Goal: Task Accomplishment & Management: Manage account settings

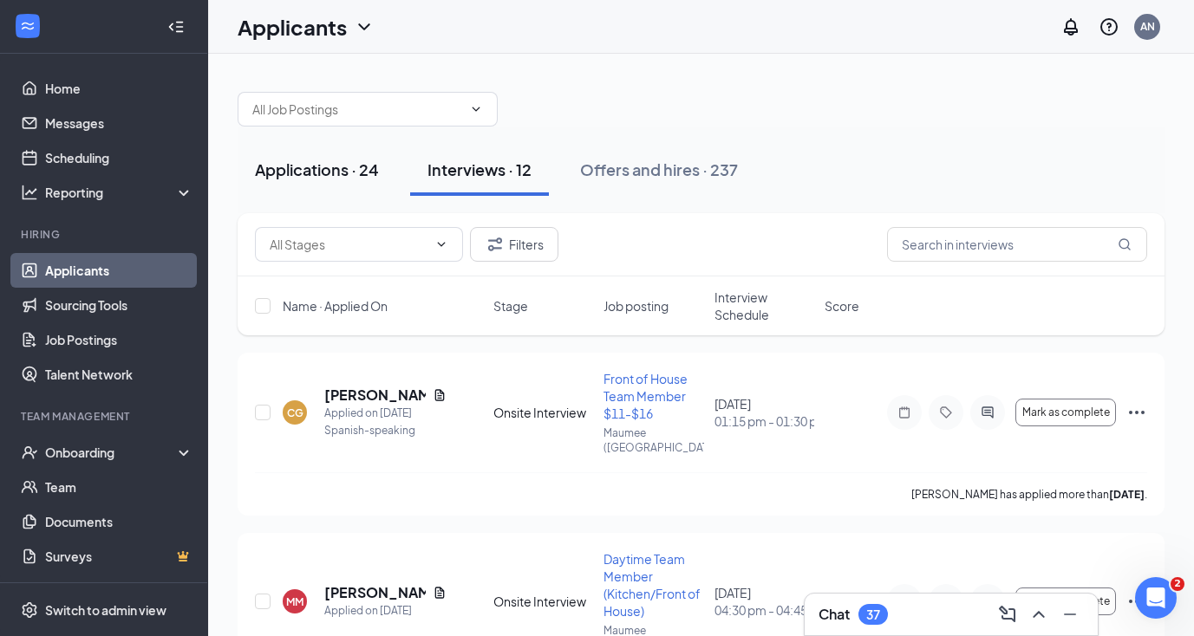
click at [302, 180] on button "Applications · 24" at bounding box center [317, 170] width 159 height 52
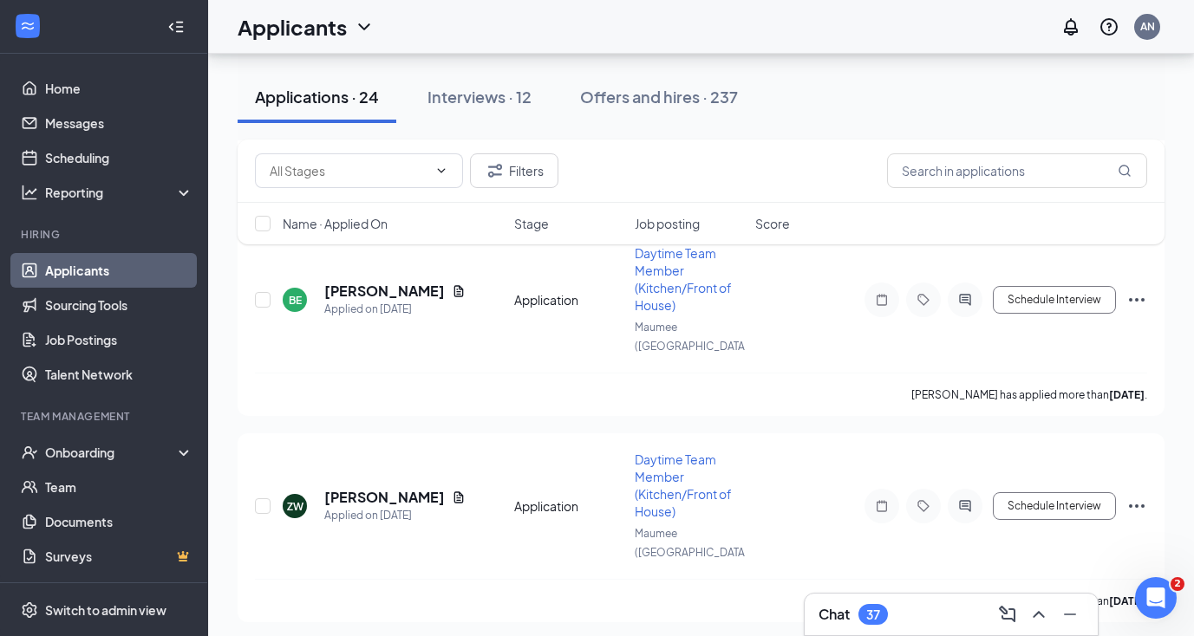
scroll to position [4096, 0]
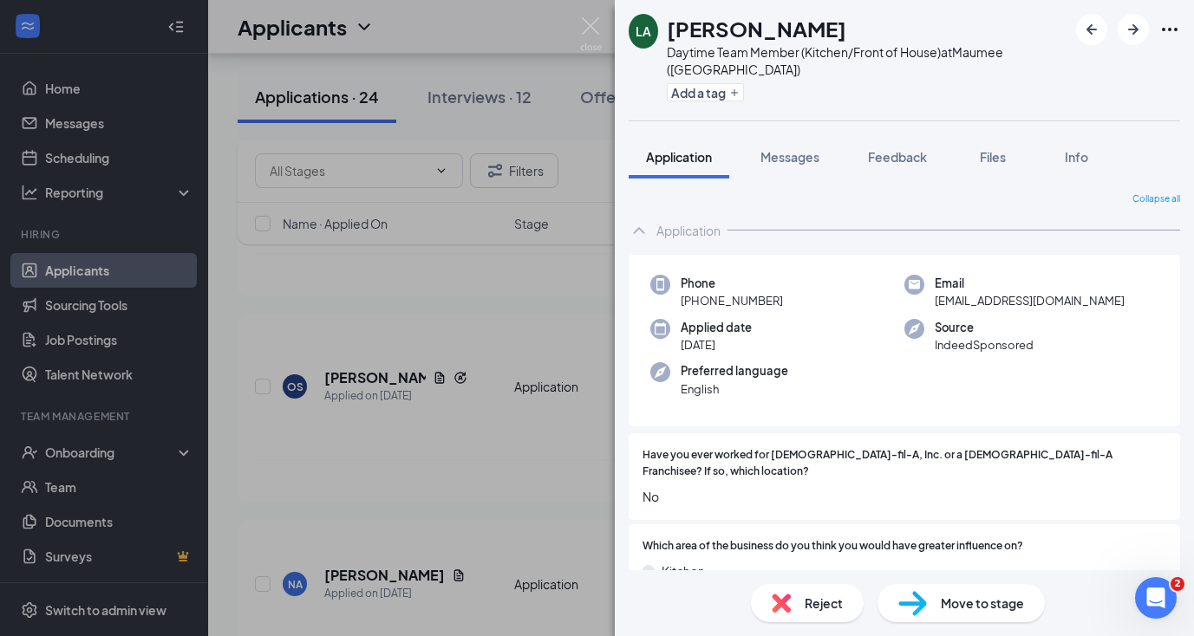
click at [460, 455] on div "LA [PERSON_NAME] Daytime Team Member (Kitchen/Front of House) at [GEOGRAPHIC_DA…" at bounding box center [597, 318] width 1194 height 636
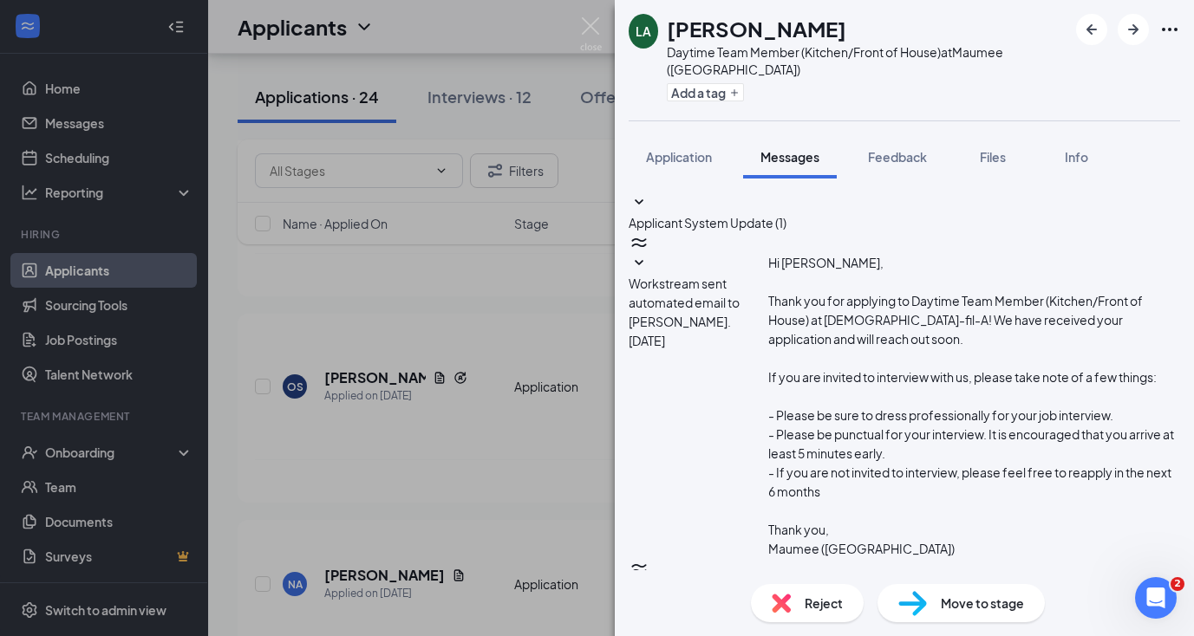
scroll to position [89, 0]
click at [478, 445] on div "LA [PERSON_NAME] Daytime Team Member (Kitchen/Front of House) at [GEOGRAPHIC_DA…" at bounding box center [597, 318] width 1194 height 636
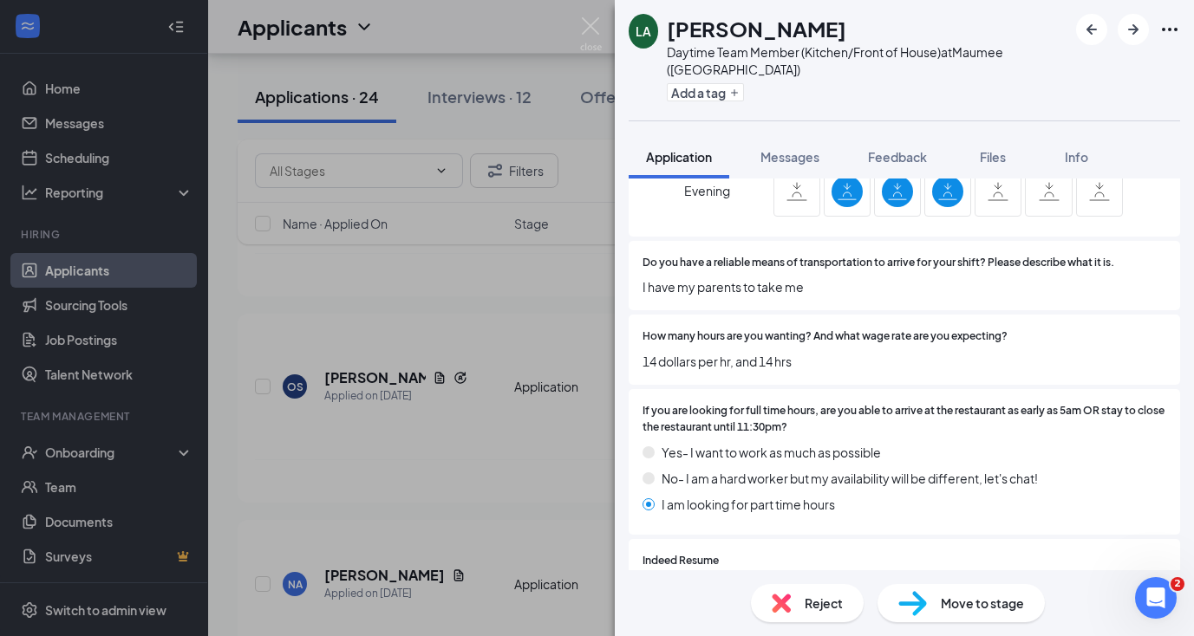
scroll to position [1233, 0]
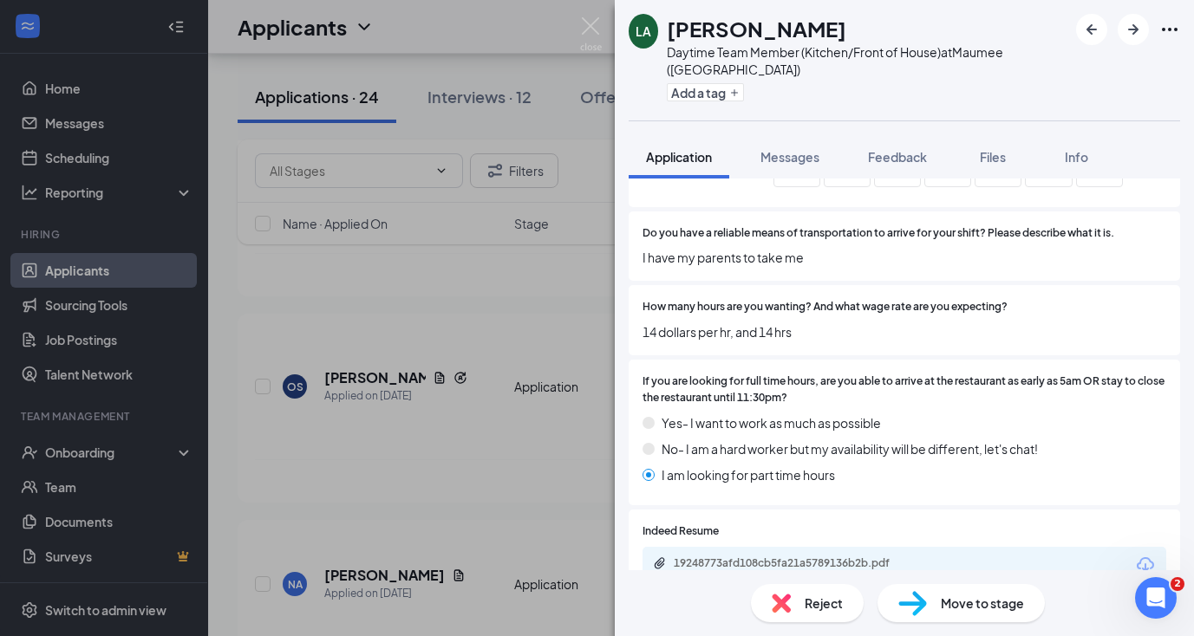
click at [967, 611] on span "Move to stage" at bounding box center [982, 603] width 83 height 19
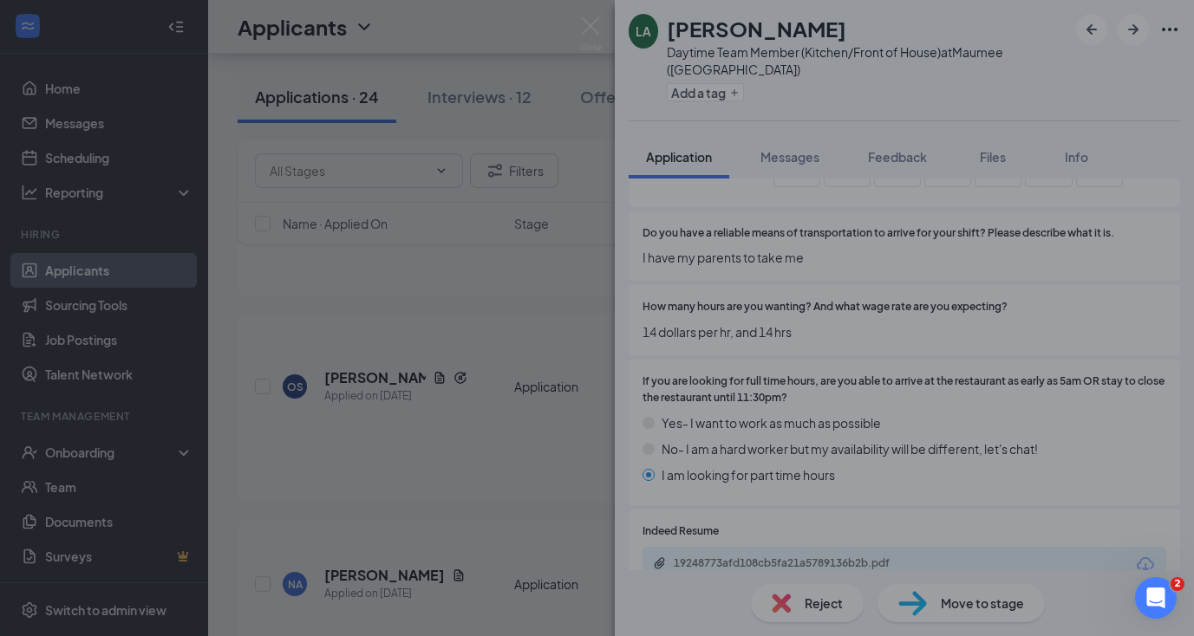
scroll to position [1225, 0]
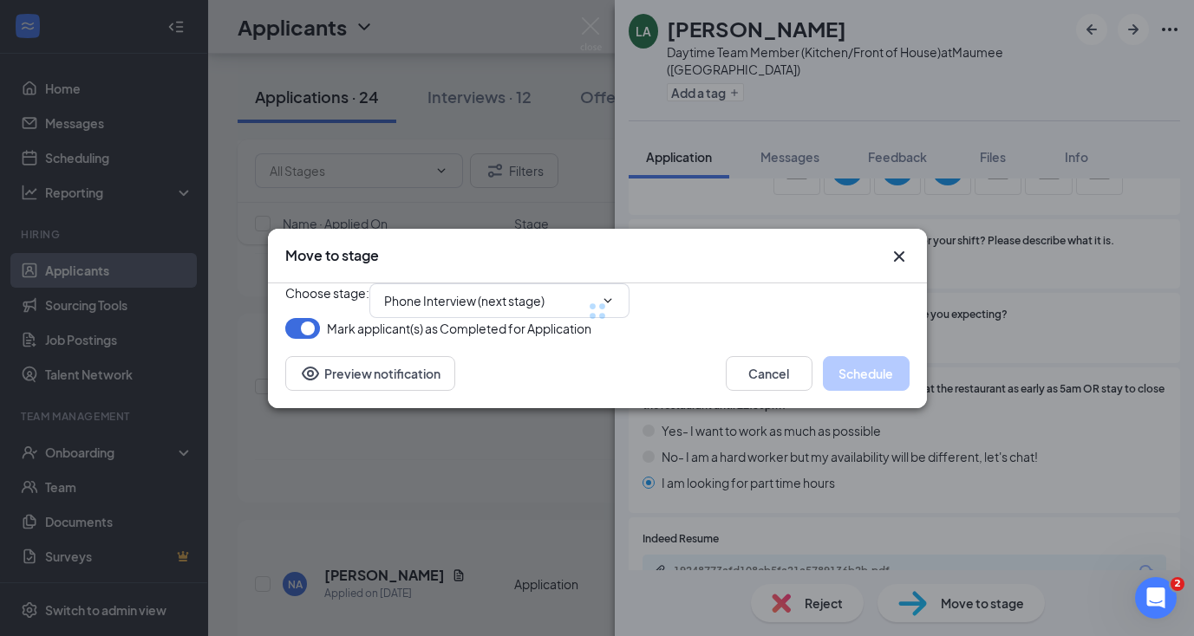
click at [453, 286] on div at bounding box center [597, 310] width 624 height 55
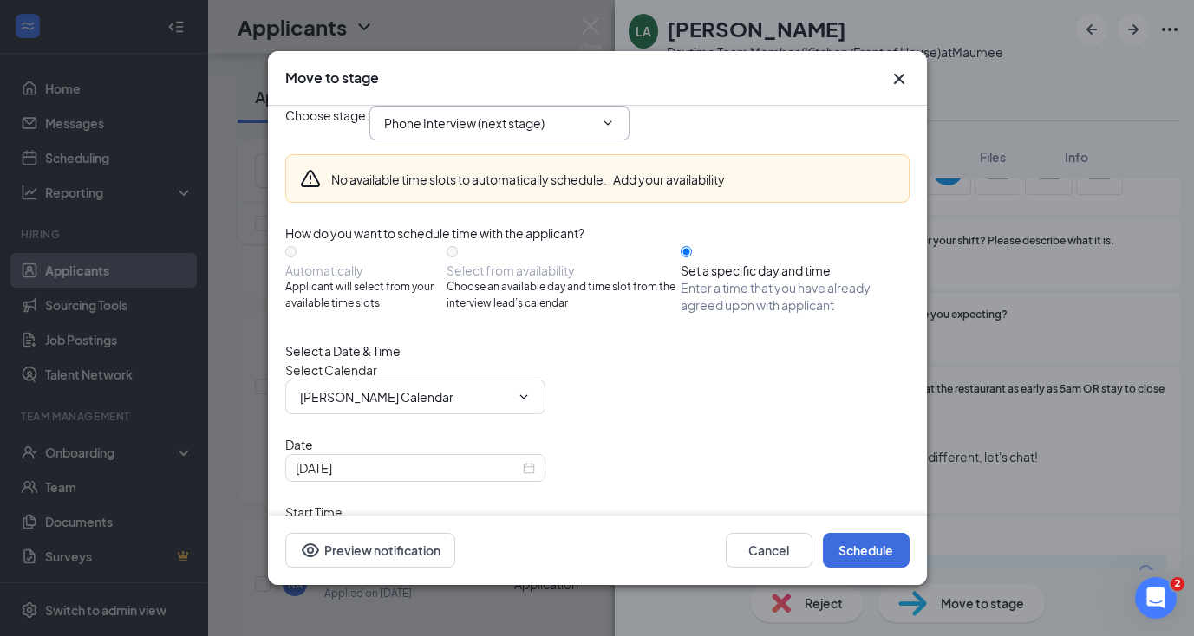
click at [519, 140] on span "Phone Interview (next stage)" at bounding box center [499, 123] width 260 height 35
click at [513, 133] on input "Phone Interview (next stage)" at bounding box center [489, 123] width 210 height 19
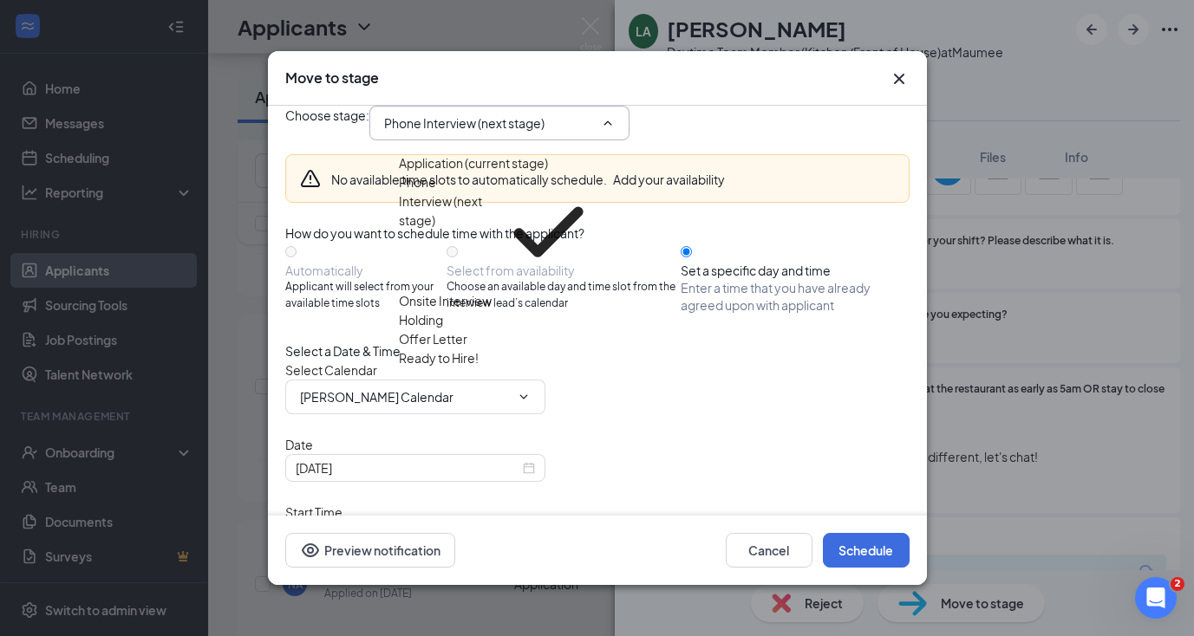
click at [446, 291] on div "Onsite Interview" at bounding box center [445, 300] width 93 height 19
type input "Onsite Interview"
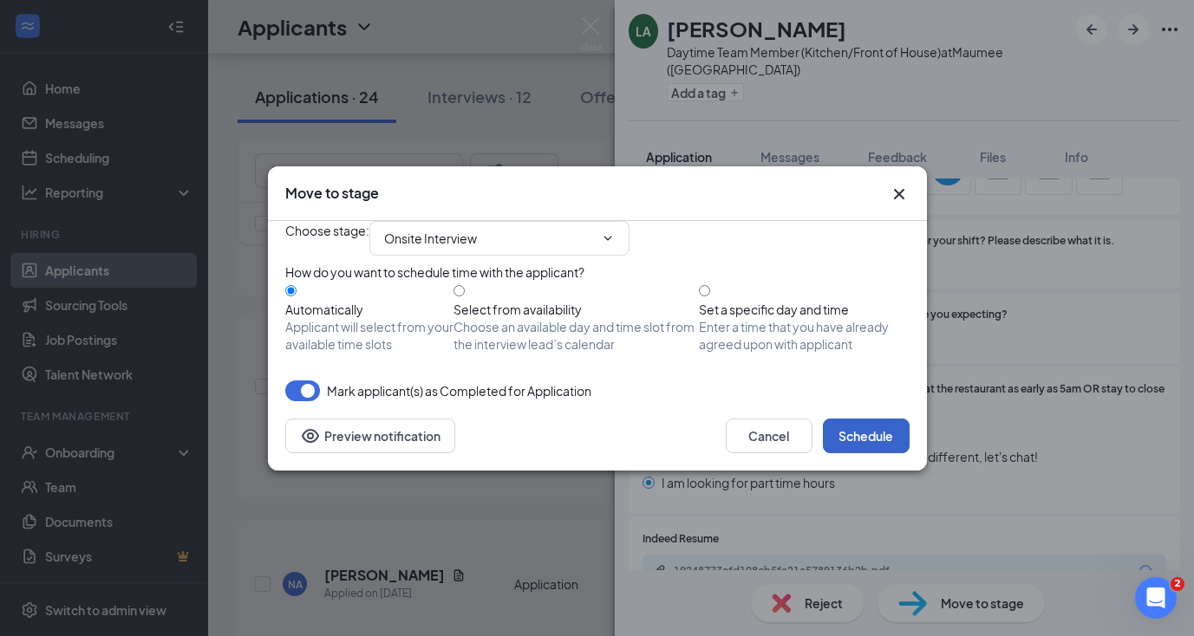
click at [861, 453] on button "Schedule" at bounding box center [866, 436] width 87 height 35
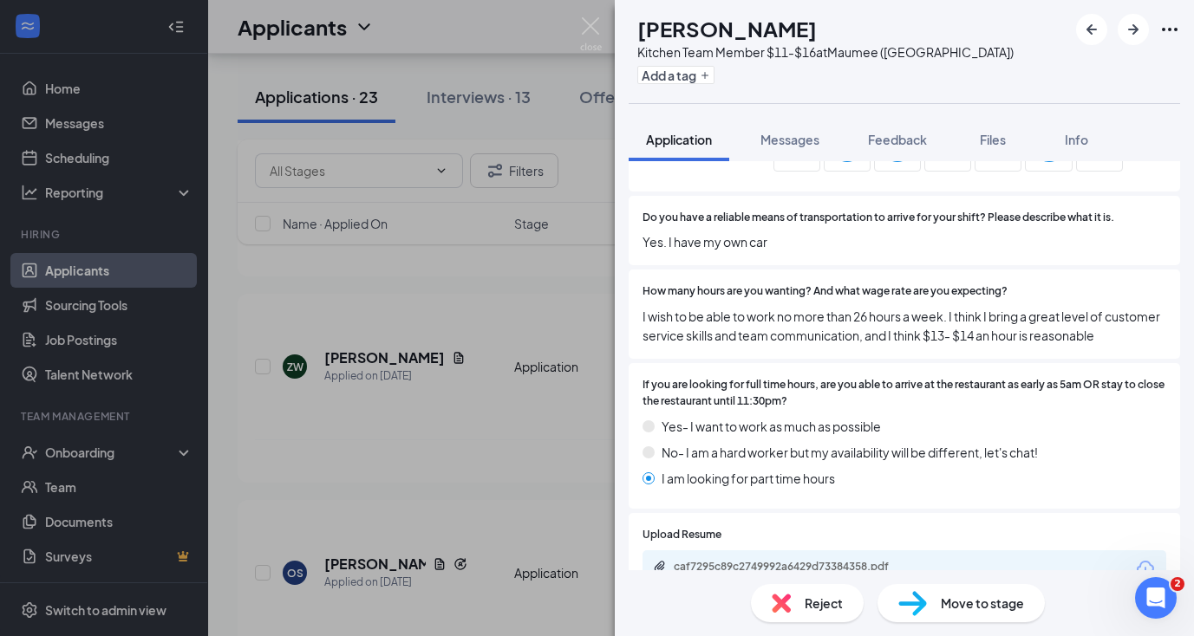
scroll to position [1444, 0]
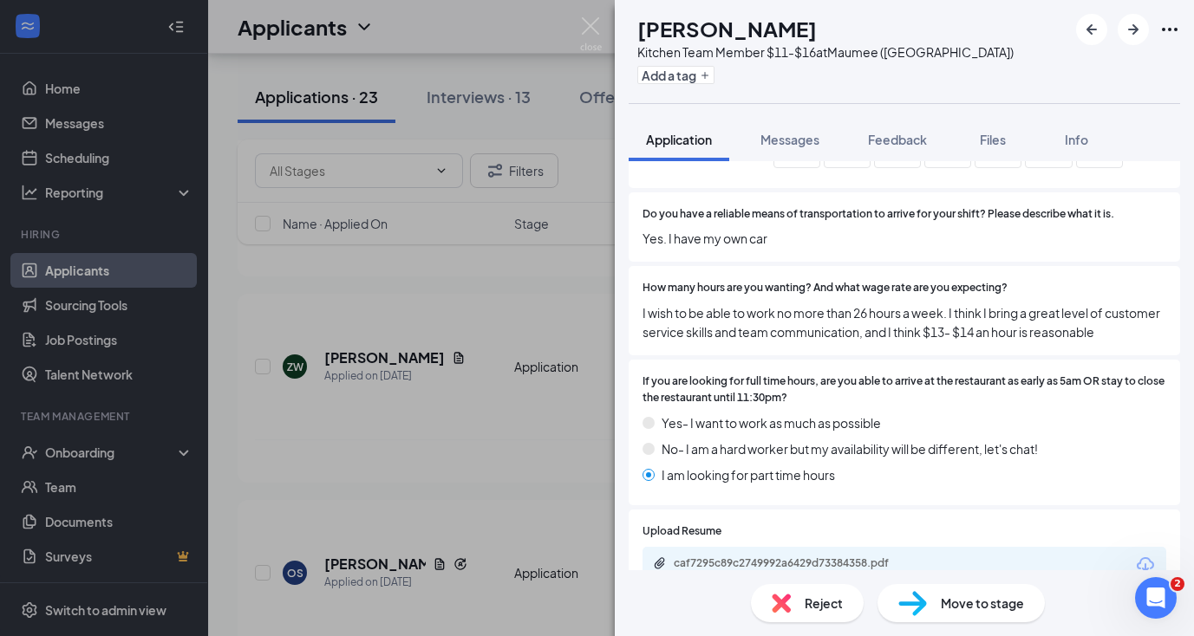
click at [967, 602] on span "Move to stage" at bounding box center [982, 603] width 83 height 19
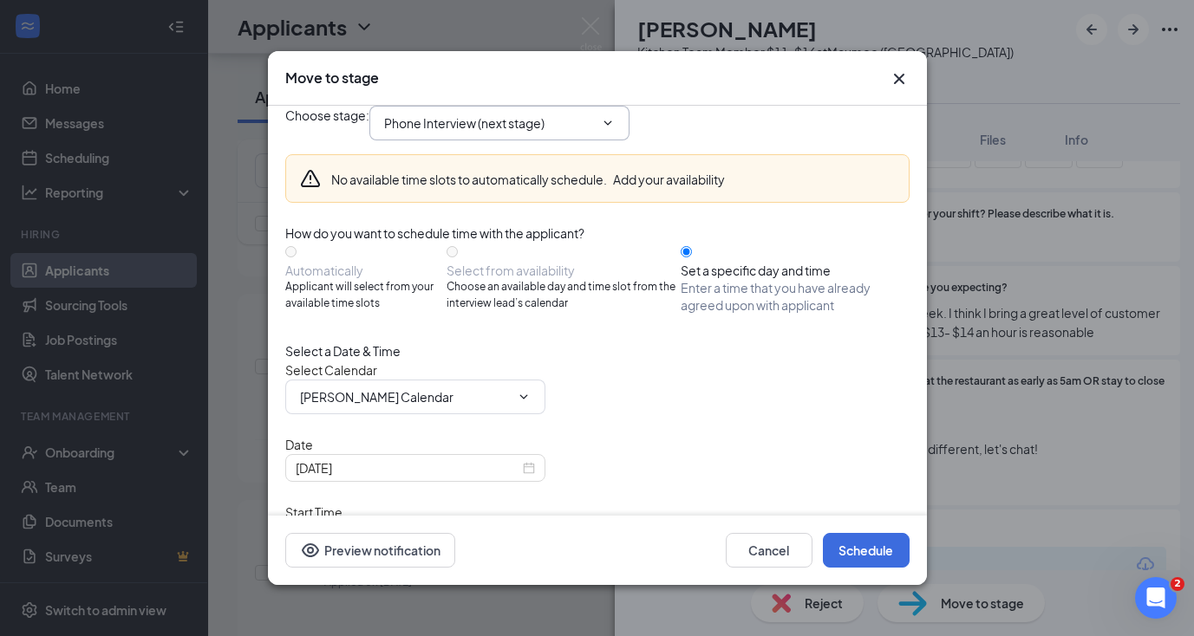
click at [516, 133] on input "Phone Interview (next stage)" at bounding box center [489, 123] width 210 height 19
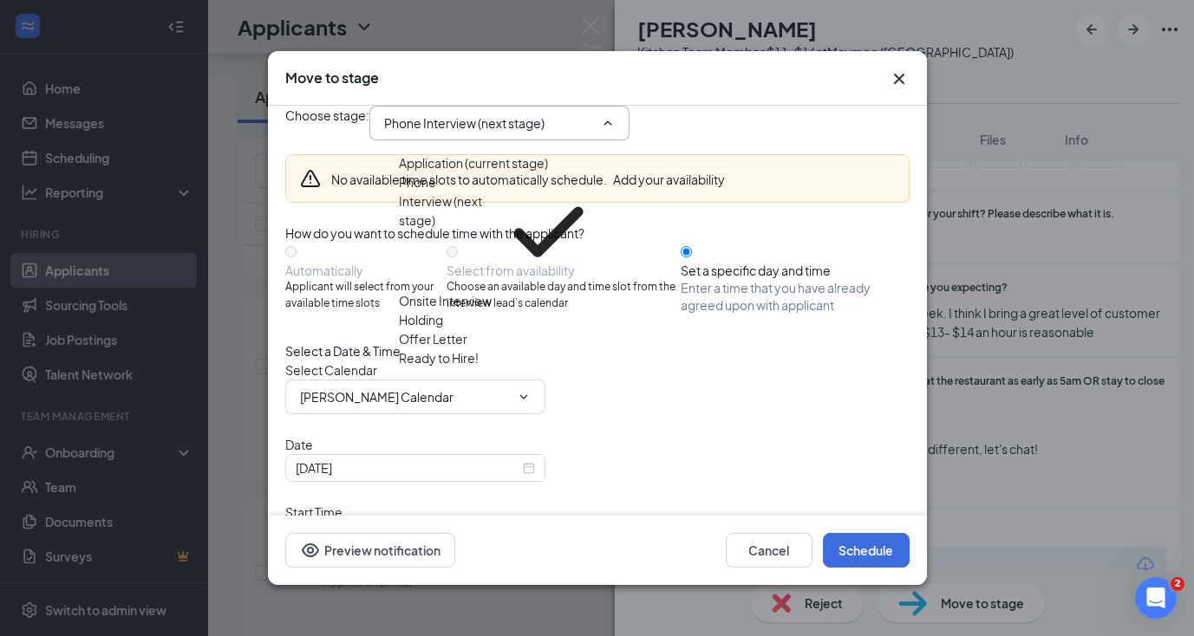
click at [492, 291] on div "Onsite Interview" at bounding box center [445, 300] width 93 height 19
type input "Onsite Interview"
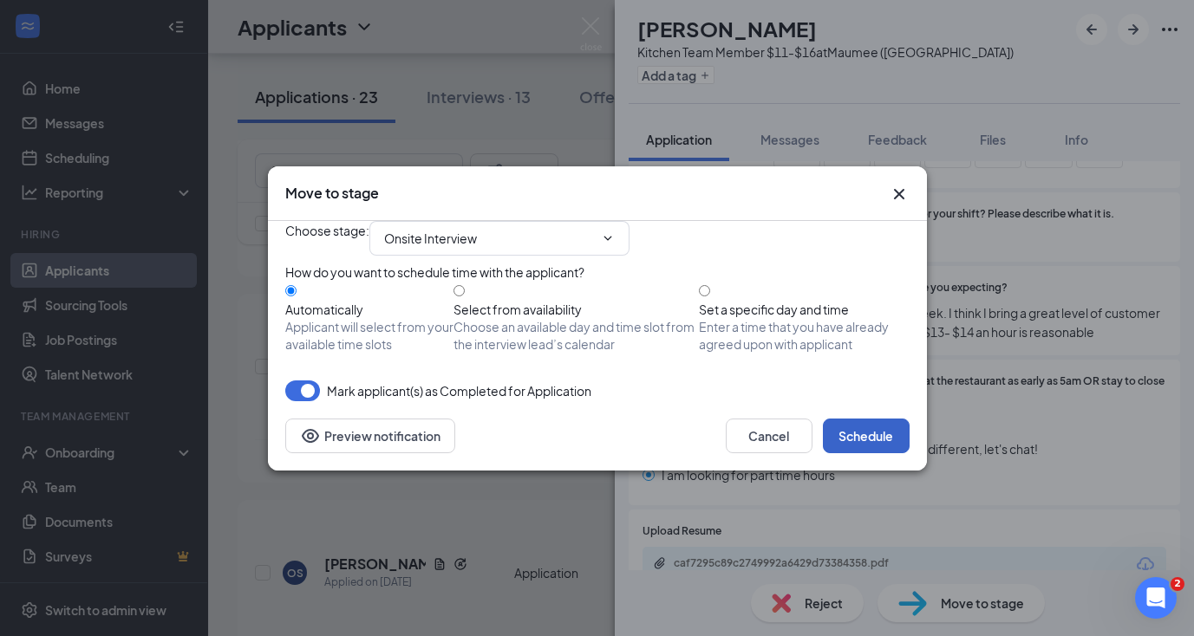
click at [876, 453] on button "Schedule" at bounding box center [866, 436] width 87 height 35
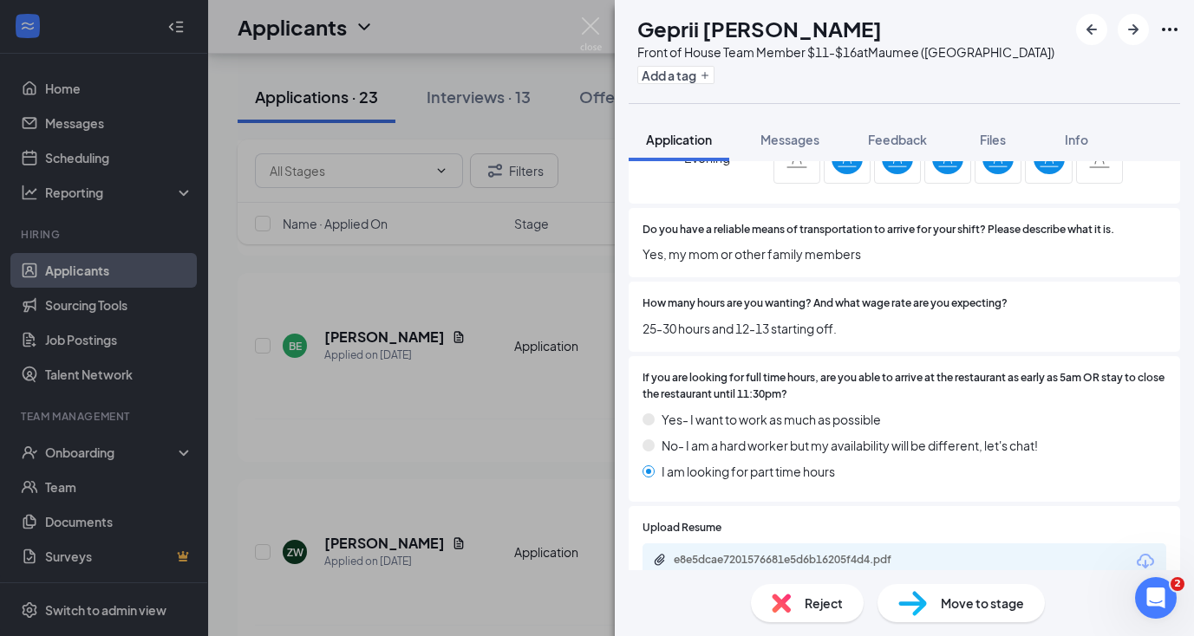
scroll to position [1252, 0]
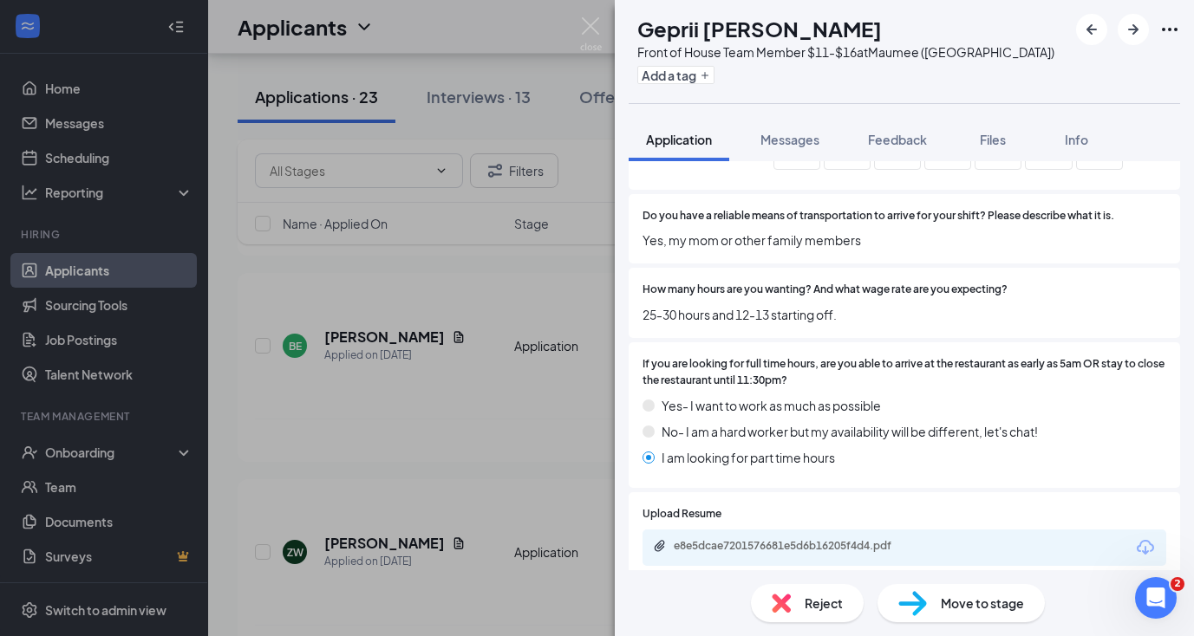
click at [901, 539] on div "e8e5dcae7201576681e5d6b16205f4d4.pdf" at bounding box center [795, 546] width 243 height 14
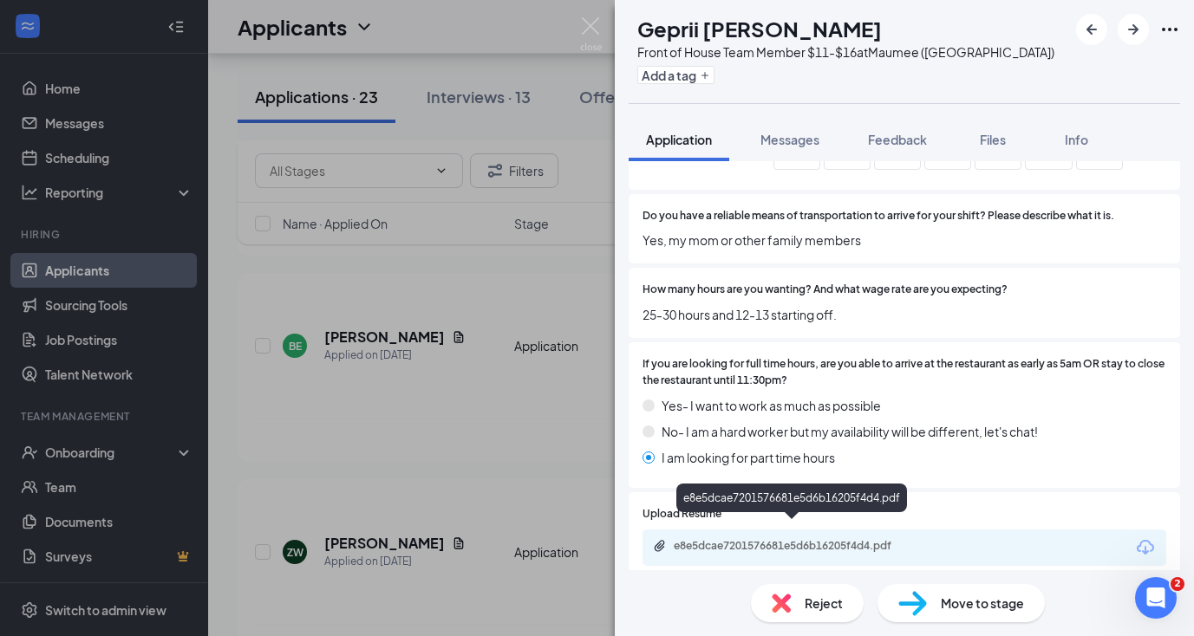
scroll to position [1244, 0]
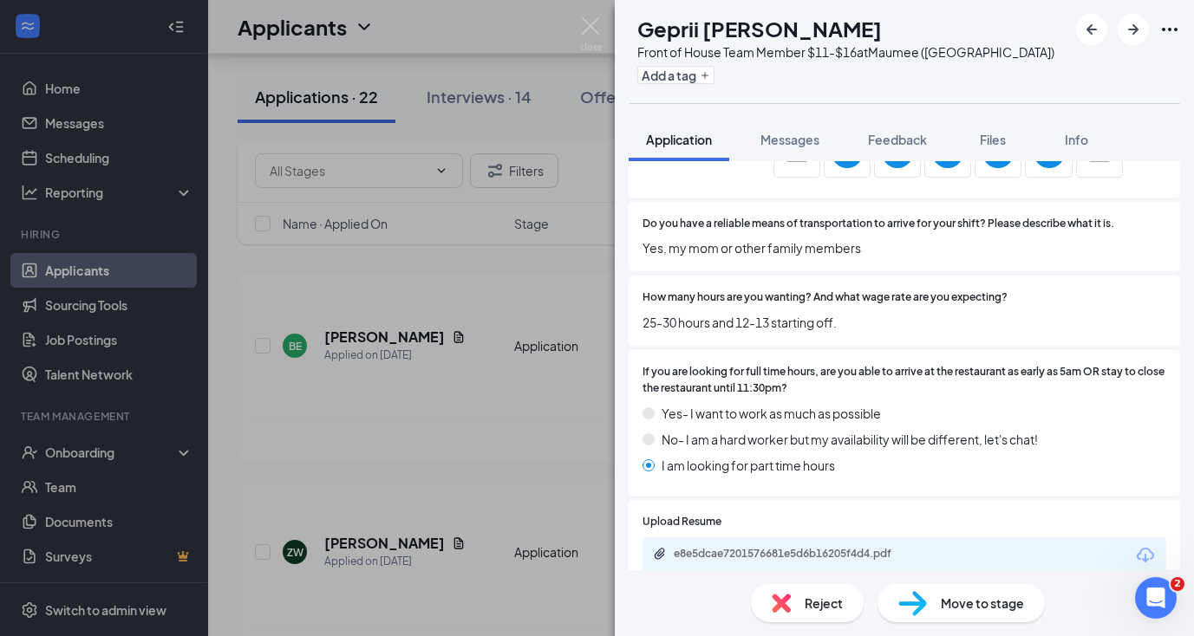
click at [937, 609] on div "Move to stage" at bounding box center [960, 603] width 167 height 38
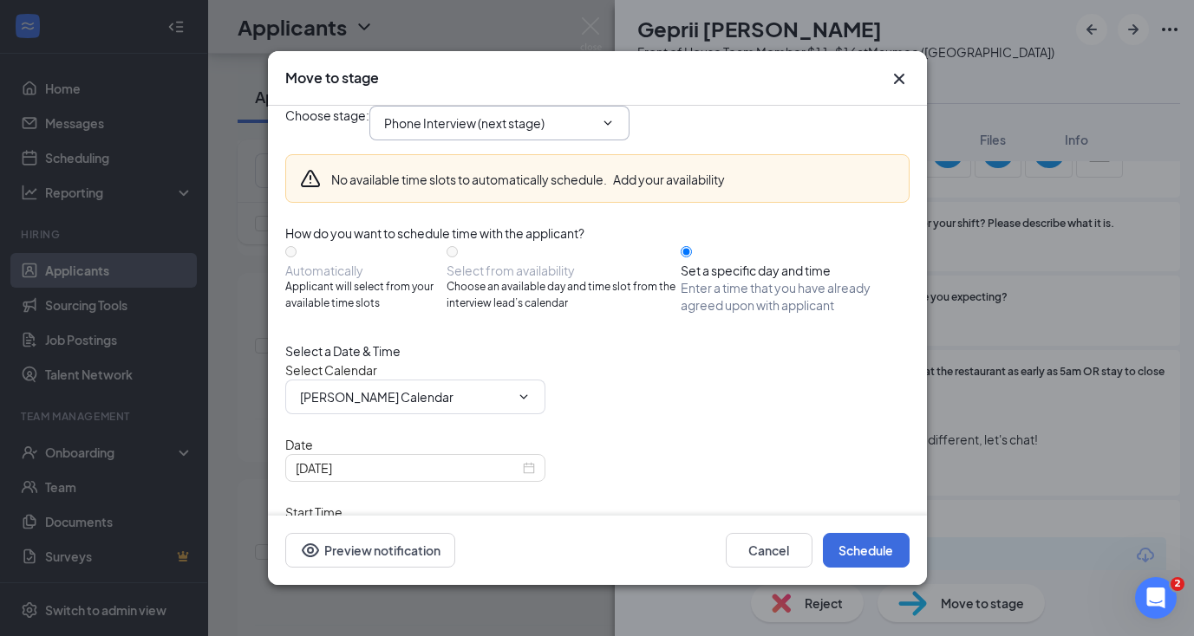
click at [527, 133] on input "Phone Interview (next stage)" at bounding box center [489, 123] width 210 height 19
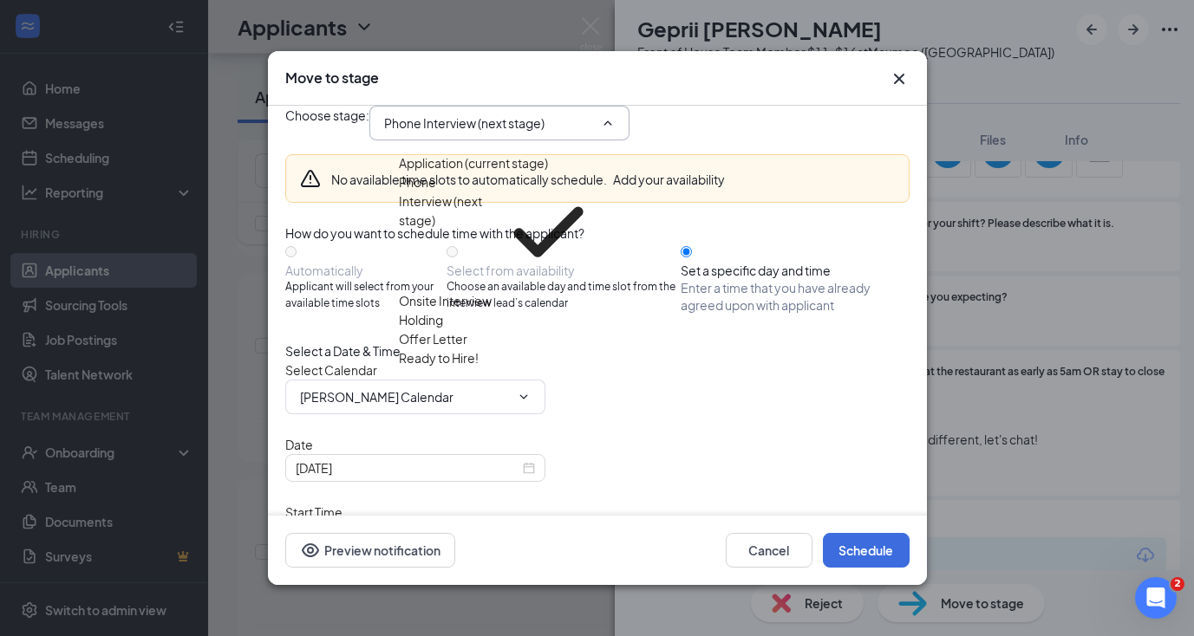
click at [478, 291] on div "Onsite Interview" at bounding box center [445, 300] width 93 height 19
type input "Onsite Interview"
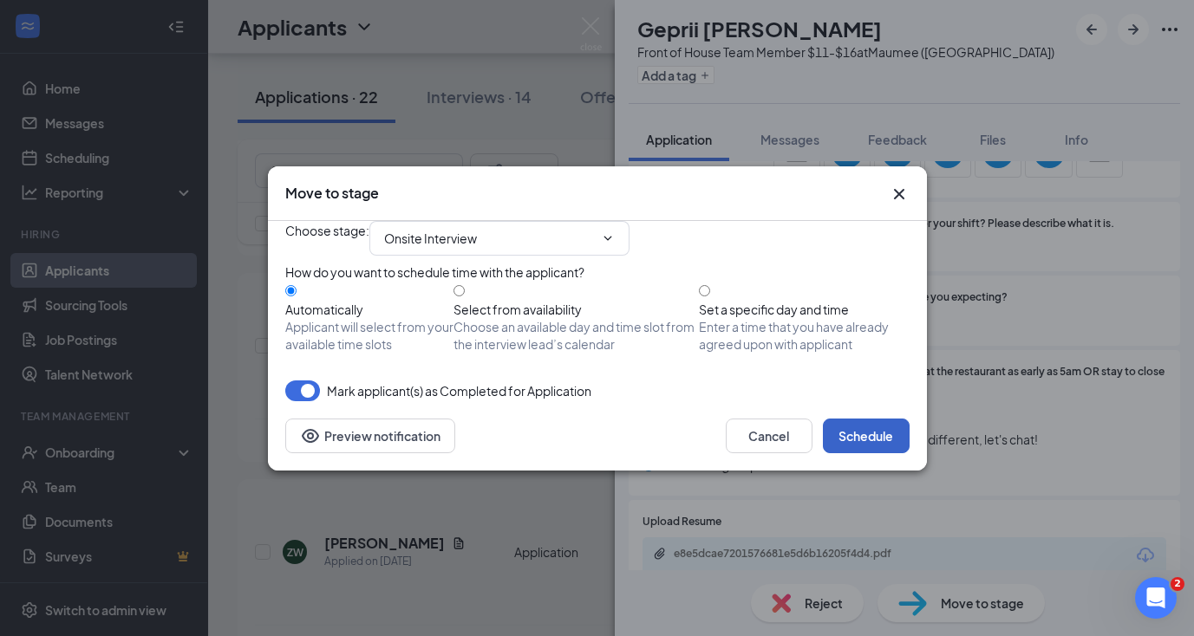
click at [859, 453] on button "Schedule" at bounding box center [866, 436] width 87 height 35
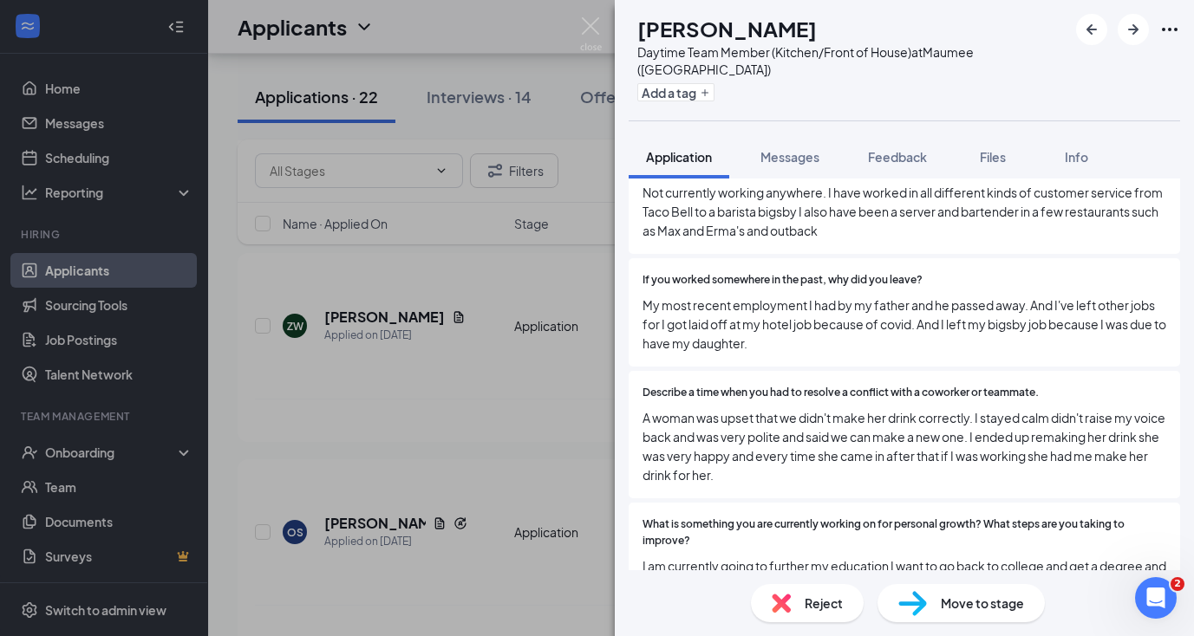
scroll to position [608, 0]
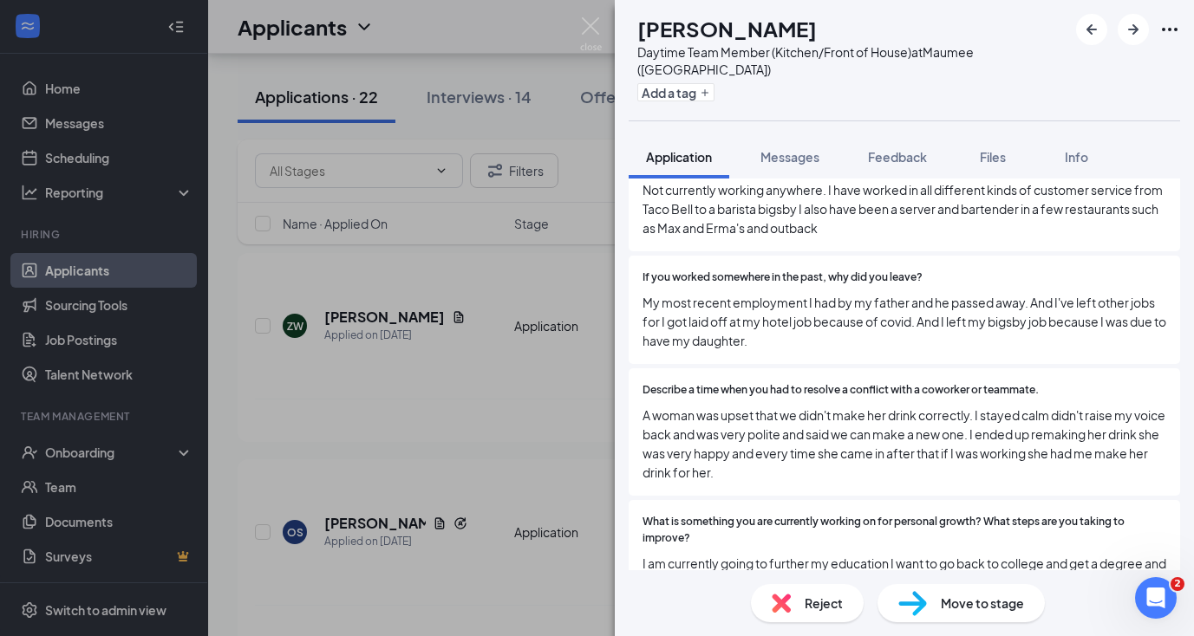
click at [815, 610] on span "Reject" at bounding box center [824, 603] width 38 height 19
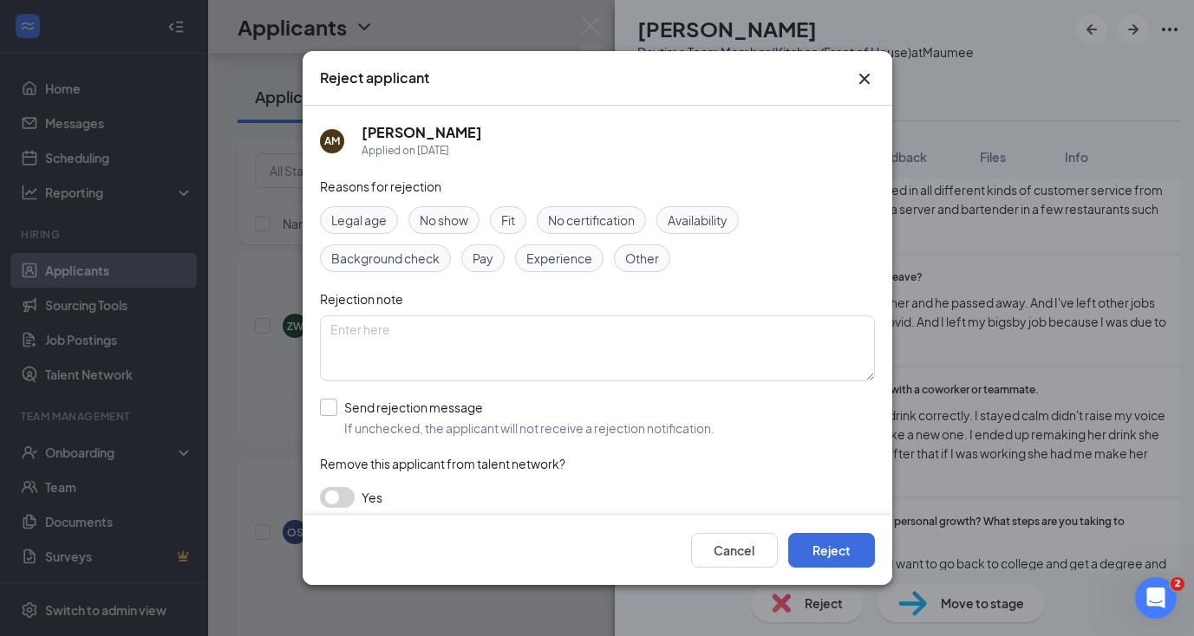
click at [333, 401] on input "Send rejection message If unchecked, the applicant will not receive a rejection…" at bounding box center [517, 418] width 394 height 38
checkbox input "true"
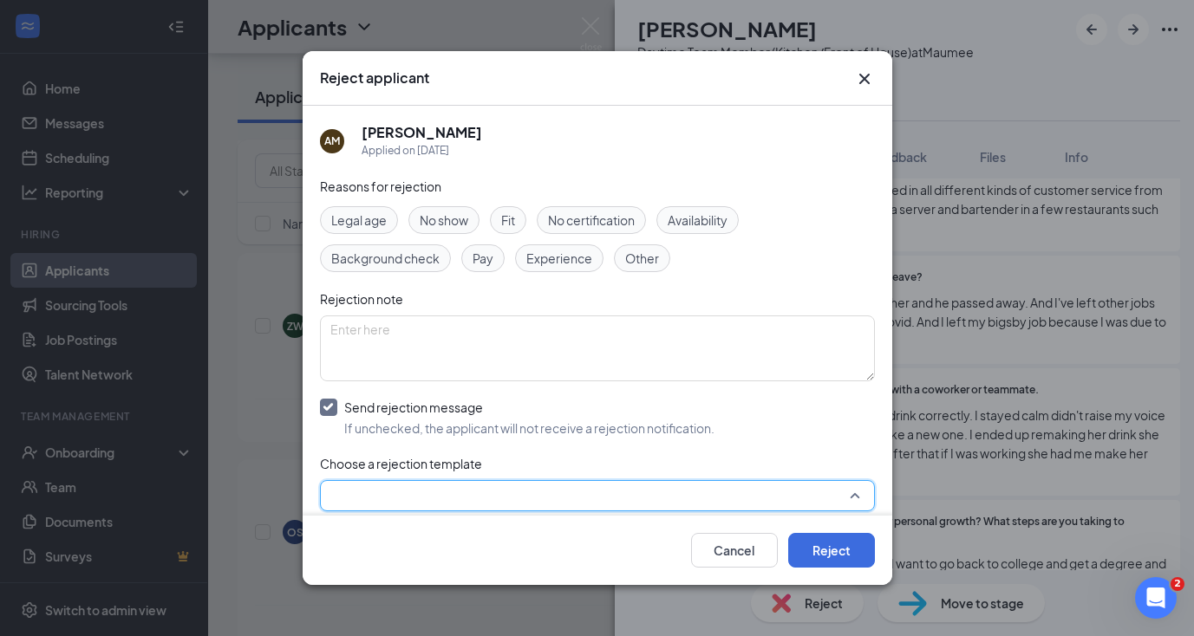
click at [356, 481] on input "search" at bounding box center [591, 495] width 522 height 29
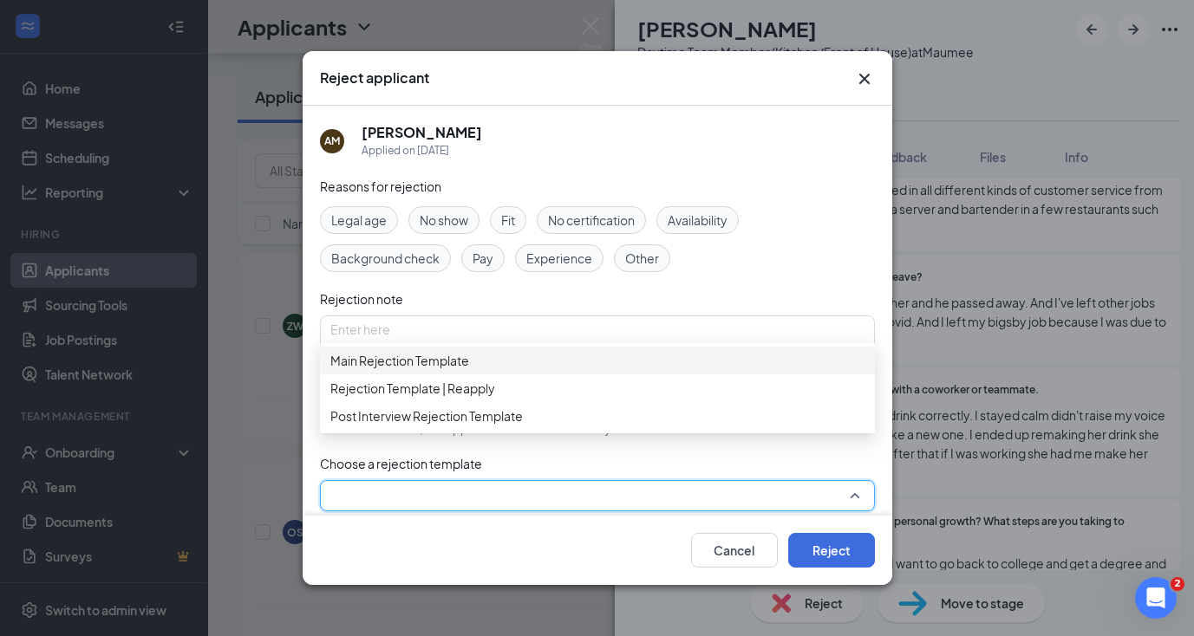
click at [408, 370] on span "Main Rejection Template" at bounding box center [399, 360] width 139 height 19
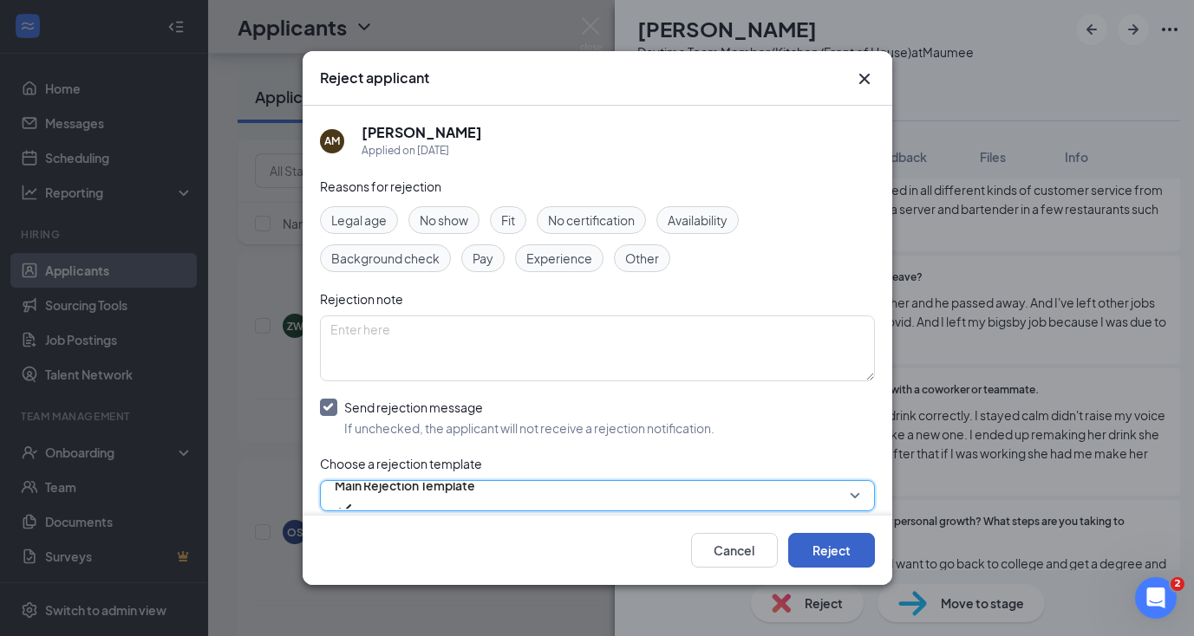
click at [820, 546] on button "Reject" at bounding box center [831, 550] width 87 height 35
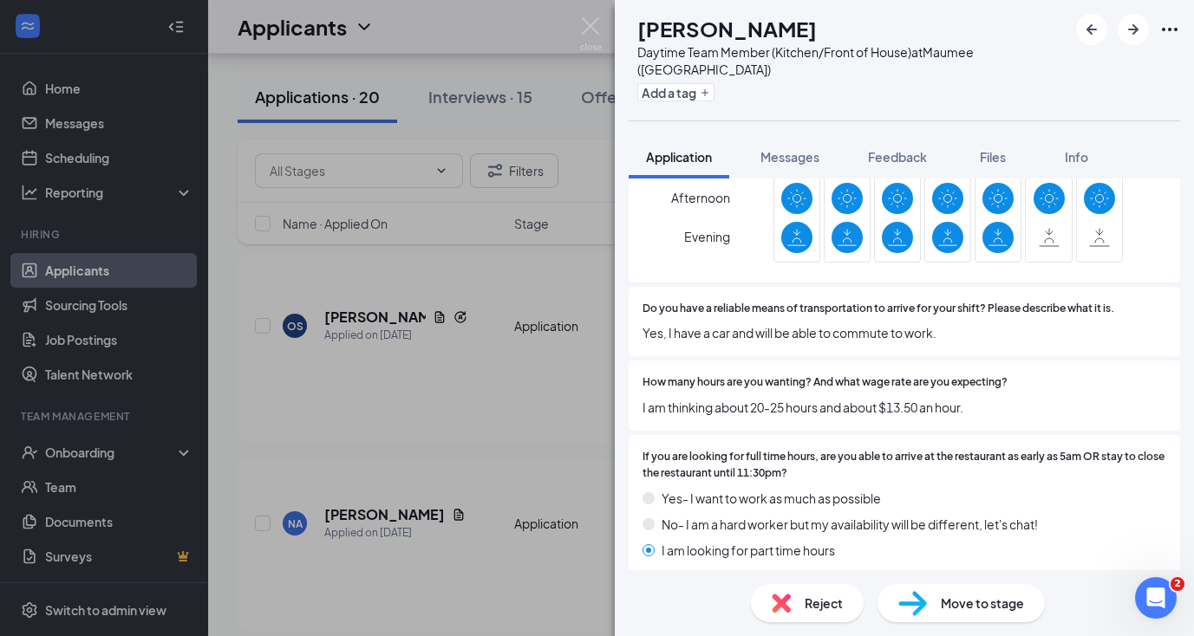
scroll to position [1272, 0]
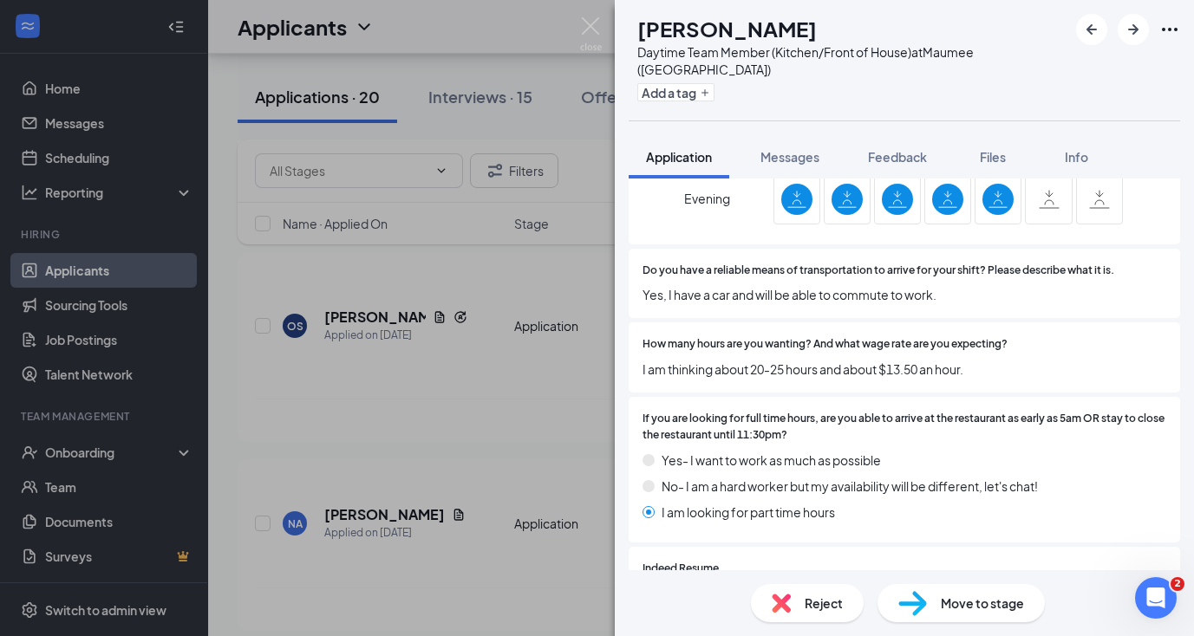
click at [813, 605] on span "Reject" at bounding box center [824, 603] width 38 height 19
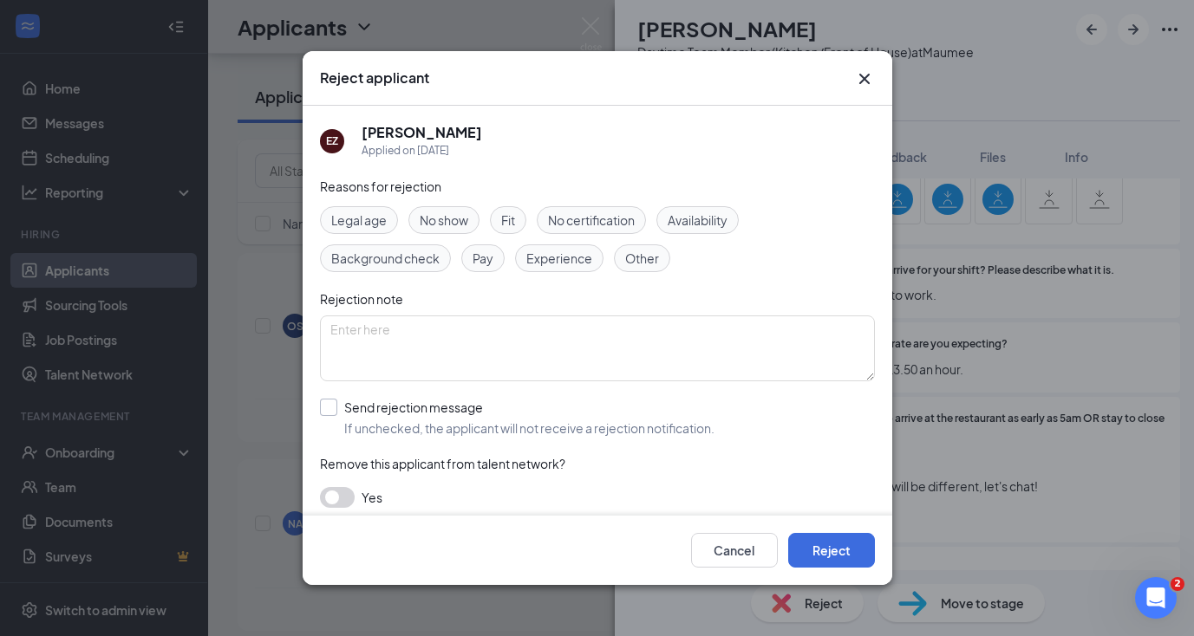
click at [330, 416] on input "Send rejection message If unchecked, the applicant will not receive a rejection…" at bounding box center [517, 418] width 394 height 38
checkbox input "true"
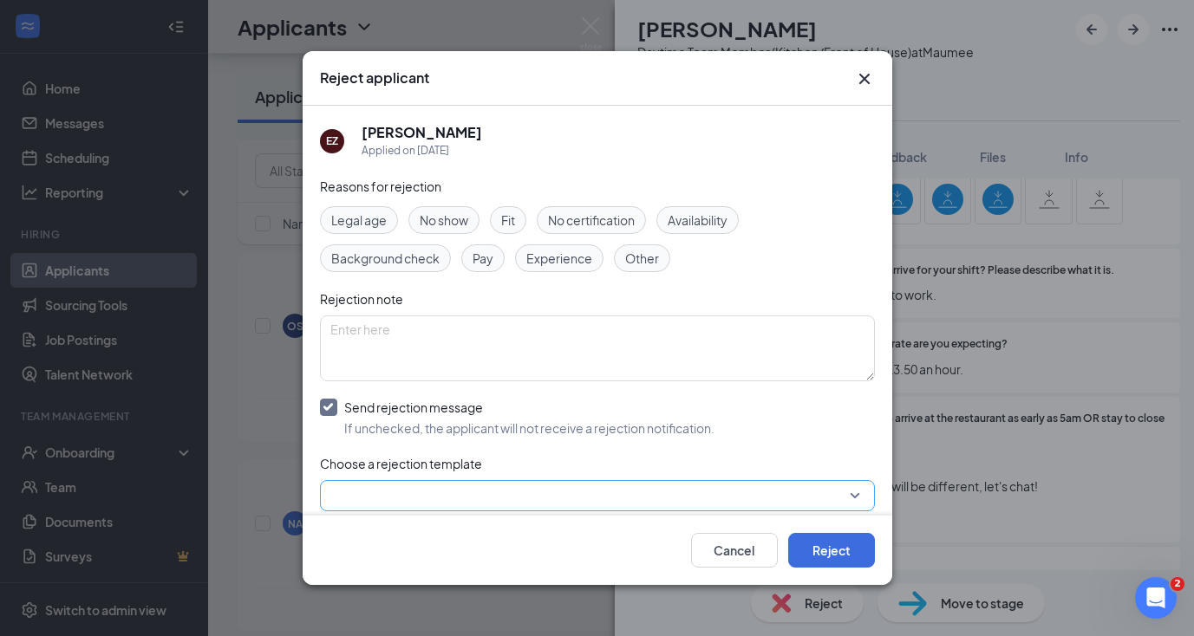
click at [338, 492] on input "search" at bounding box center [591, 495] width 522 height 29
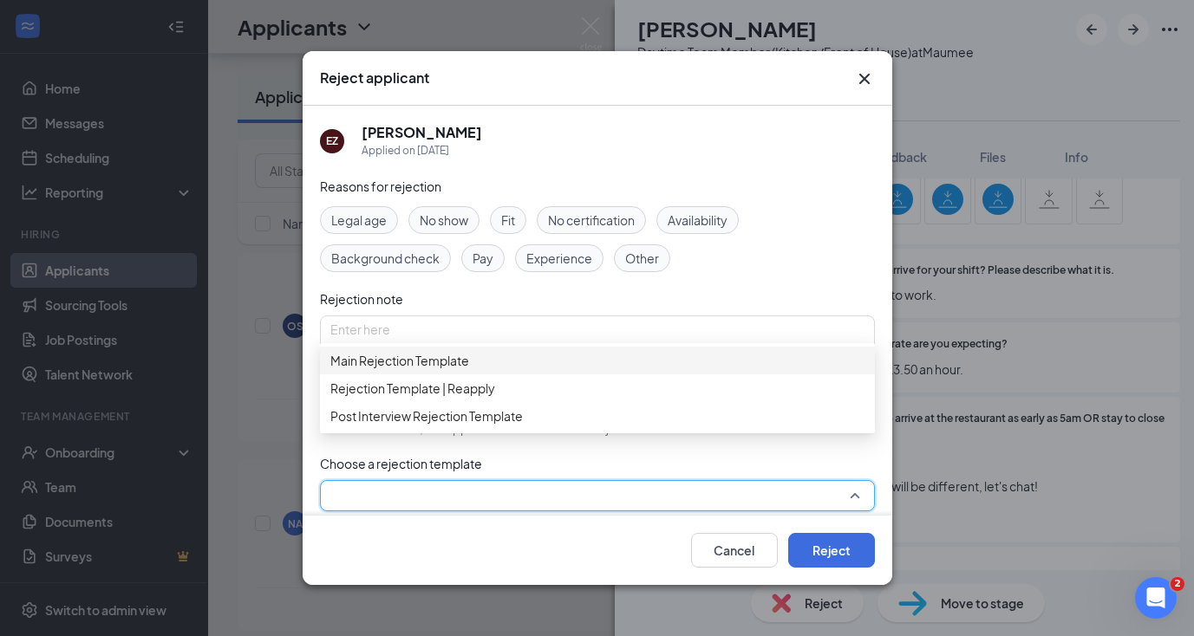
click at [379, 375] on div "Main Rejection Template" at bounding box center [597, 361] width 555 height 28
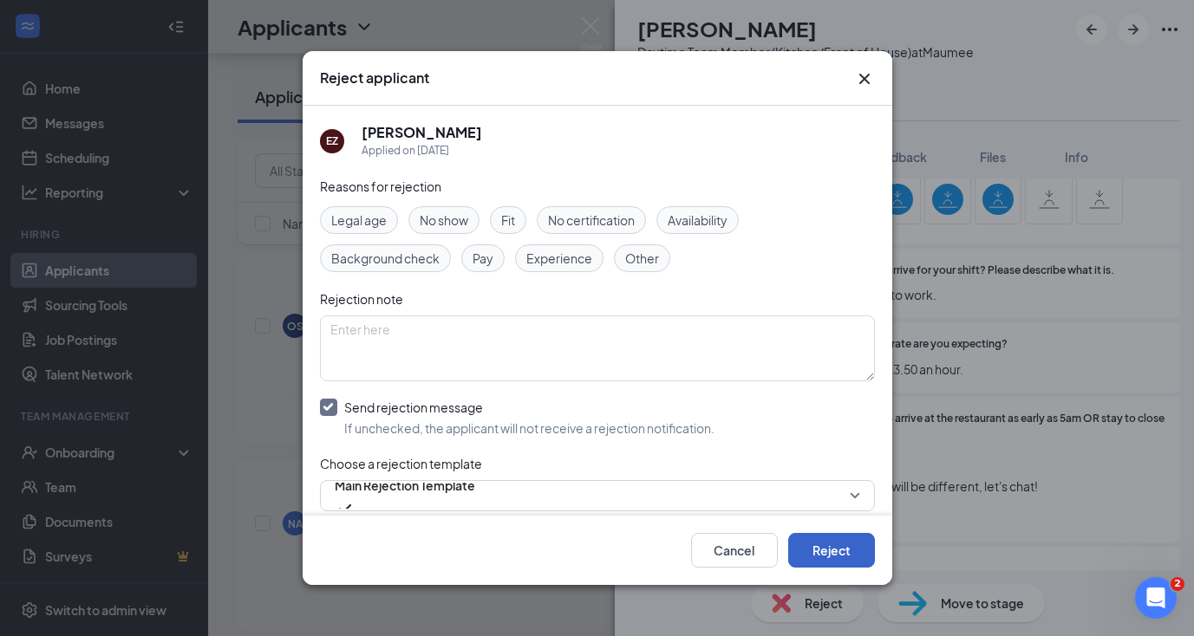
click at [841, 551] on button "Reject" at bounding box center [831, 550] width 87 height 35
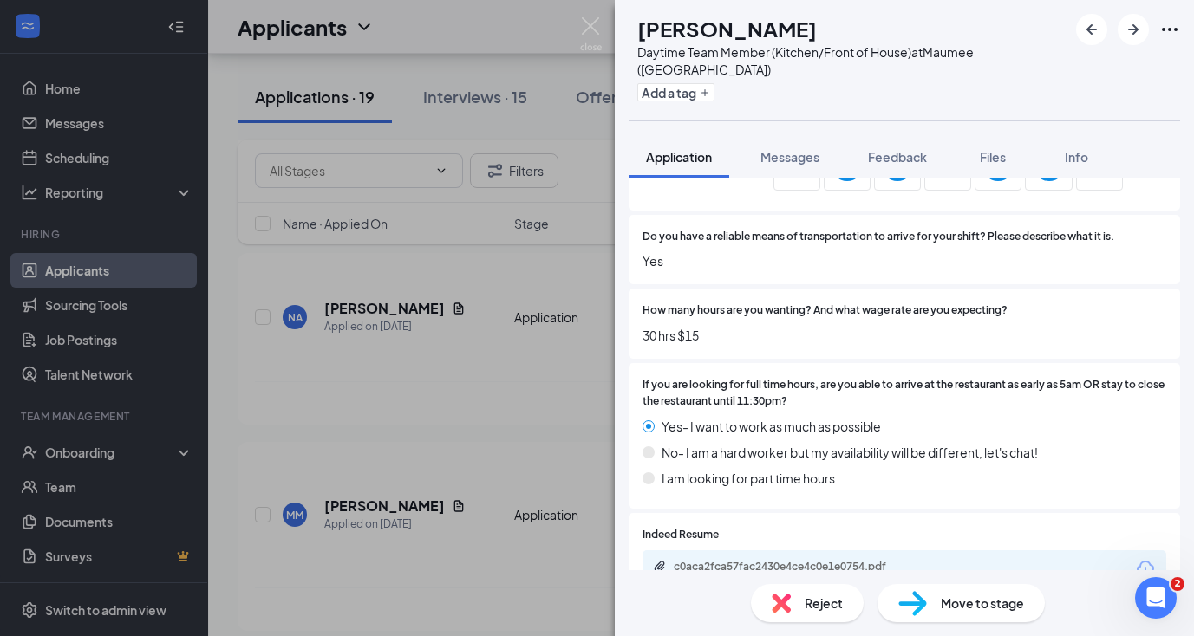
scroll to position [1233, 0]
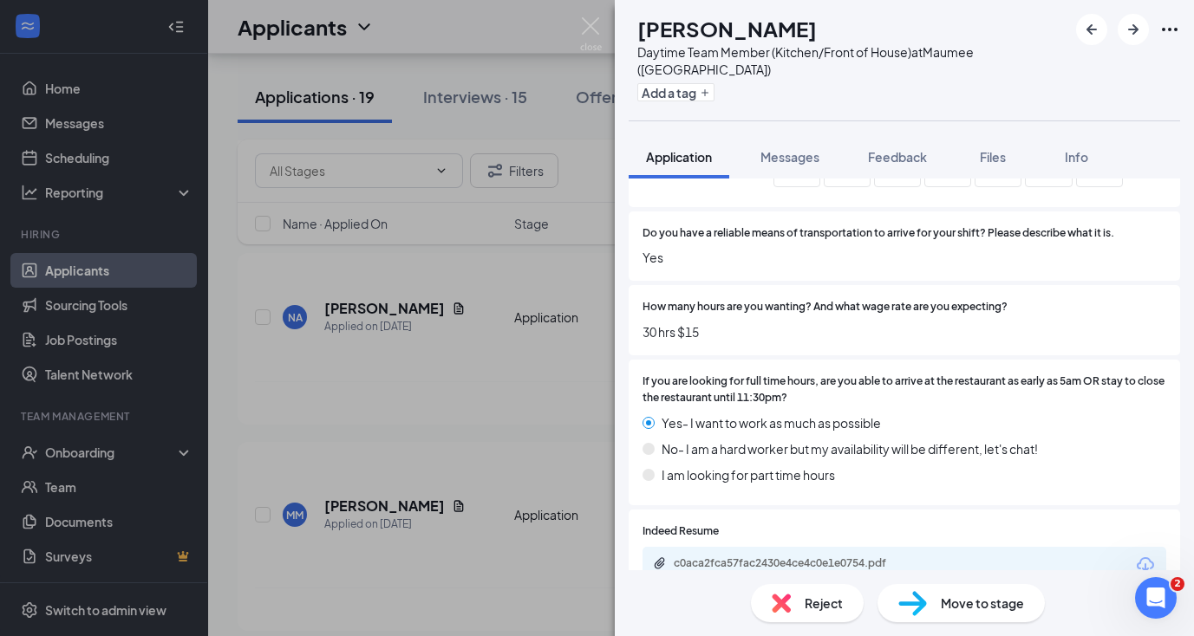
click at [930, 606] on div "Move to stage" at bounding box center [960, 603] width 167 height 38
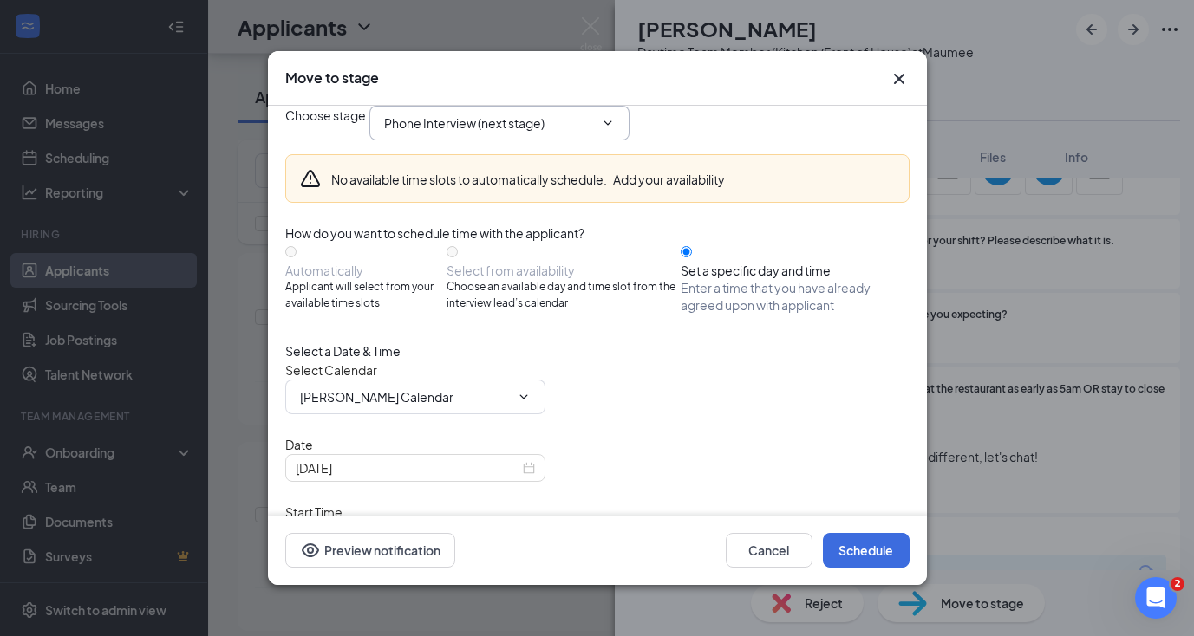
click at [478, 133] on input "Phone Interview (next stage)" at bounding box center [489, 123] width 210 height 19
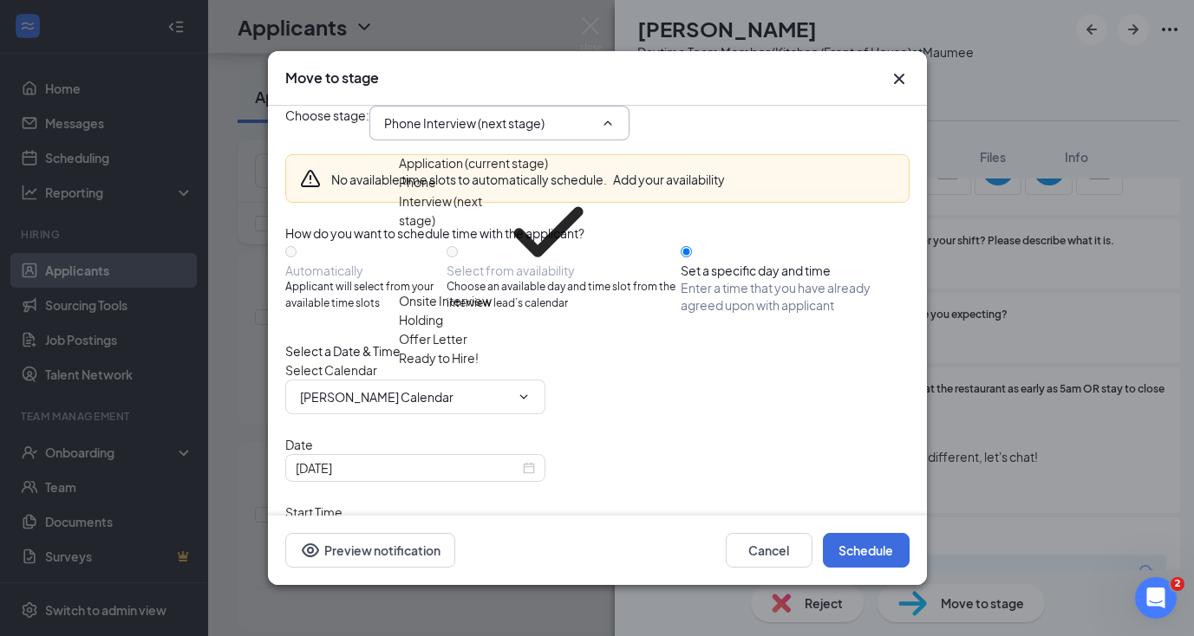
click at [466, 291] on div "Onsite Interview" at bounding box center [445, 300] width 93 height 19
type input "Onsite Interview"
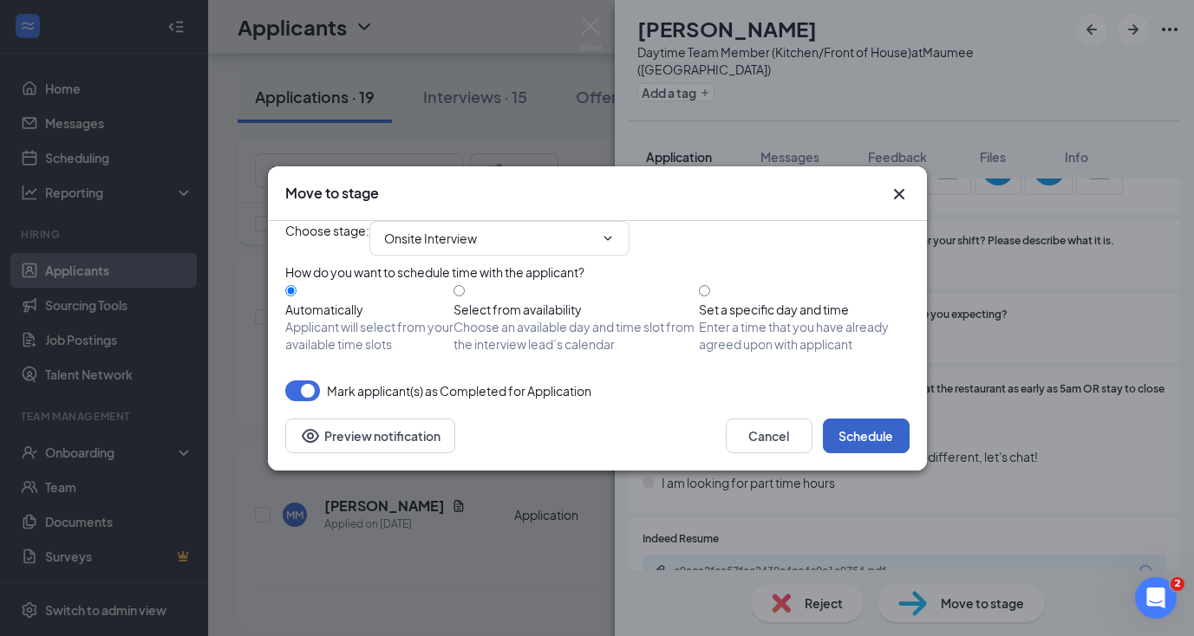
click at [854, 453] on button "Schedule" at bounding box center [866, 436] width 87 height 35
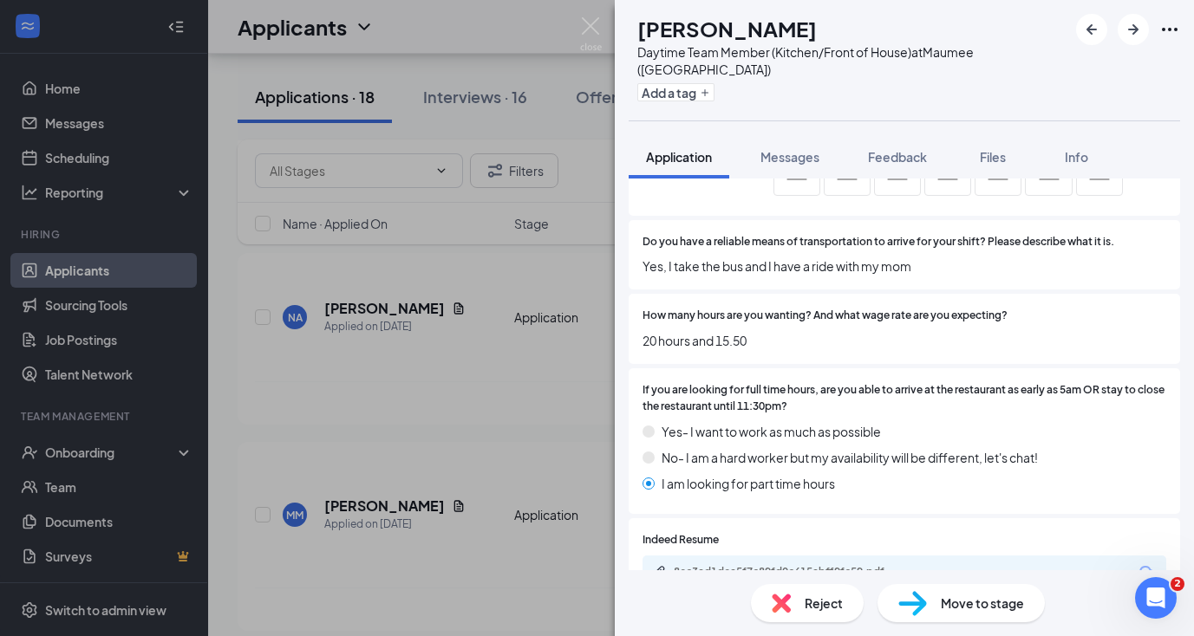
scroll to position [1271, 0]
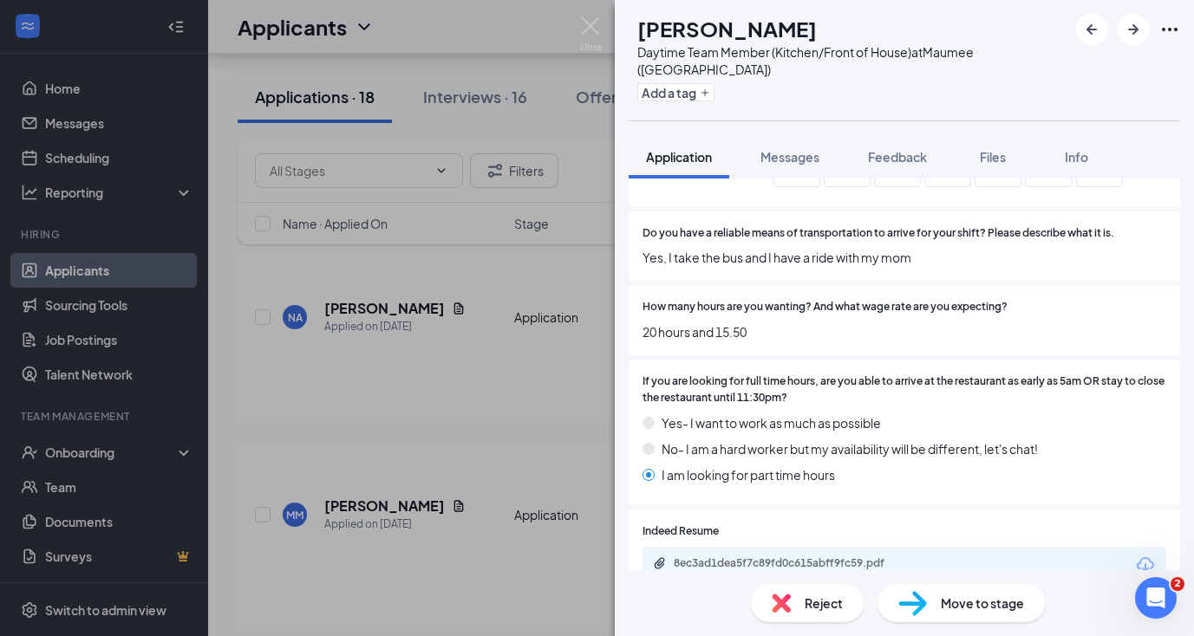
click at [742, 557] on div "8ec3ad1dea5f7c89fd0c615abff9fc59.pdf" at bounding box center [795, 564] width 243 height 14
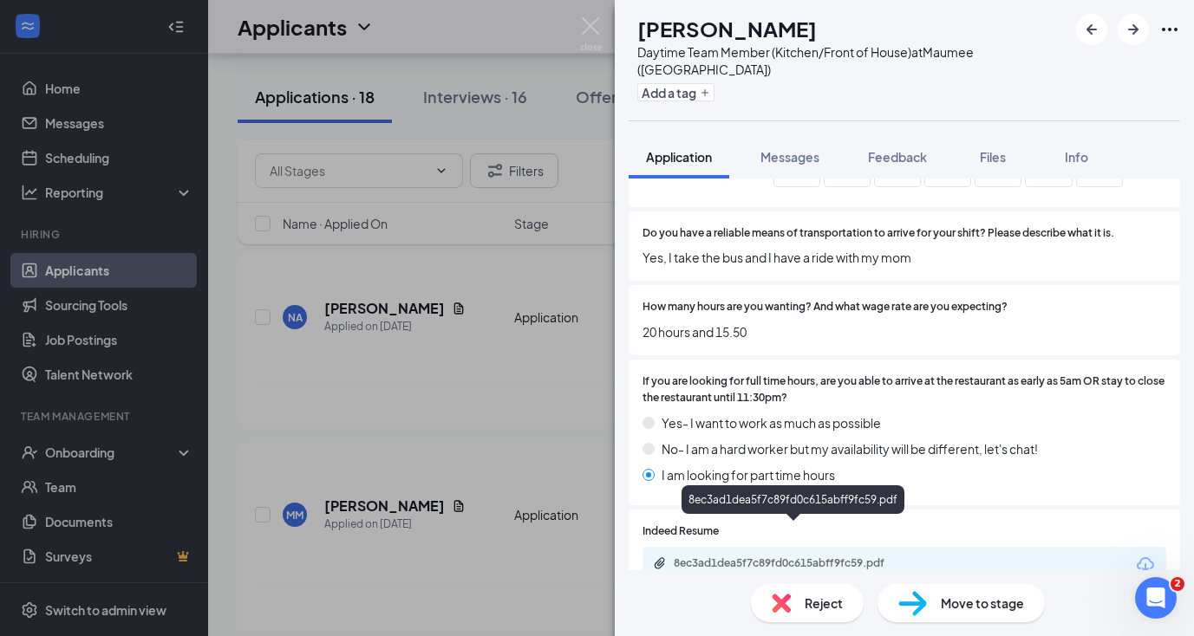
scroll to position [1263, 0]
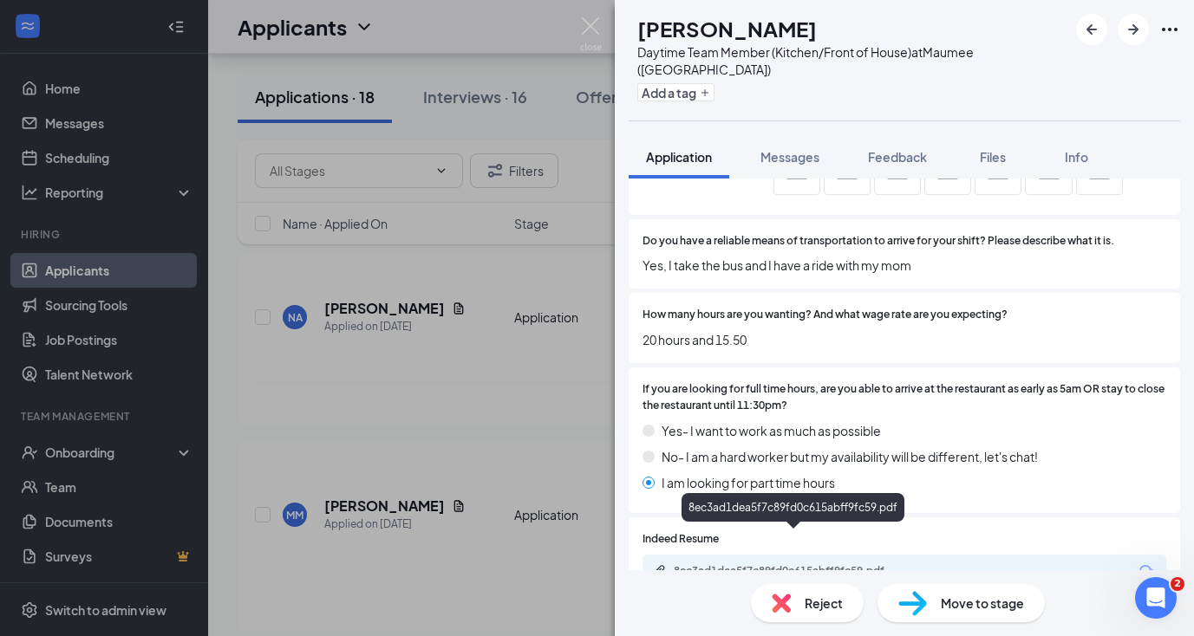
click at [809, 605] on span "Reject" at bounding box center [824, 603] width 38 height 19
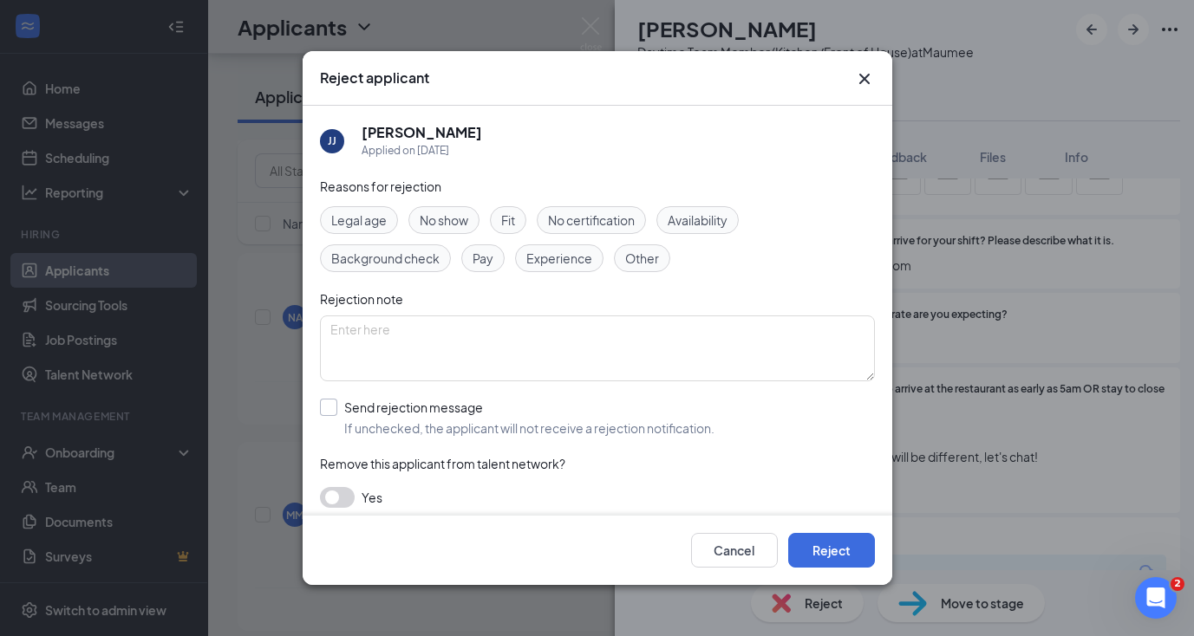
click at [328, 409] on input "Send rejection message If unchecked, the applicant will not receive a rejection…" at bounding box center [517, 418] width 394 height 38
checkbox input "true"
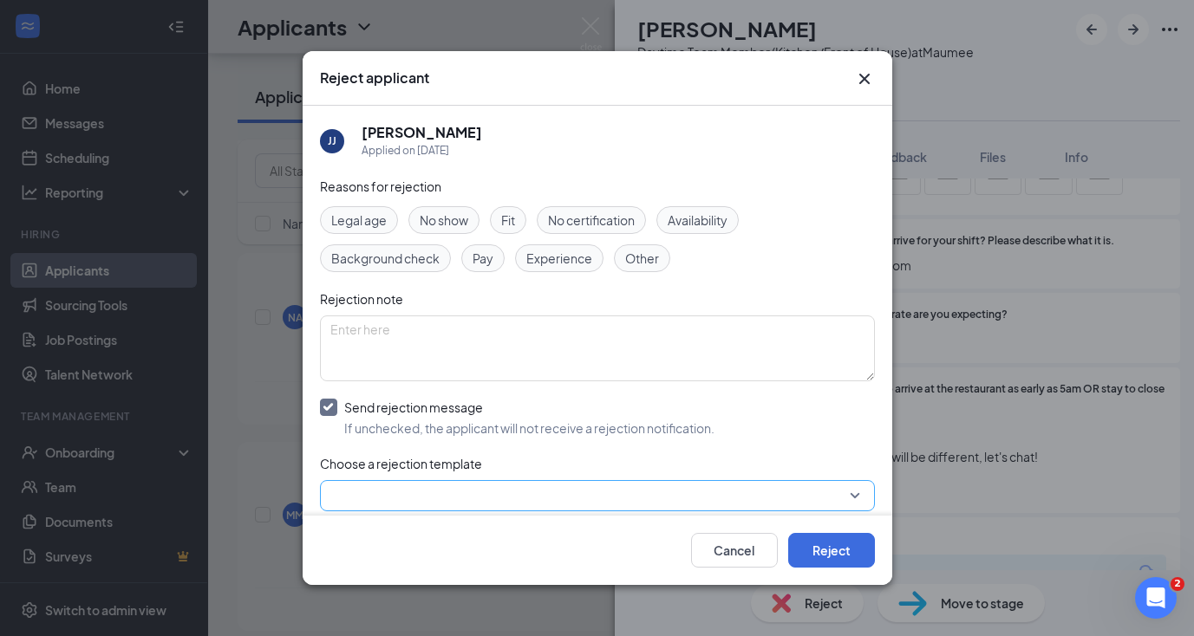
click at [350, 492] on input "search" at bounding box center [591, 495] width 522 height 29
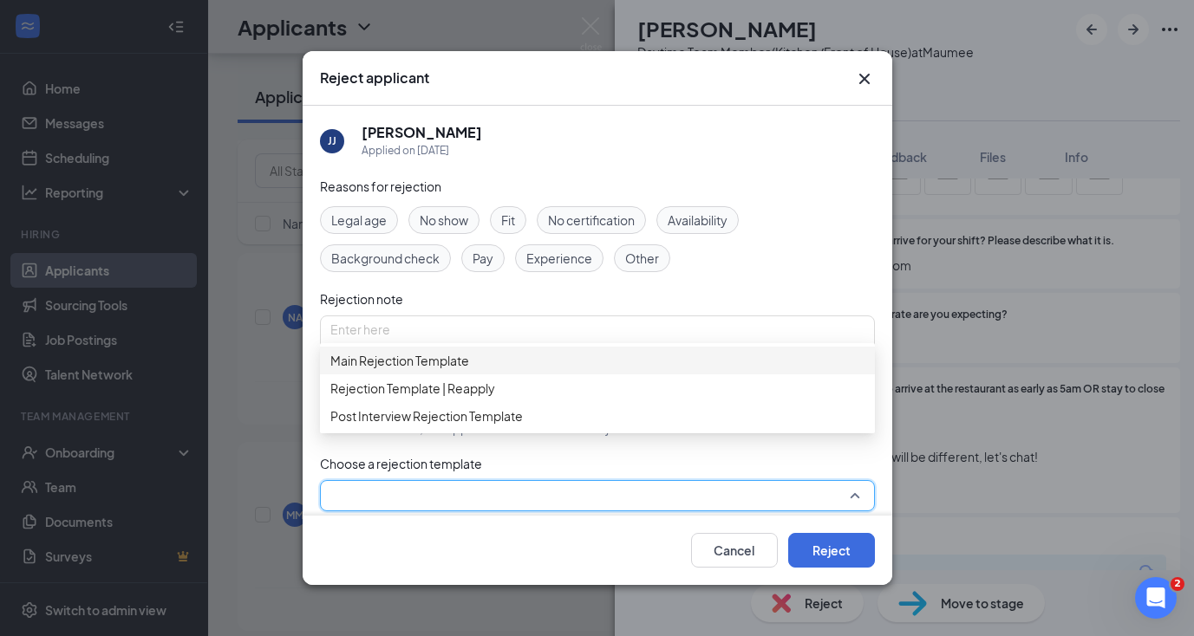
click at [401, 370] on span "Main Rejection Template" at bounding box center [399, 360] width 139 height 19
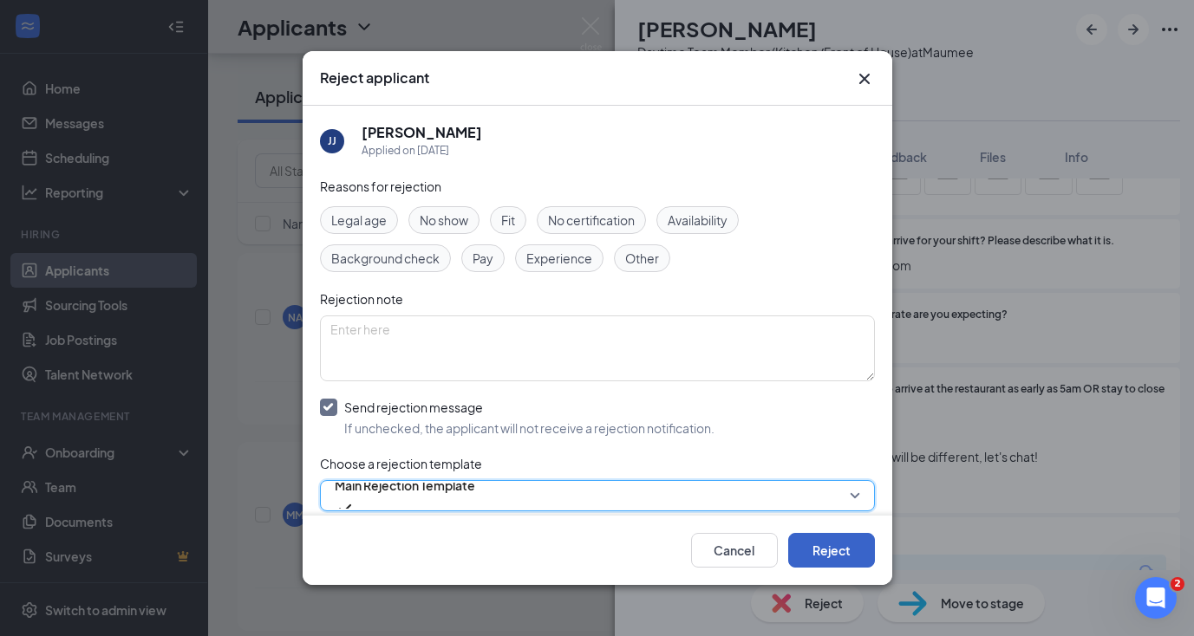
click at [808, 553] on button "Reject" at bounding box center [831, 550] width 87 height 35
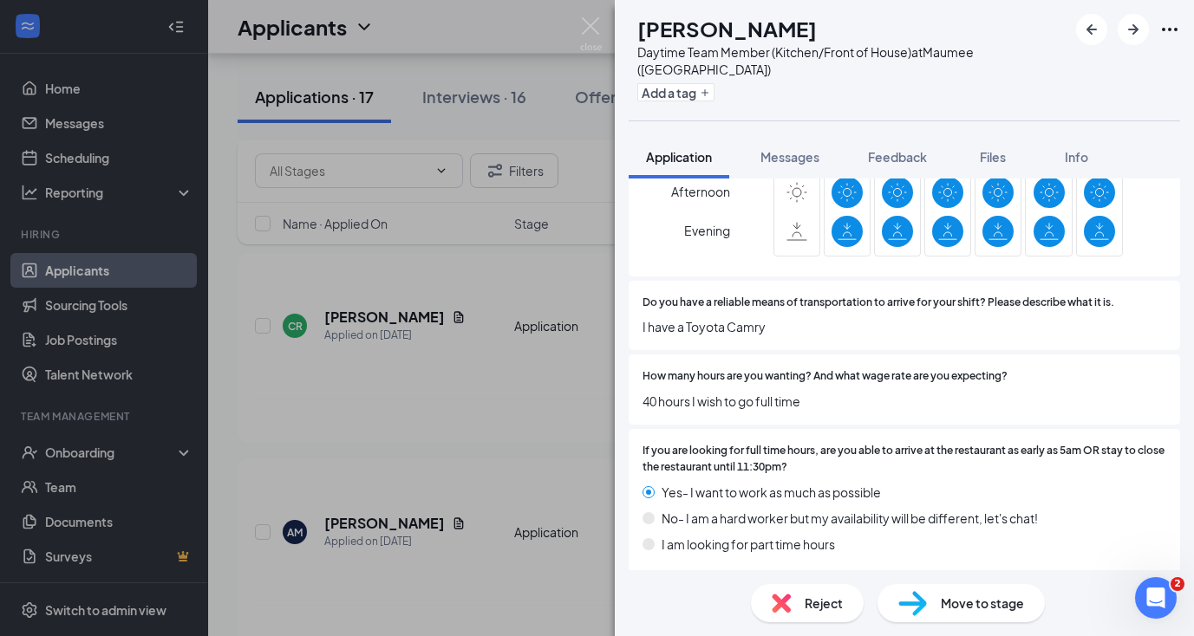
scroll to position [1214, 0]
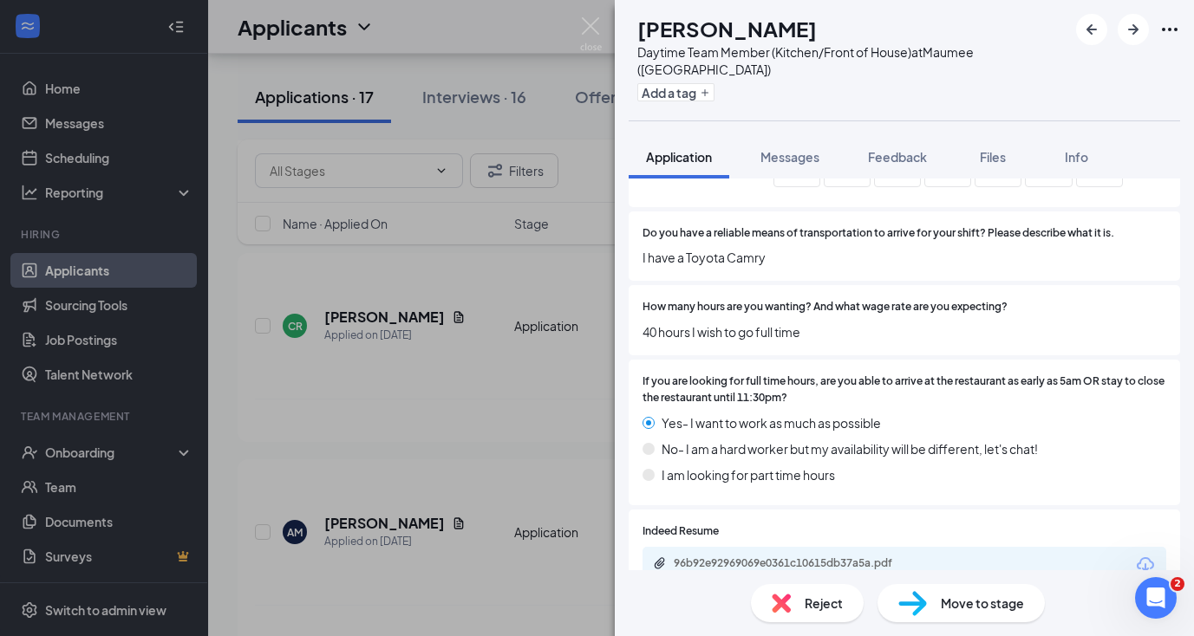
click at [943, 603] on span "Move to stage" at bounding box center [982, 603] width 83 height 19
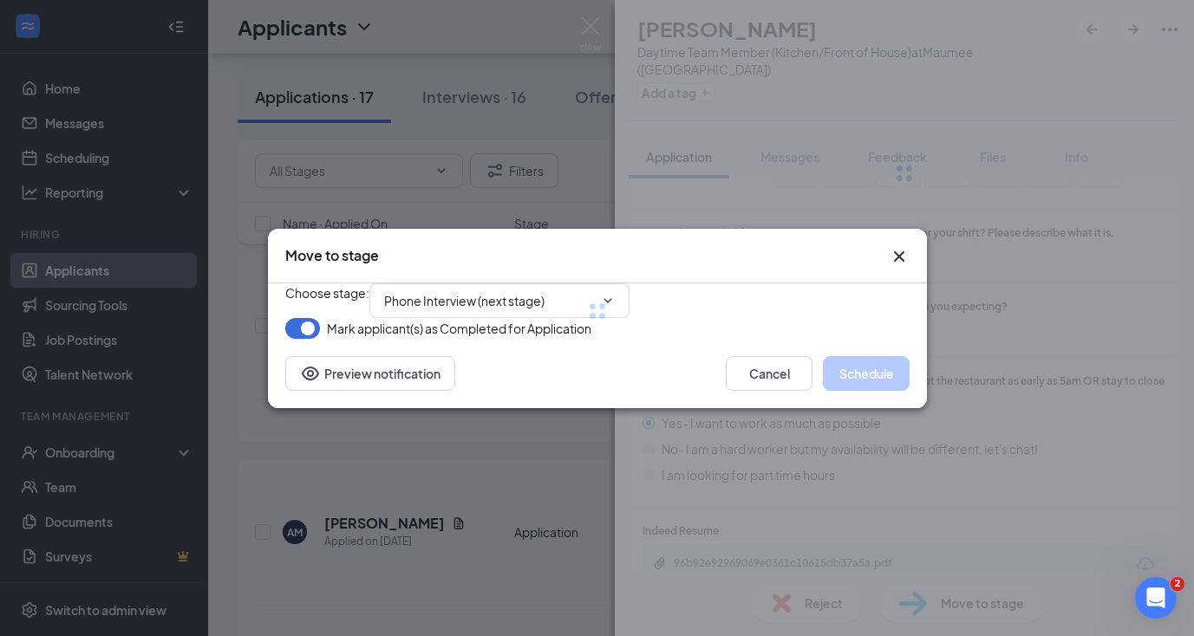
scroll to position [1206, 0]
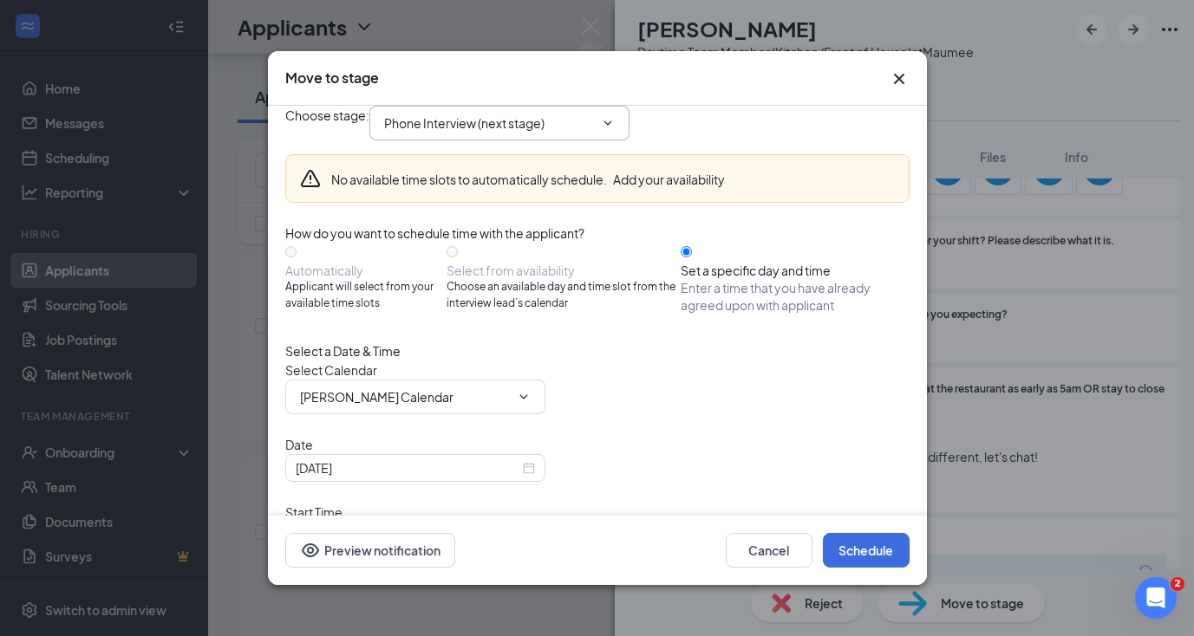
click at [474, 140] on span "Phone Interview (next stage)" at bounding box center [499, 123] width 260 height 35
click at [470, 133] on input "Phone Interview (next stage)" at bounding box center [489, 123] width 210 height 19
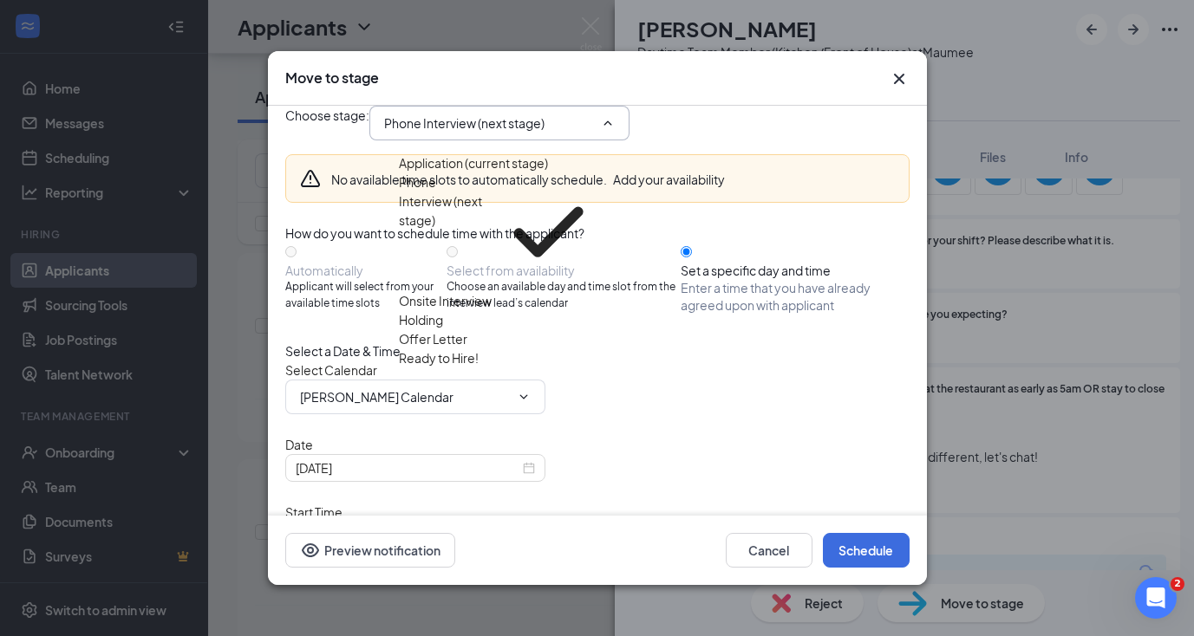
click at [445, 291] on div "Onsite Interview" at bounding box center [445, 300] width 93 height 19
type input "Onsite Interview"
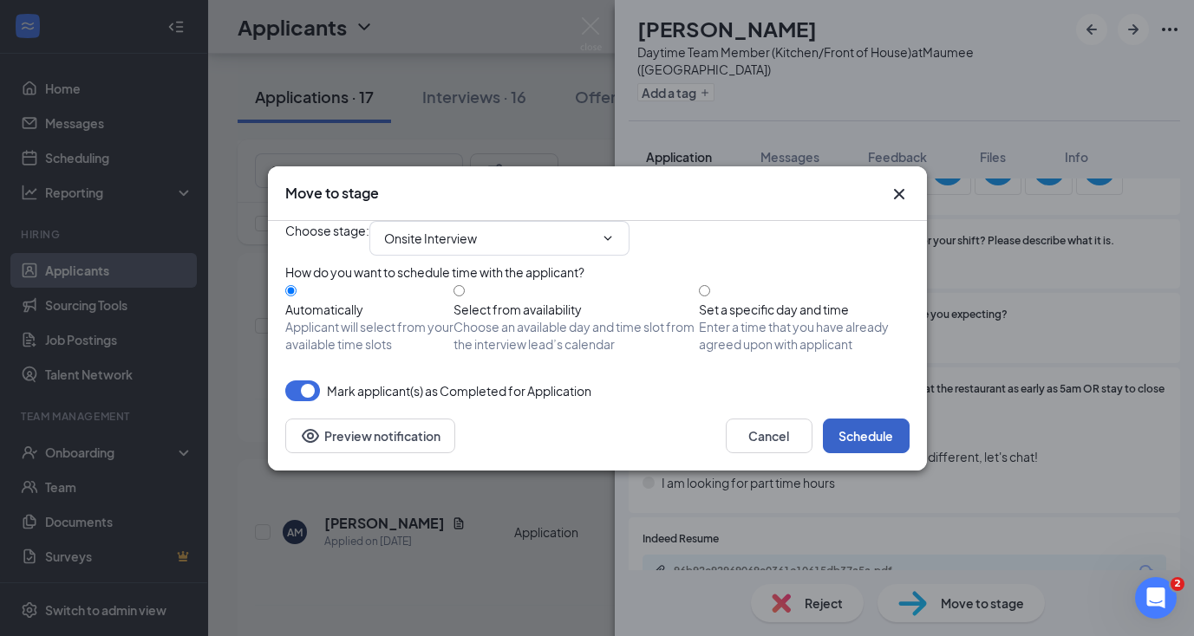
click at [851, 453] on button "Schedule" at bounding box center [866, 436] width 87 height 35
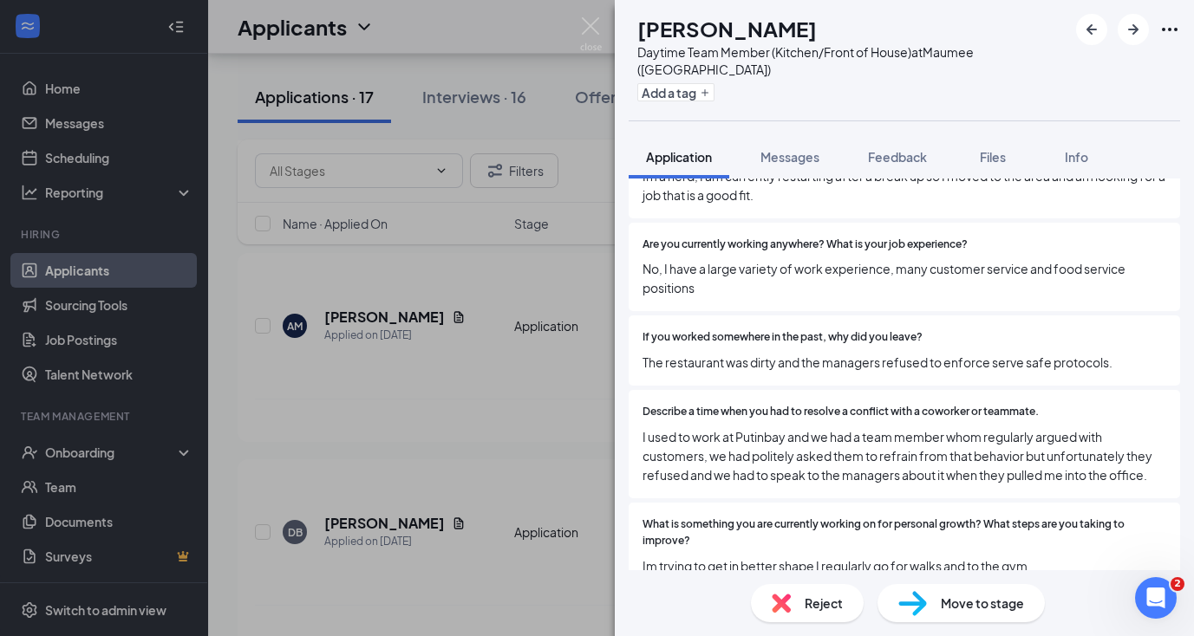
scroll to position [541, 0]
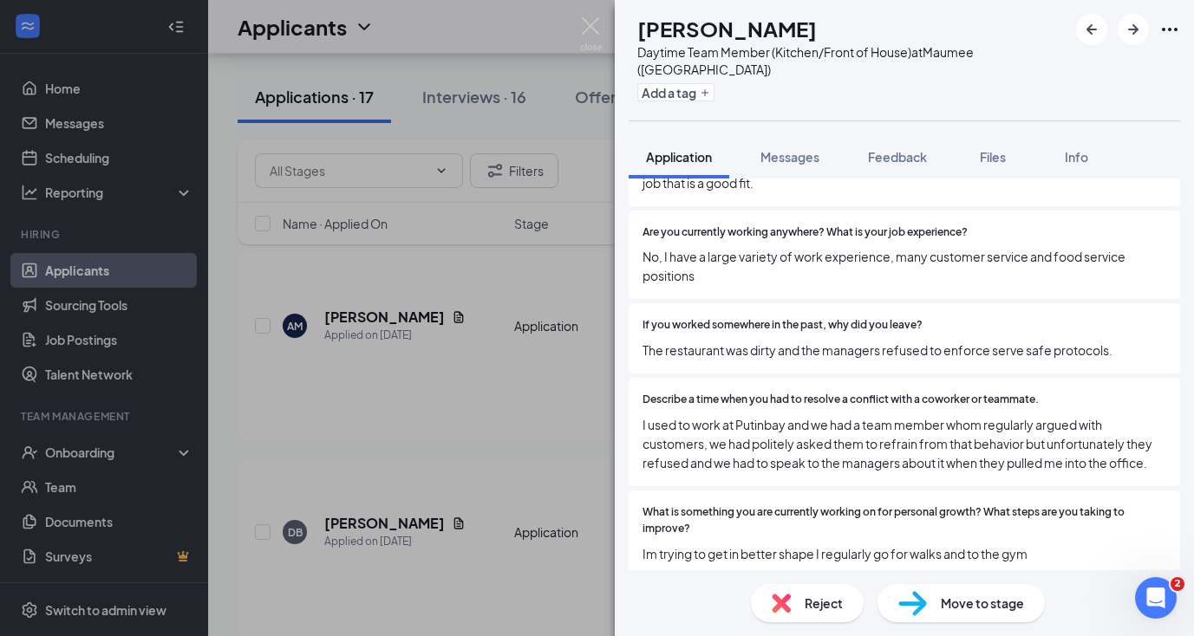
click at [805, 602] on span "Reject" at bounding box center [824, 603] width 38 height 19
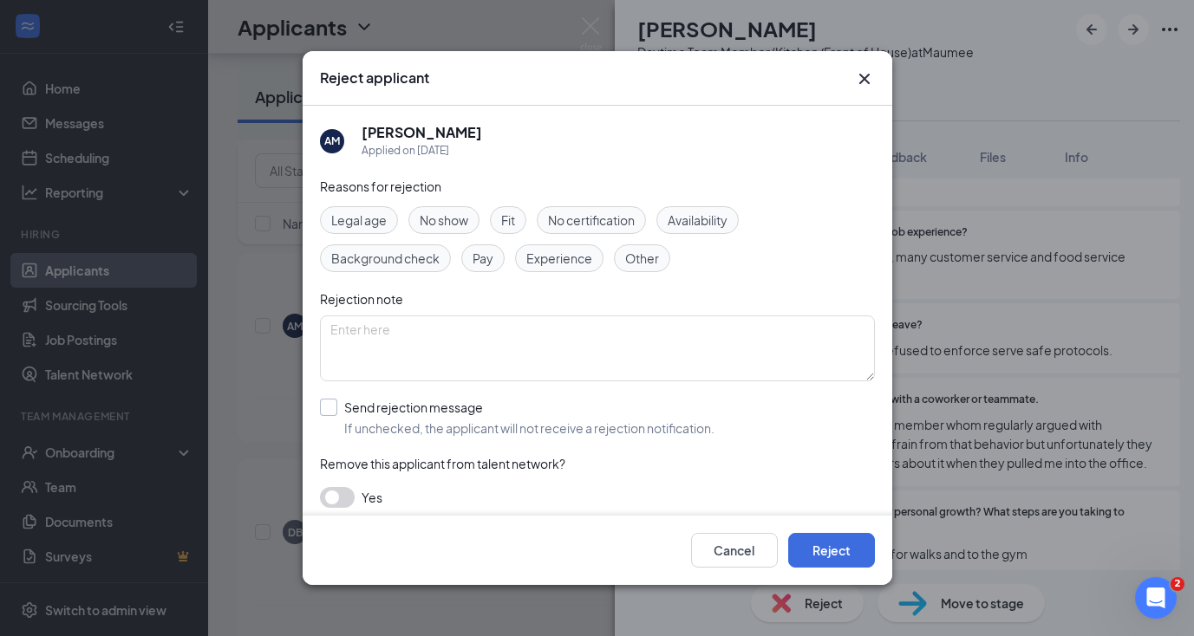
click at [327, 401] on input "Send rejection message If unchecked, the applicant will not receive a rejection…" at bounding box center [517, 418] width 394 height 38
checkbox input "true"
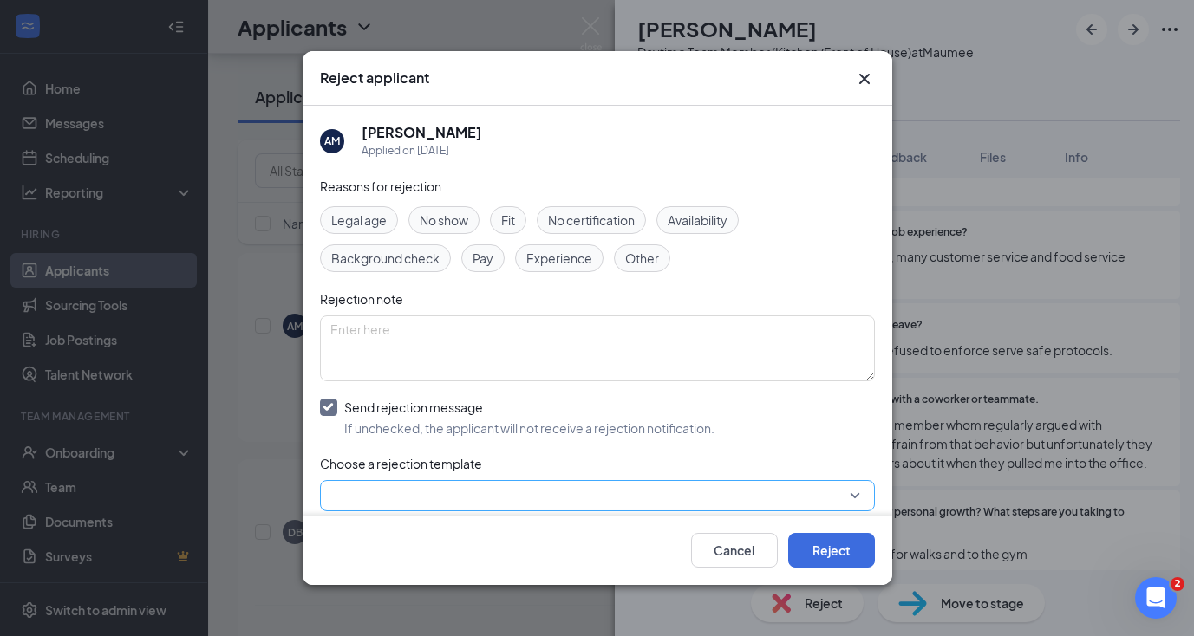
click at [349, 489] on input "search" at bounding box center [591, 495] width 522 height 29
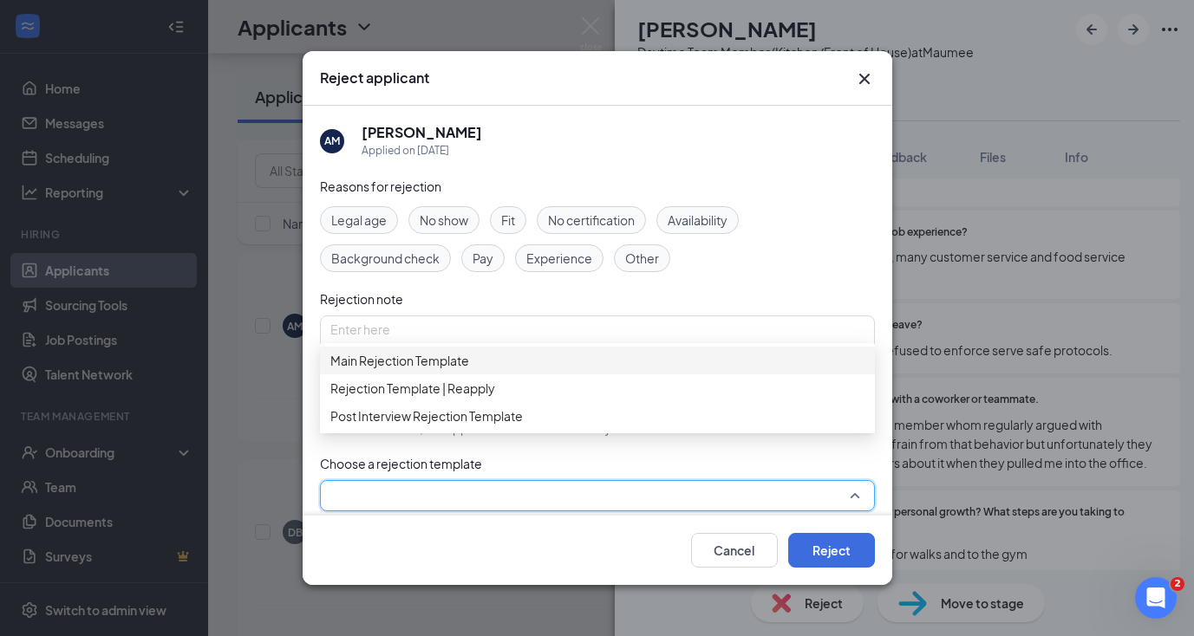
click at [390, 370] on span "Main Rejection Template" at bounding box center [399, 360] width 139 height 19
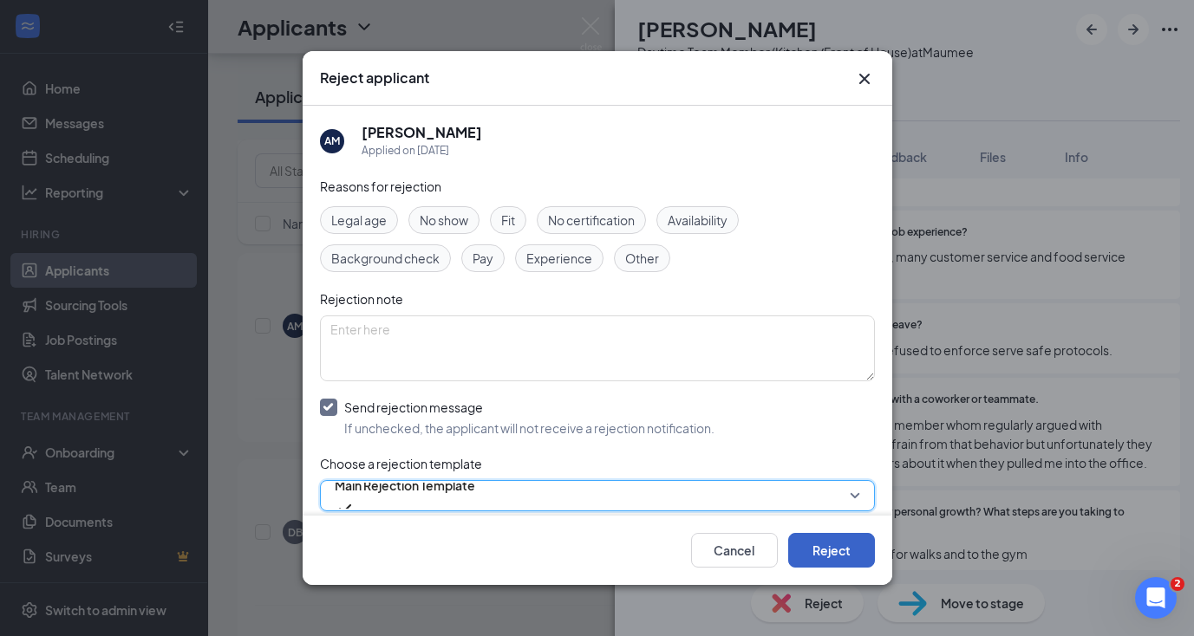
click at [807, 539] on button "Reject" at bounding box center [831, 550] width 87 height 35
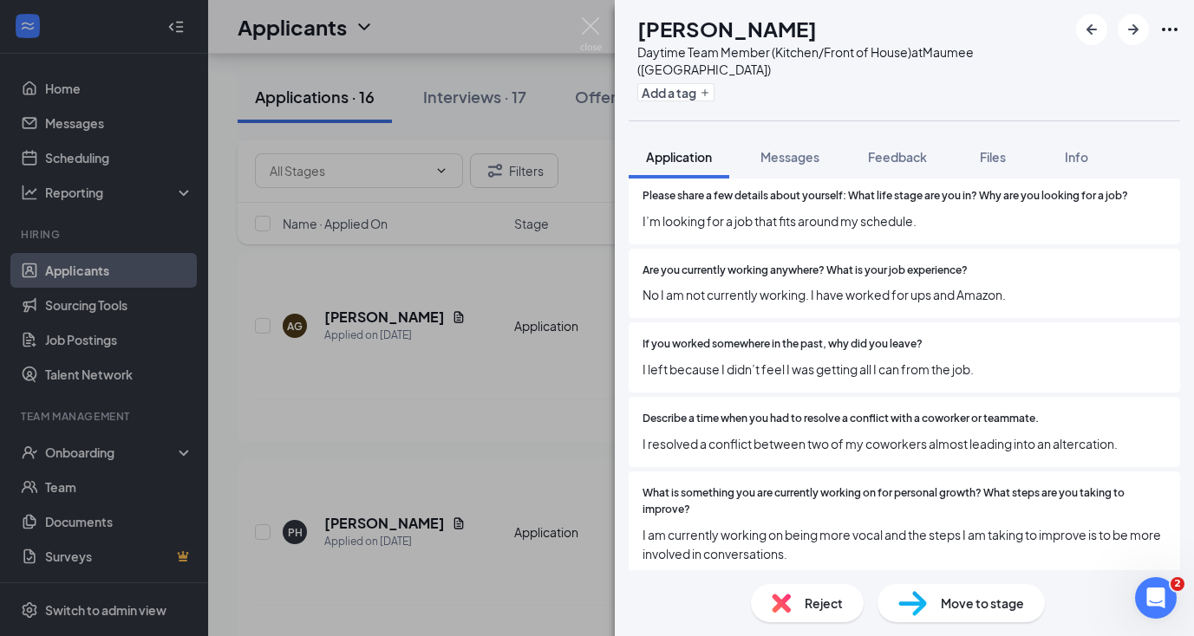
scroll to position [492, 0]
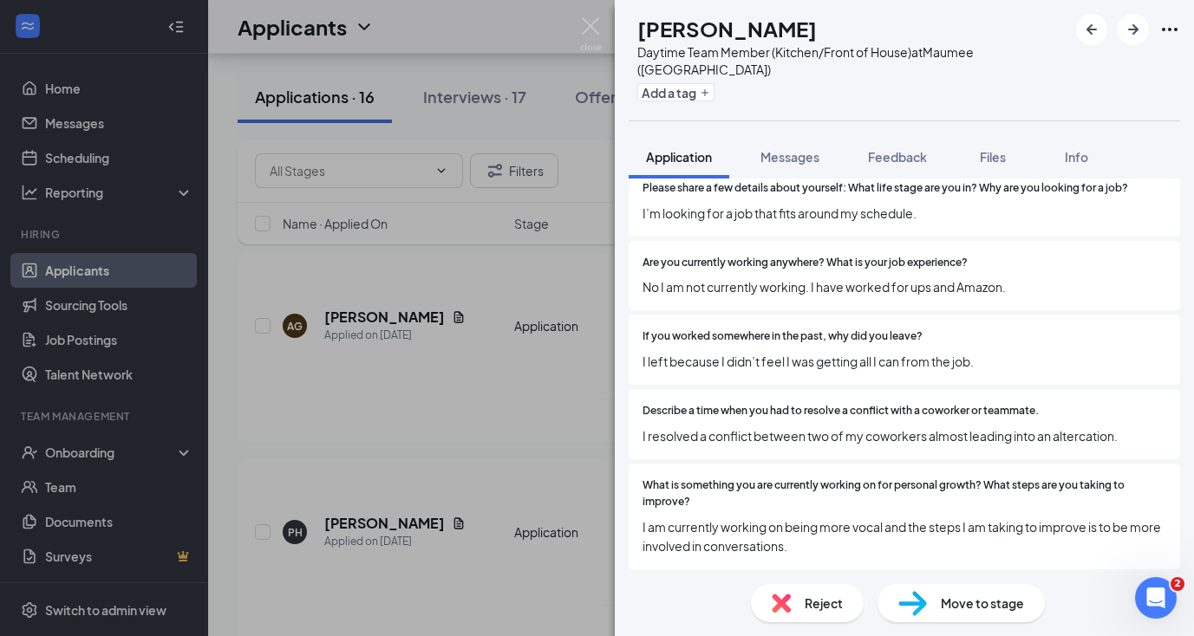
click at [811, 608] on span "Reject" at bounding box center [824, 603] width 38 height 19
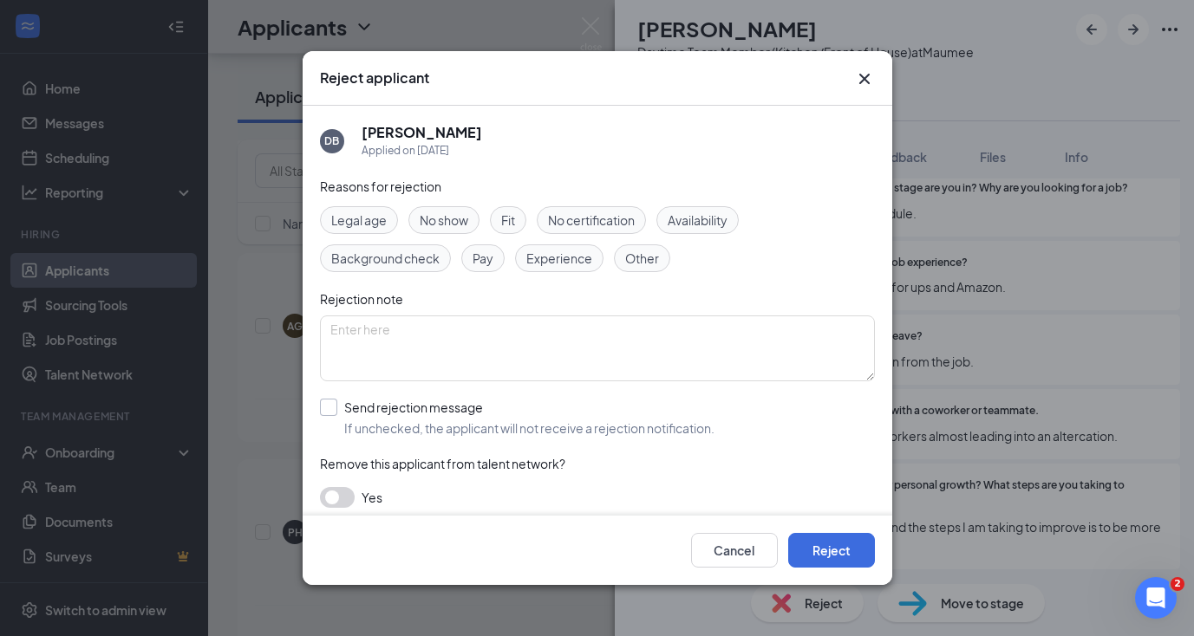
click at [321, 407] on input "Send rejection message If unchecked, the applicant will not receive a rejection…" at bounding box center [517, 418] width 394 height 38
checkbox input "true"
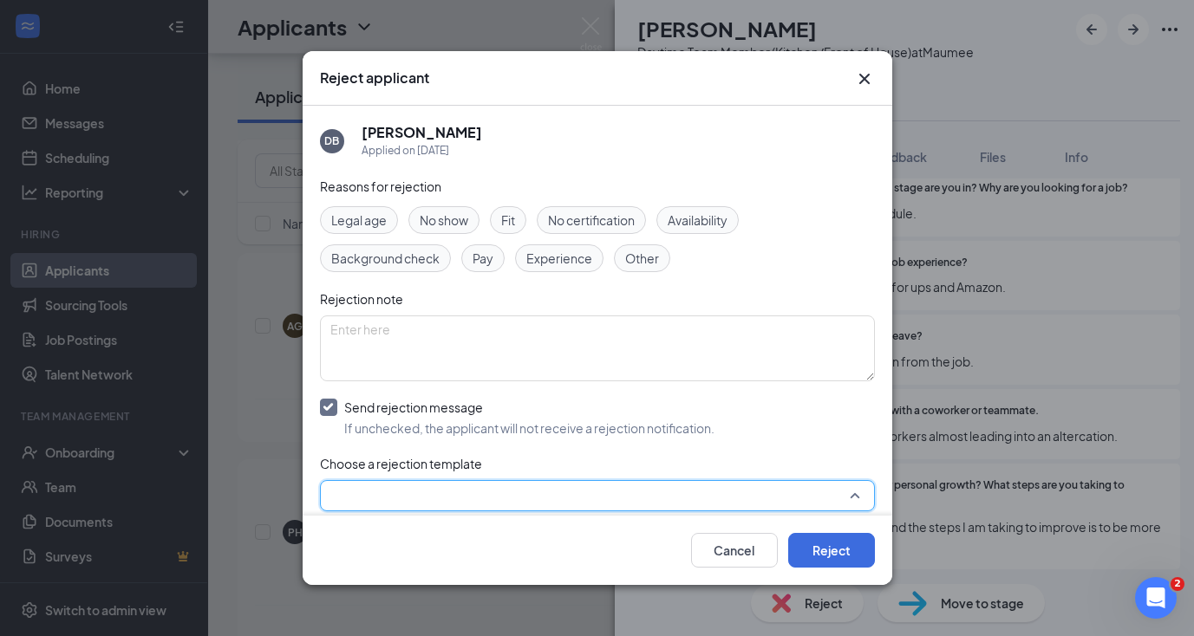
click at [360, 498] on input "search" at bounding box center [591, 495] width 522 height 29
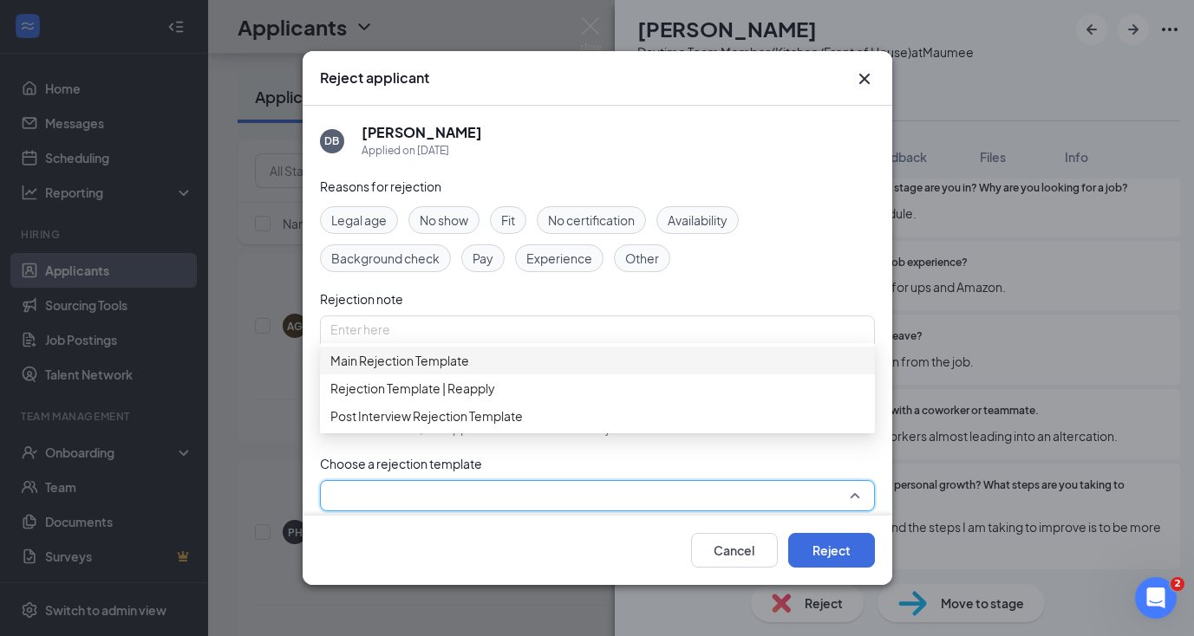
click at [401, 370] on span "Main Rejection Template" at bounding box center [399, 360] width 139 height 19
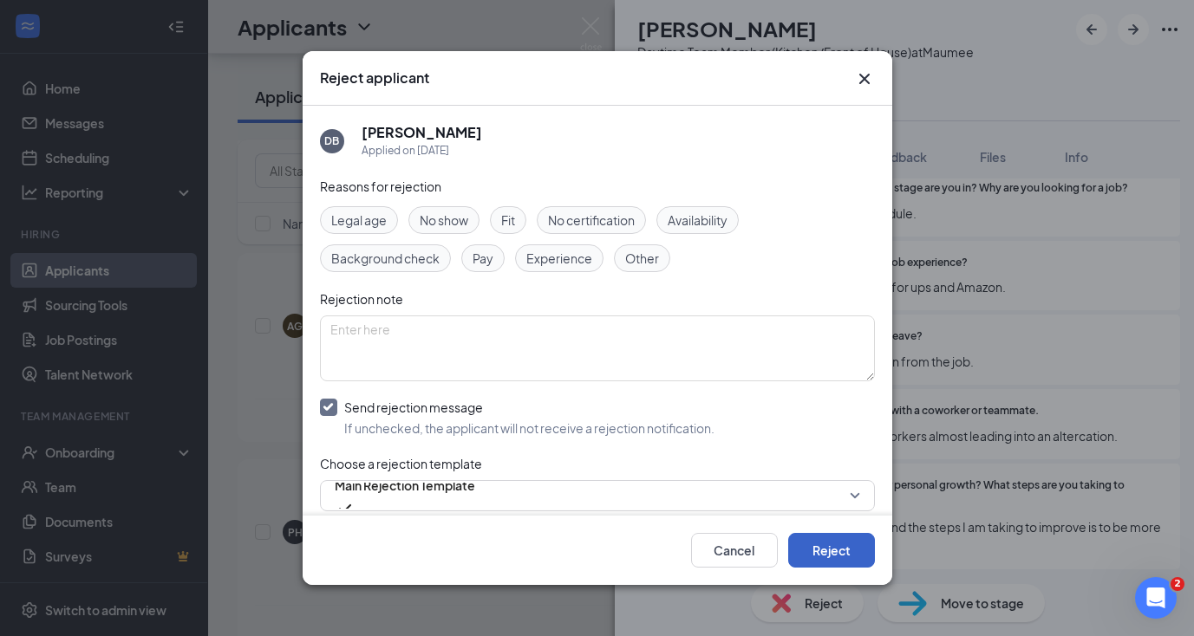
click at [832, 551] on button "Reject" at bounding box center [831, 550] width 87 height 35
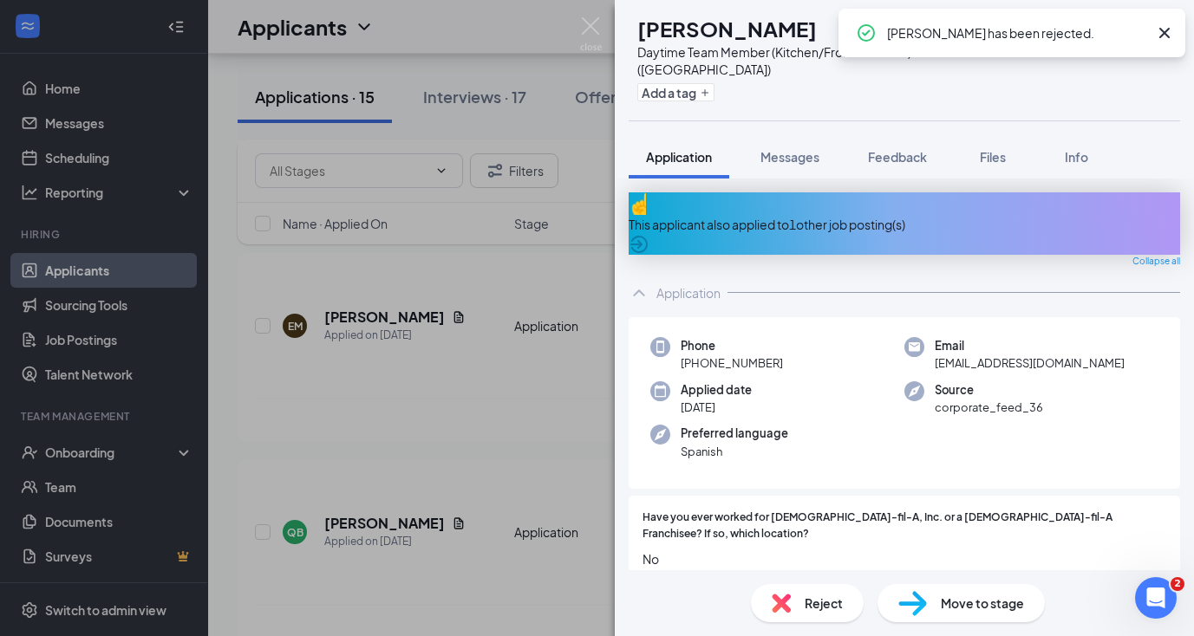
click at [1164, 31] on icon "Cross" at bounding box center [1164, 33] width 10 height 10
click at [1139, 28] on icon "ArrowRight" at bounding box center [1133, 29] width 21 height 21
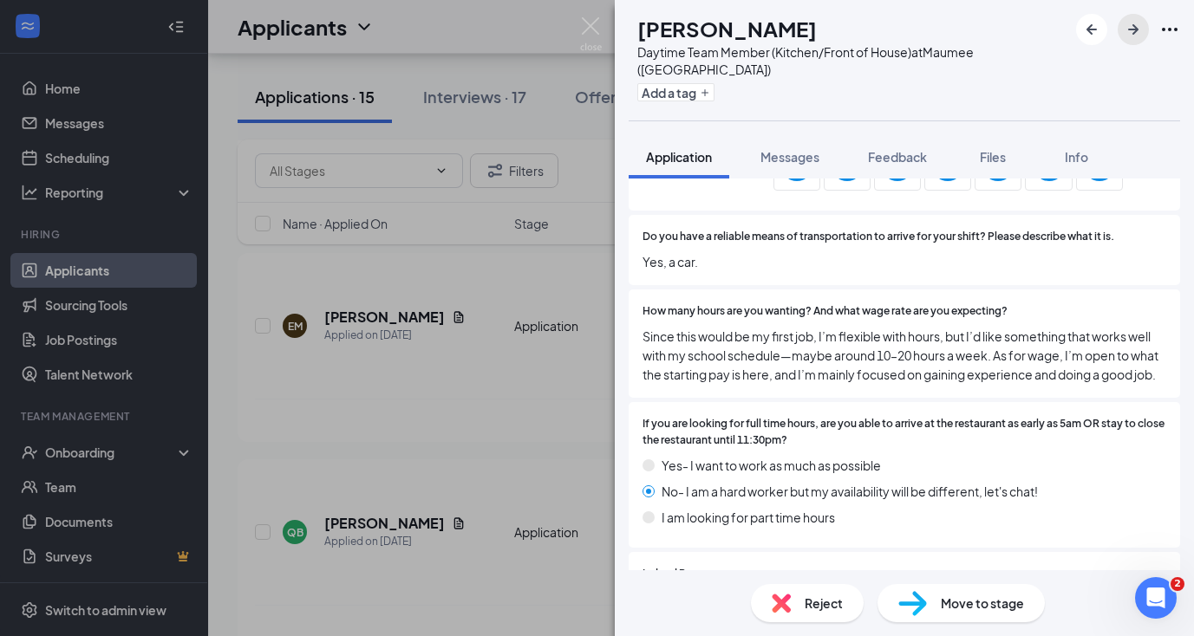
scroll to position [1403, 0]
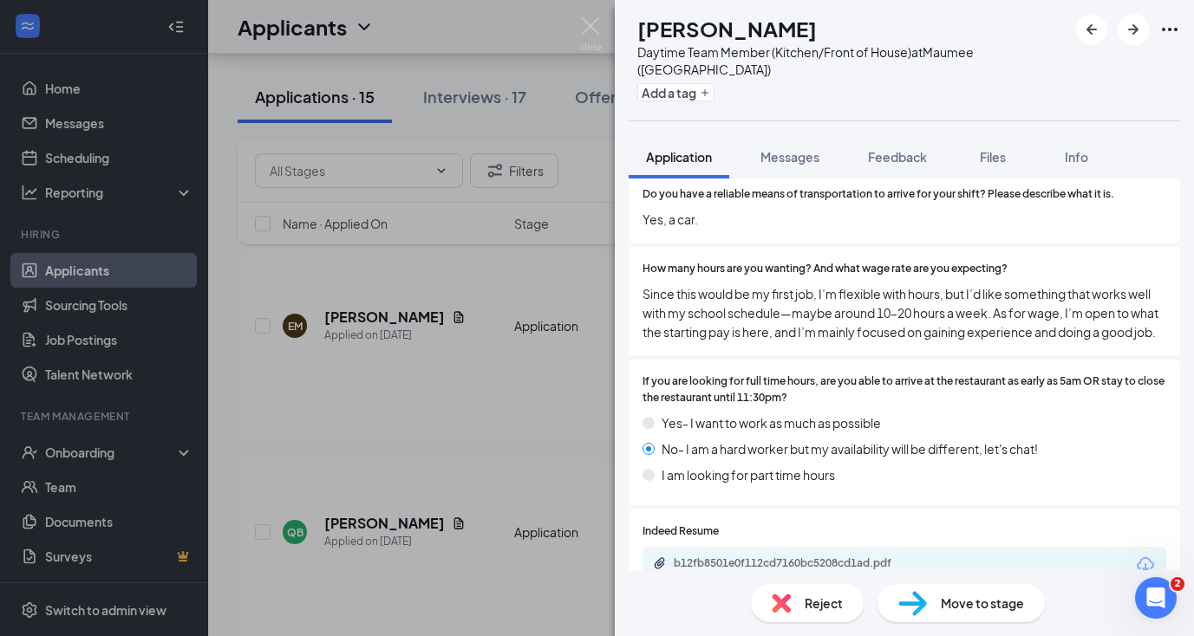
click at [936, 604] on div "Move to stage" at bounding box center [960, 603] width 167 height 38
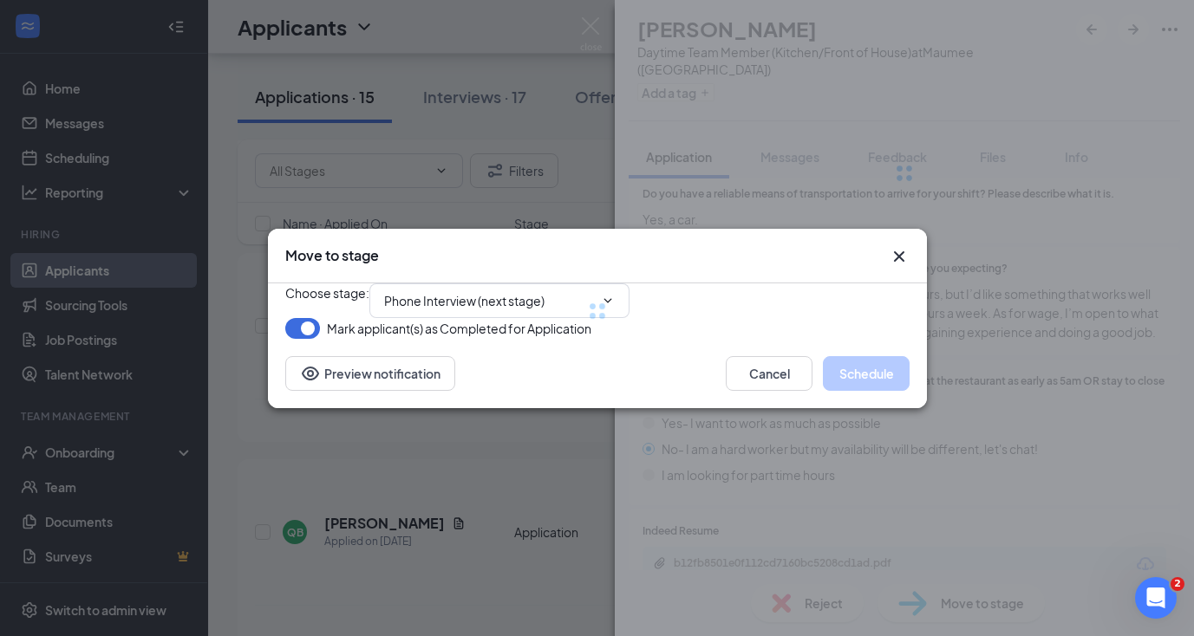
scroll to position [1395, 0]
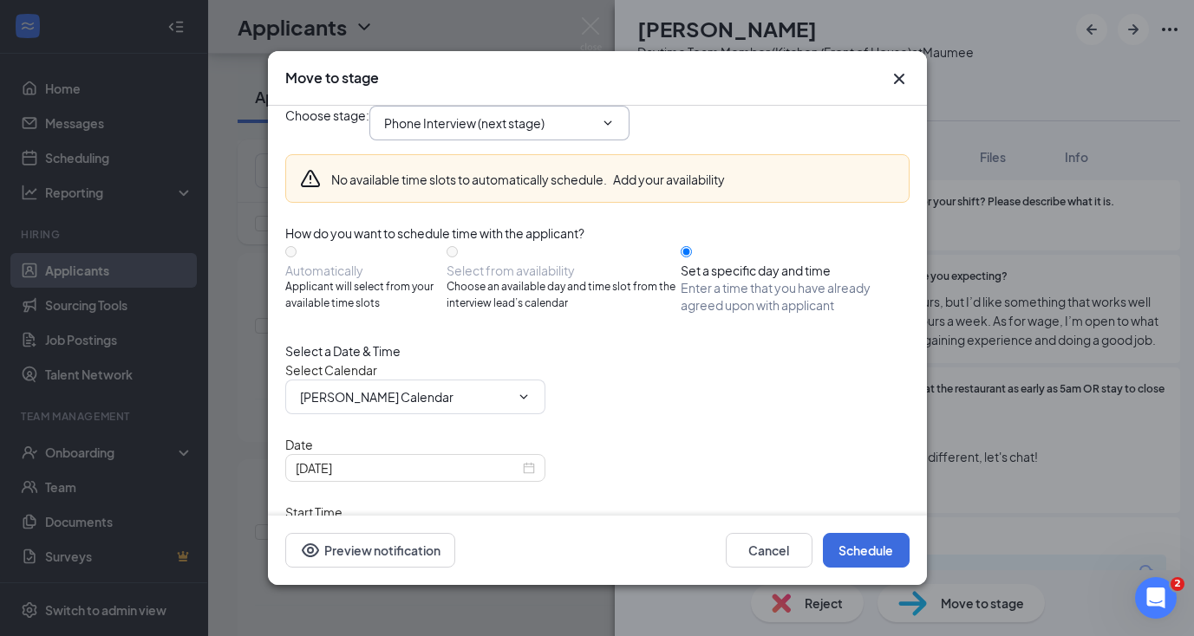
click at [493, 133] on input "Phone Interview (next stage)" at bounding box center [489, 123] width 210 height 19
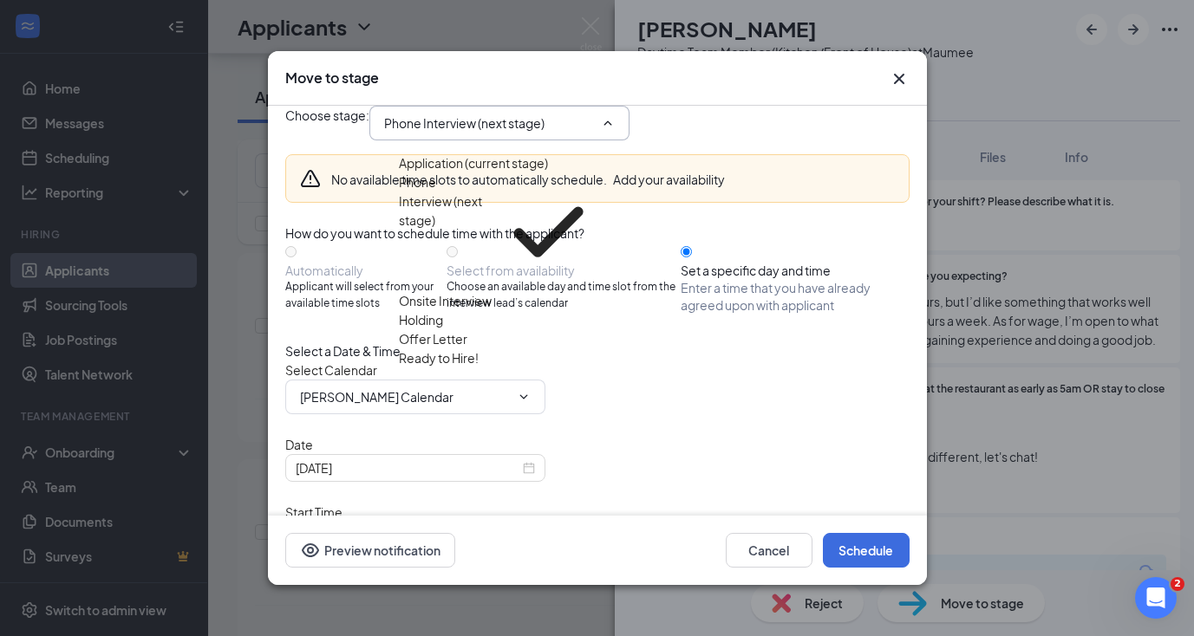
click at [418, 291] on div "Onsite Interview" at bounding box center [445, 300] width 93 height 19
type input "Onsite Interview"
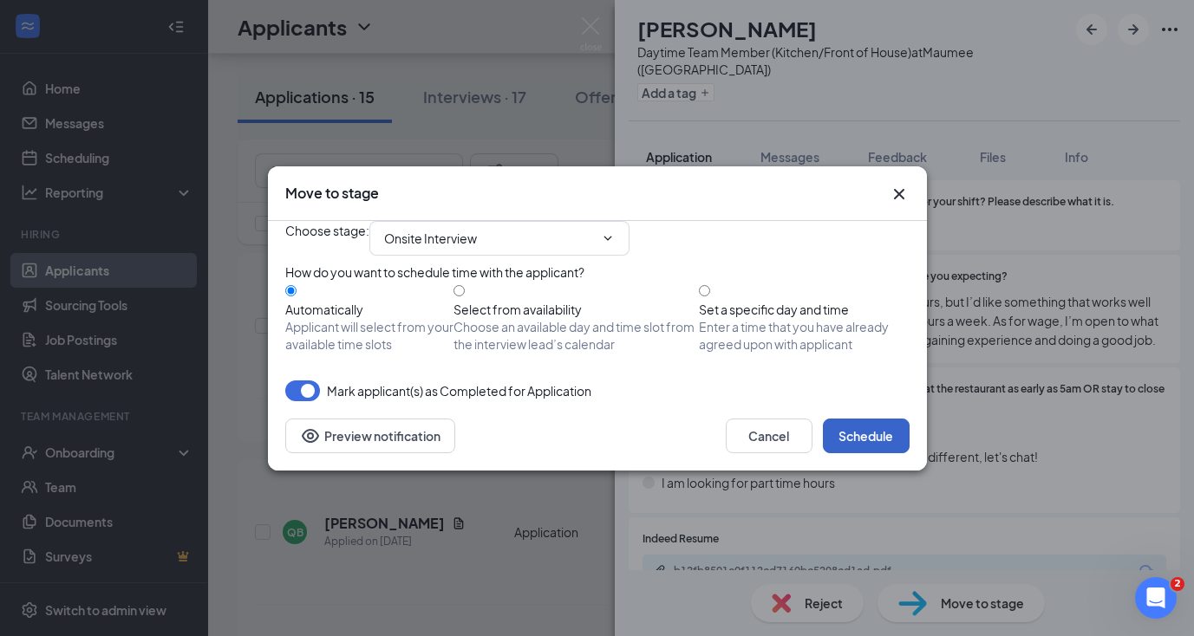
click at [849, 453] on button "Schedule" at bounding box center [866, 436] width 87 height 35
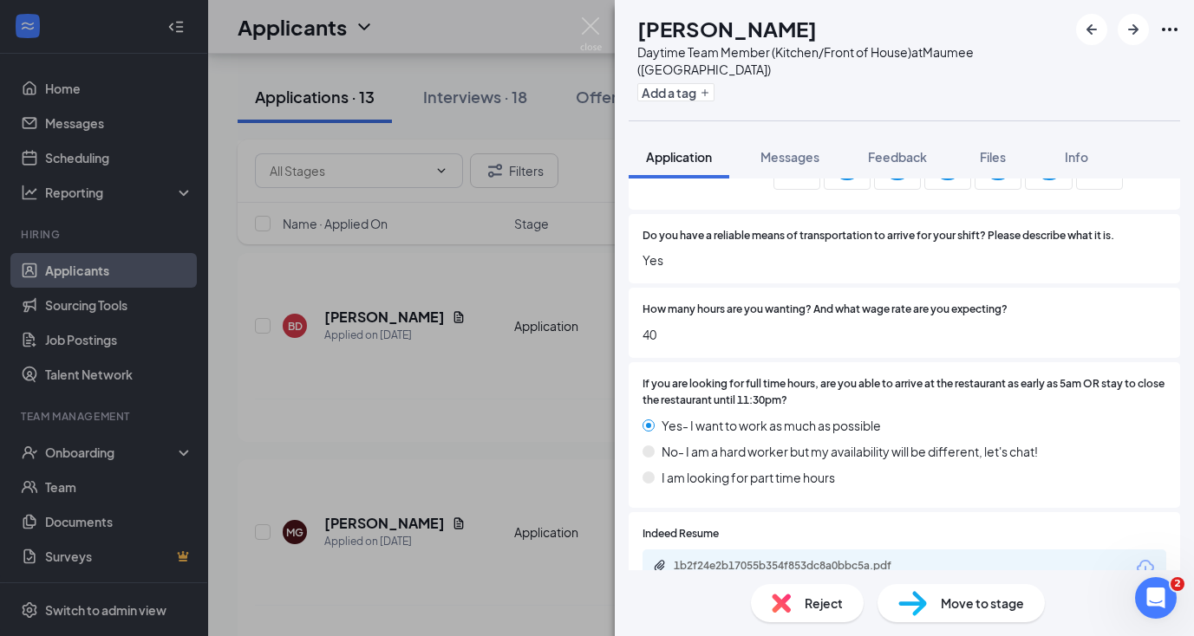
scroll to position [1214, 0]
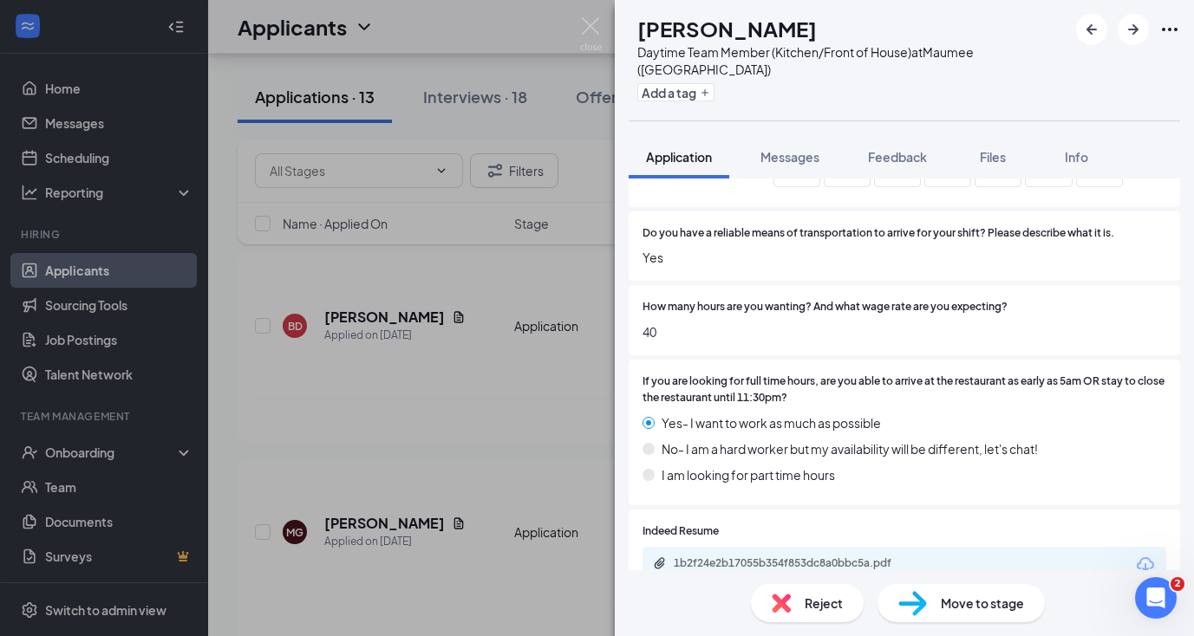
click at [930, 611] on div "Move to stage" at bounding box center [960, 603] width 167 height 38
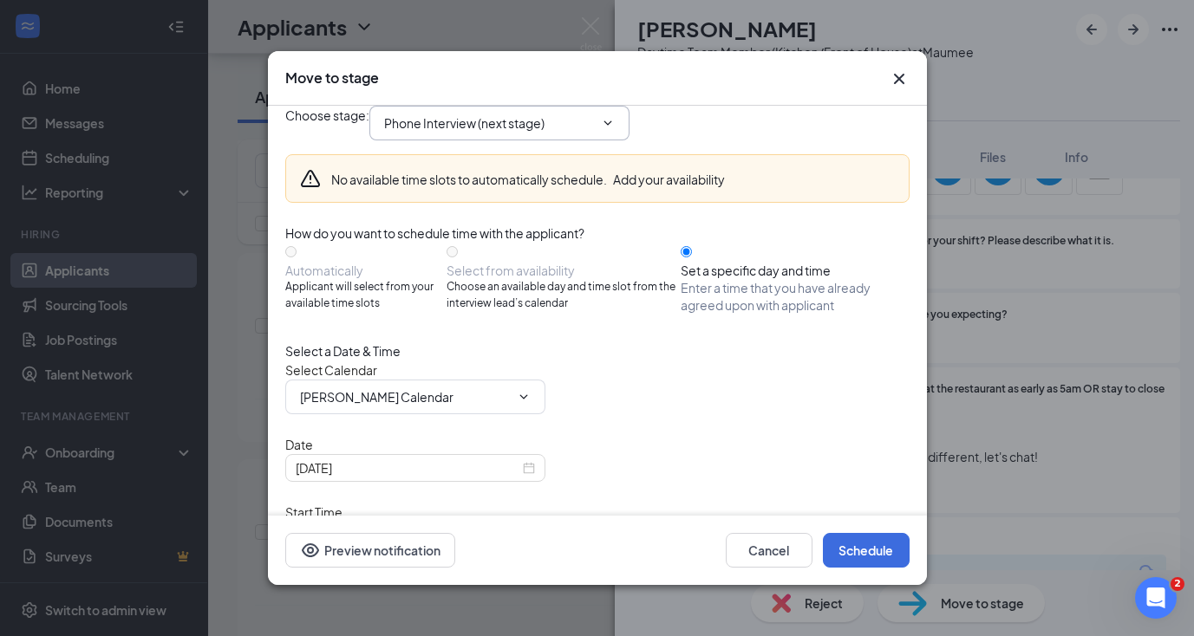
click at [454, 131] on input "Phone Interview (next stage)" at bounding box center [489, 123] width 210 height 19
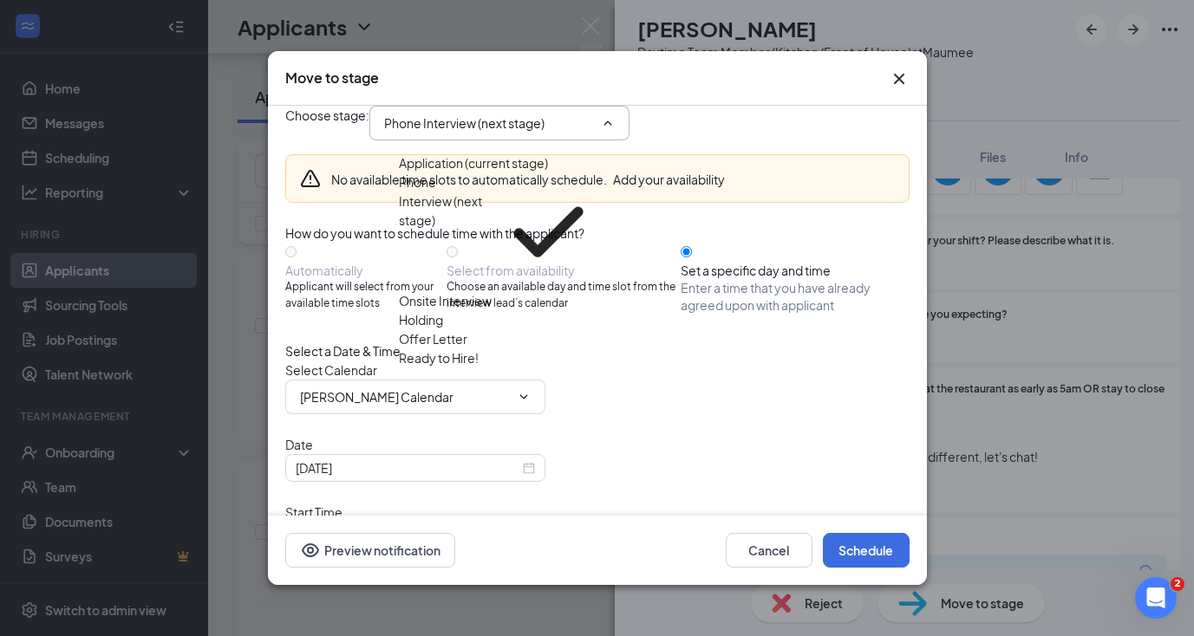
click at [434, 291] on div "Onsite Interview" at bounding box center [445, 300] width 93 height 19
type input "Onsite Interview"
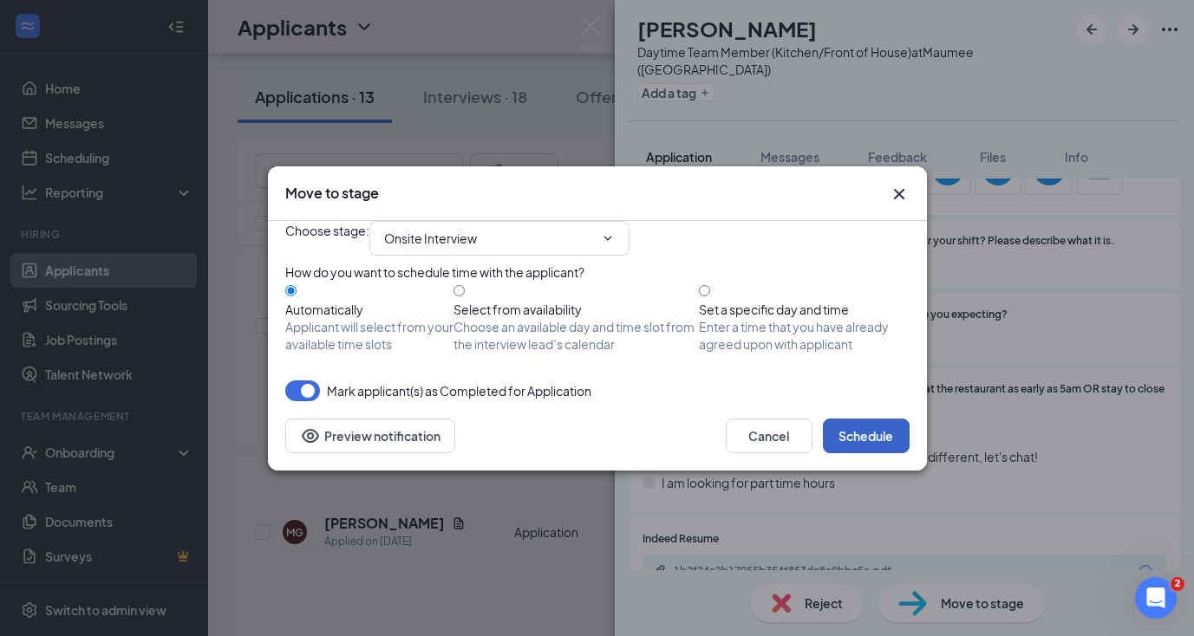
click at [850, 453] on button "Schedule" at bounding box center [866, 436] width 87 height 35
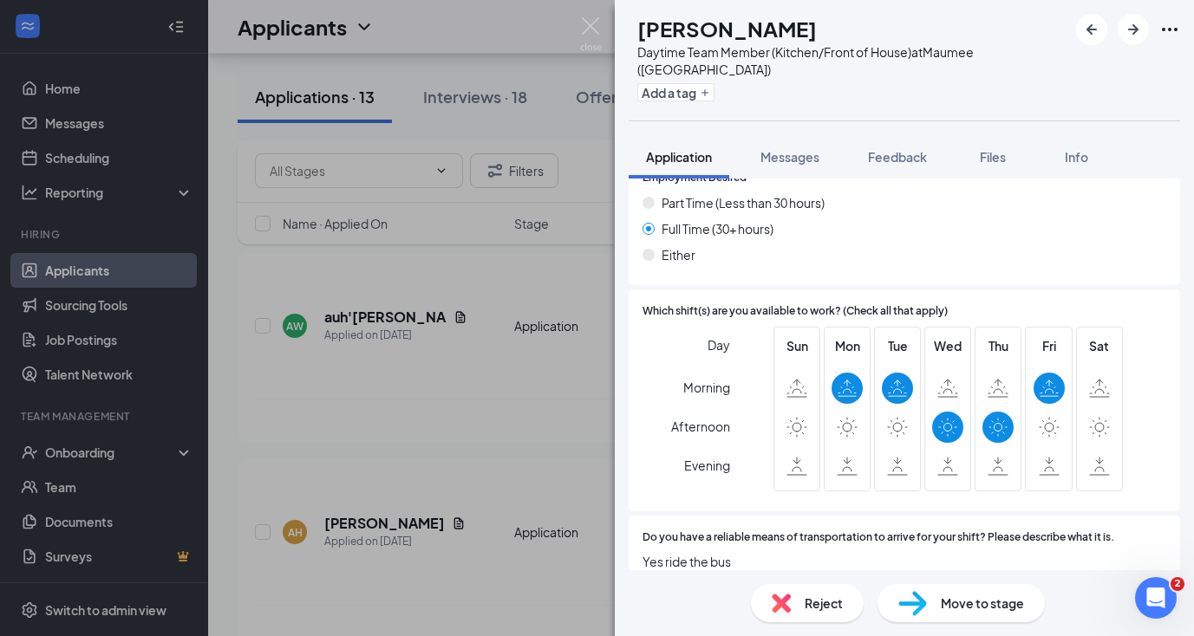
scroll to position [993, 0]
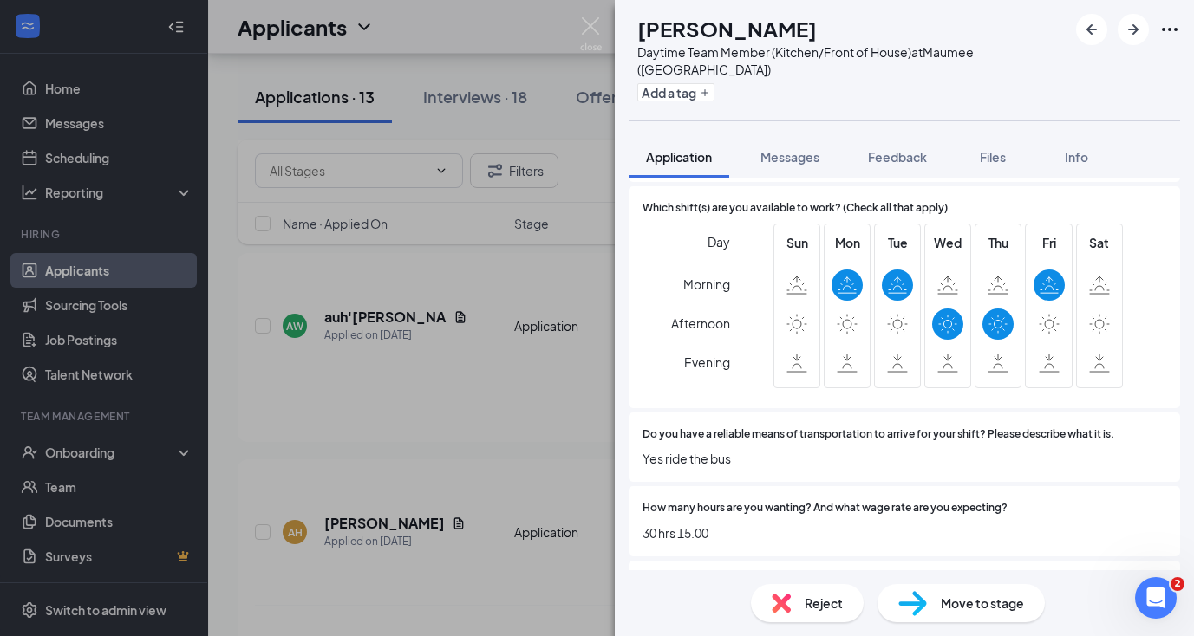
click at [798, 599] on div "Reject" at bounding box center [807, 603] width 113 height 38
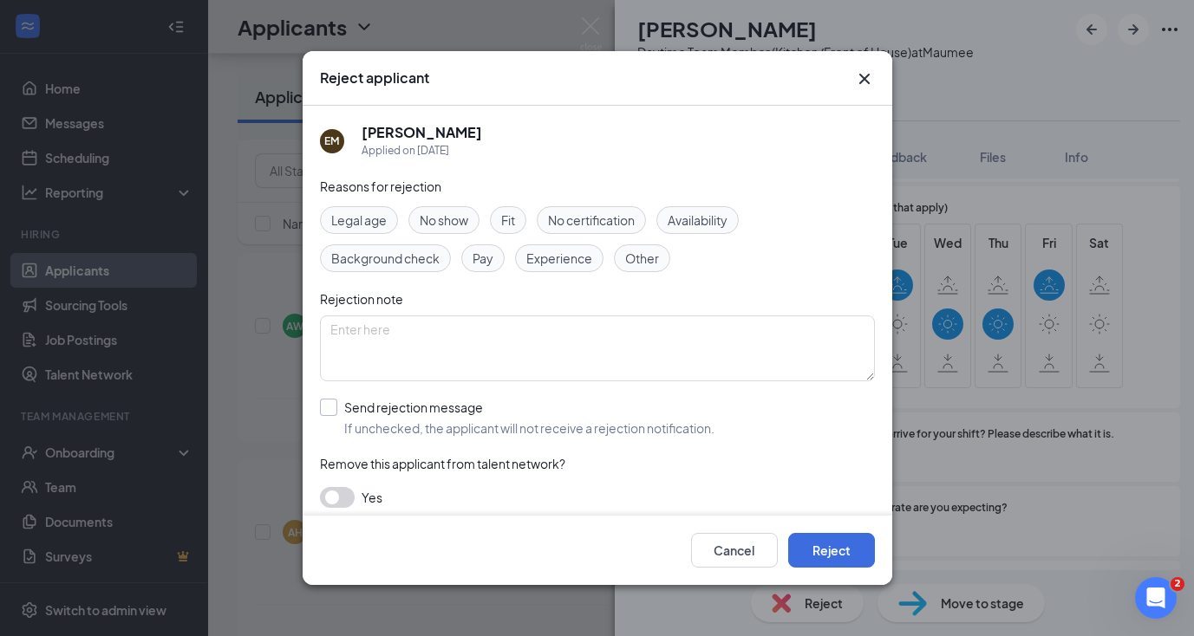
click at [334, 407] on input "Send rejection message If unchecked, the applicant will not receive a rejection…" at bounding box center [517, 418] width 394 height 38
checkbox input "true"
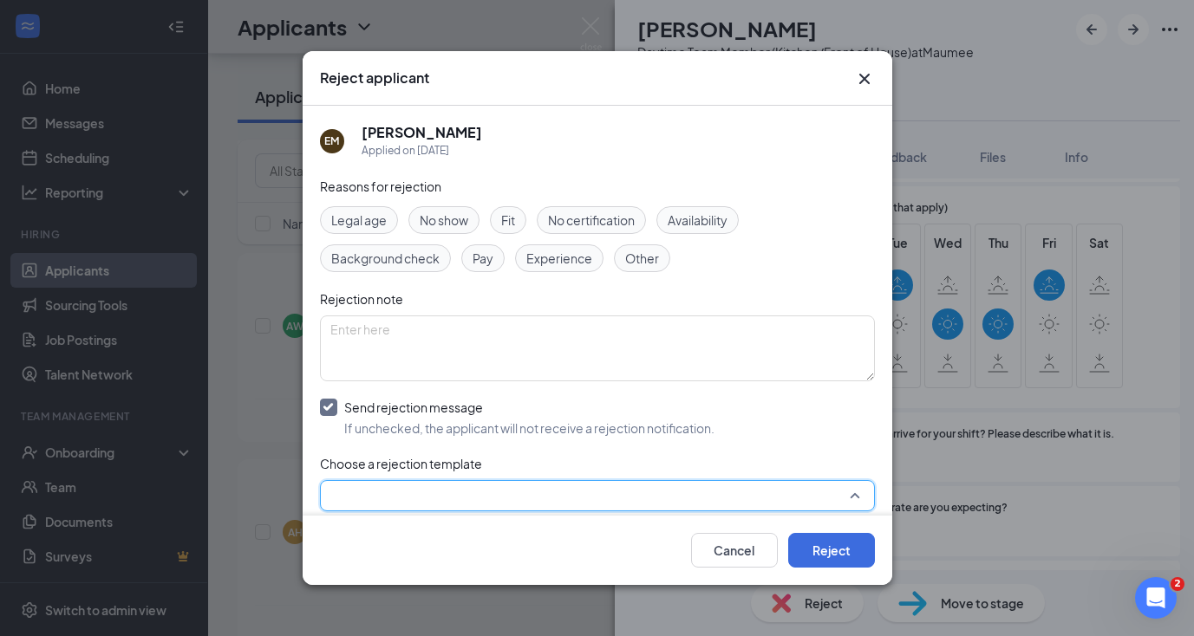
click at [342, 486] on input "search" at bounding box center [591, 495] width 522 height 29
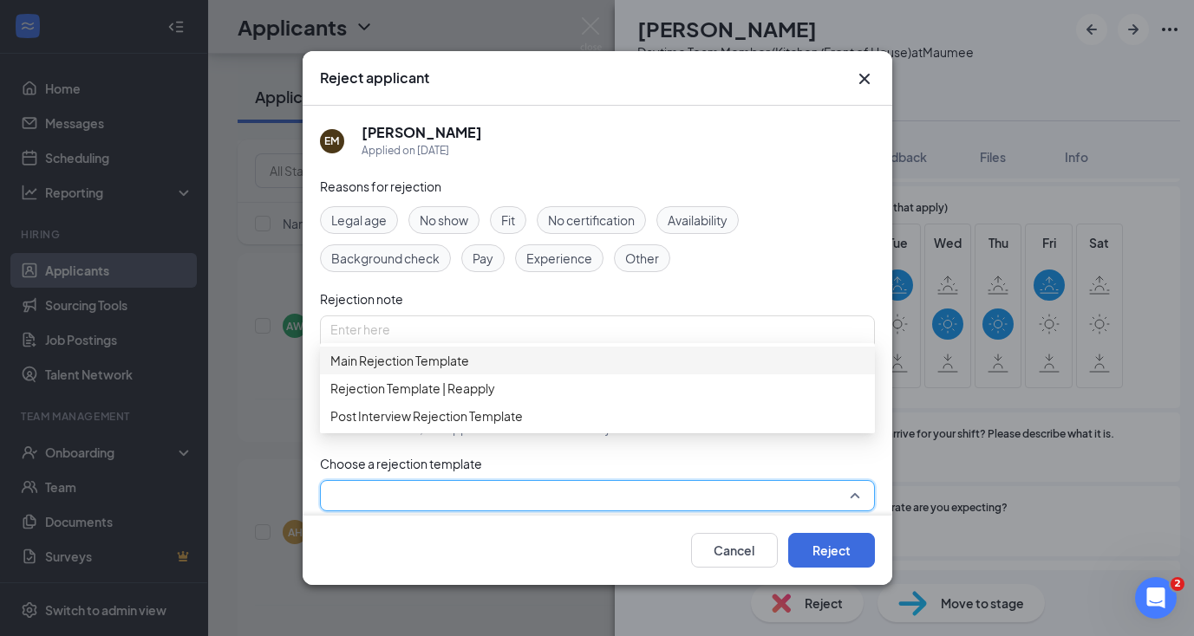
click at [400, 375] on div "Main Rejection Template" at bounding box center [597, 361] width 555 height 28
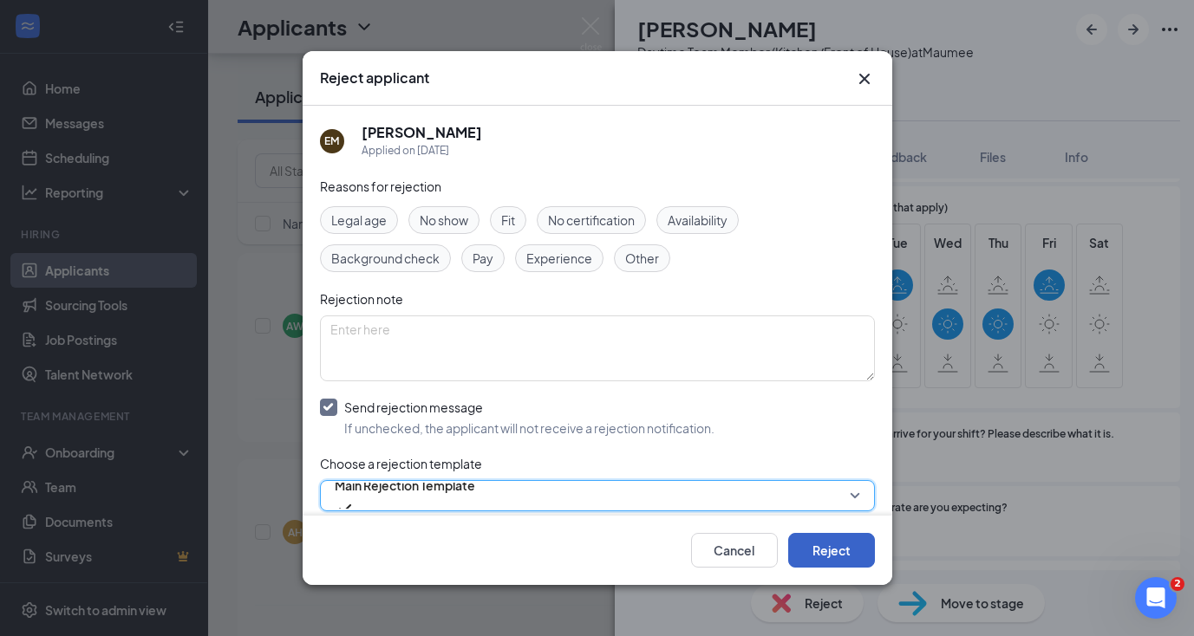
click at [828, 547] on button "Reject" at bounding box center [831, 550] width 87 height 35
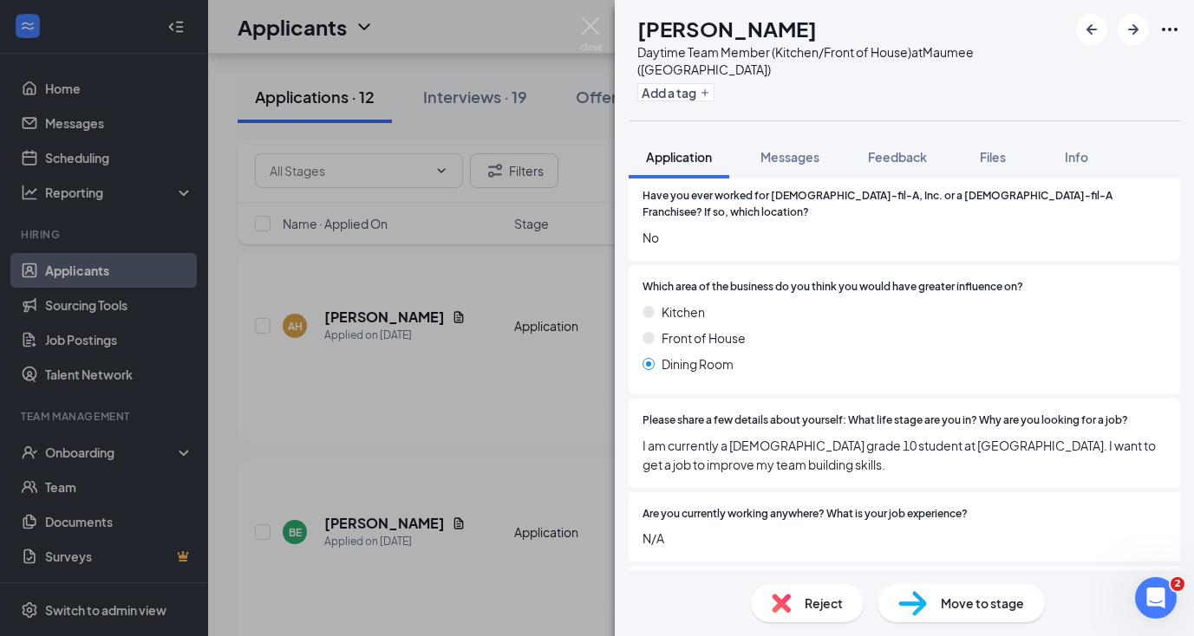
scroll to position [263, 0]
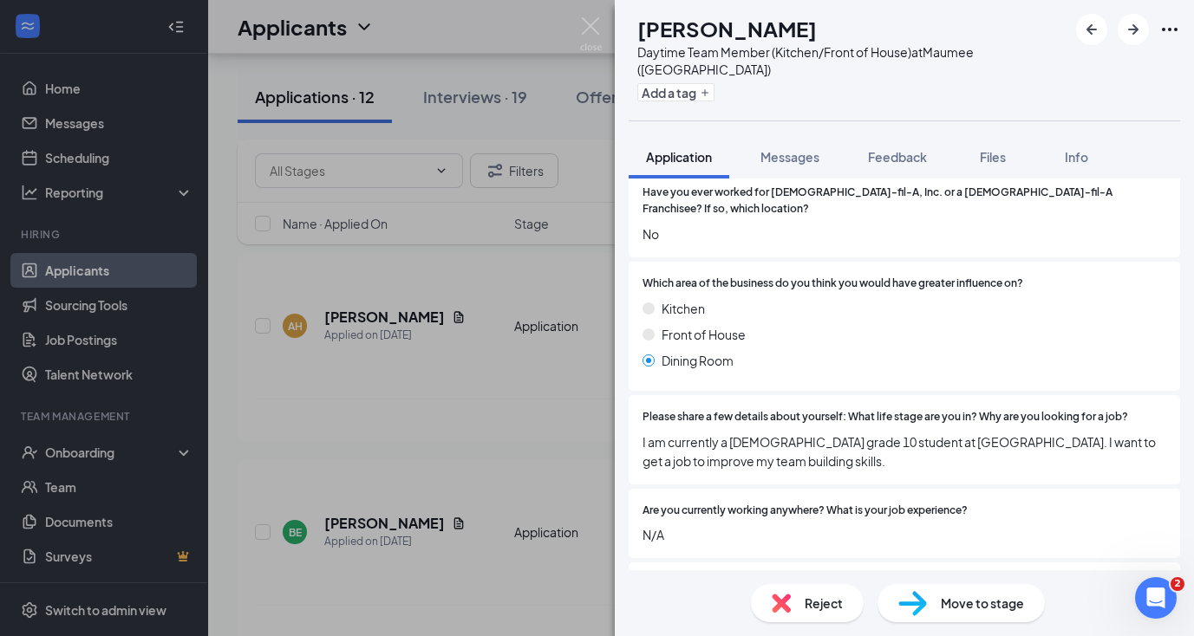
click at [818, 607] on span "Reject" at bounding box center [824, 603] width 38 height 19
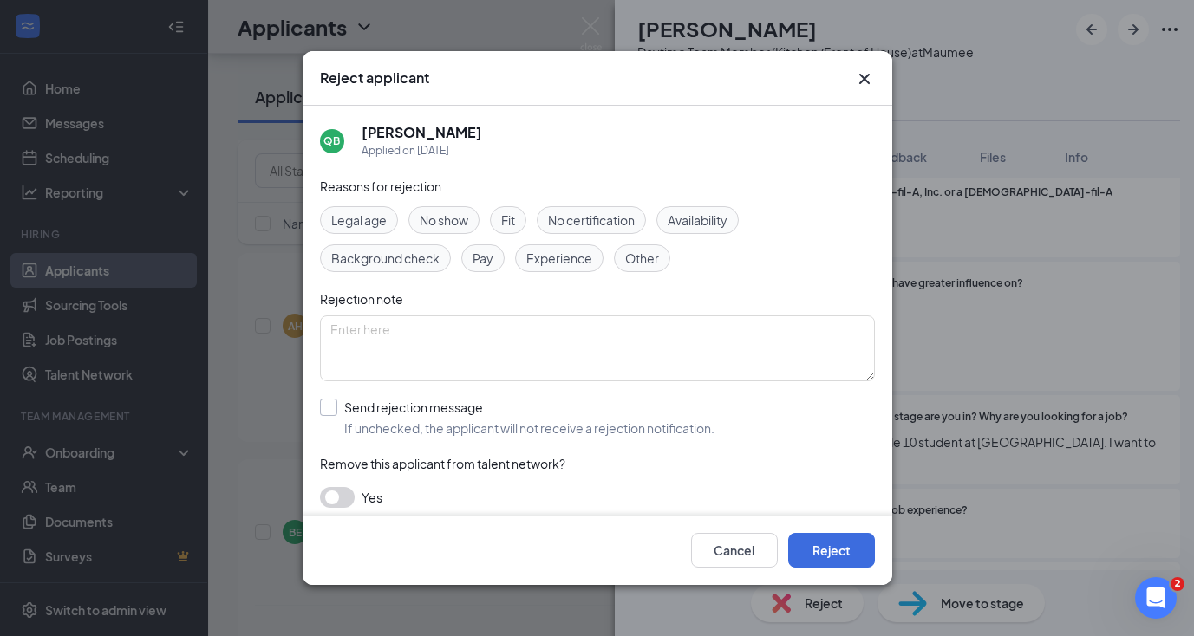
click at [323, 400] on input "Send rejection message If unchecked, the applicant will not receive a rejection…" at bounding box center [517, 418] width 394 height 38
checkbox input "true"
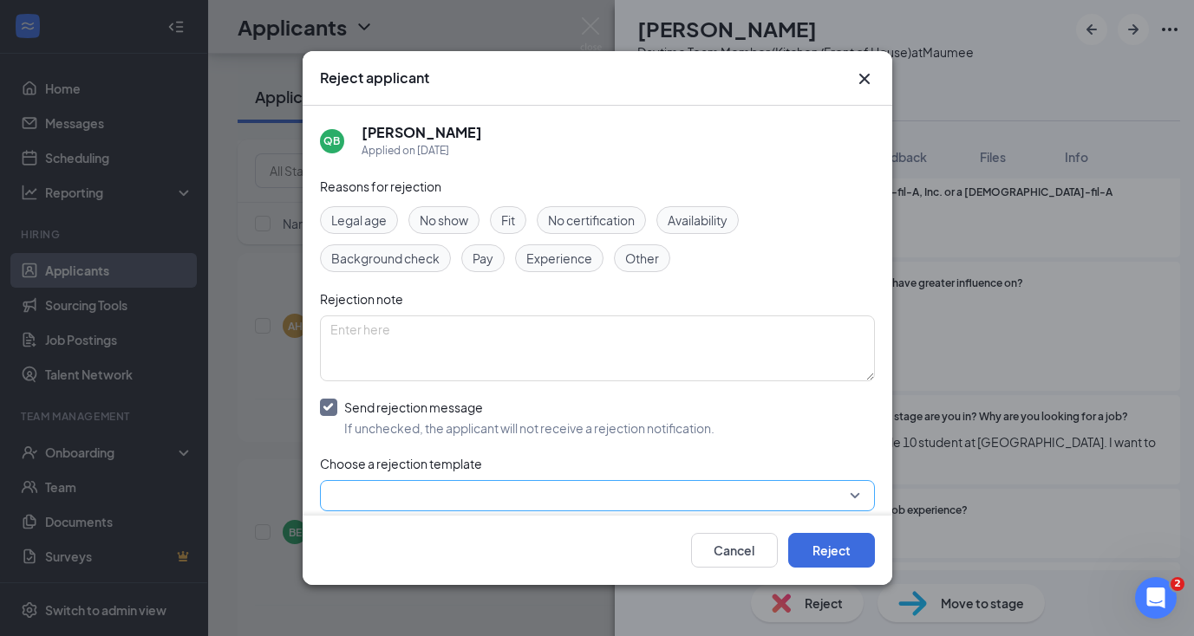
click at [340, 505] on input "search" at bounding box center [591, 495] width 522 height 29
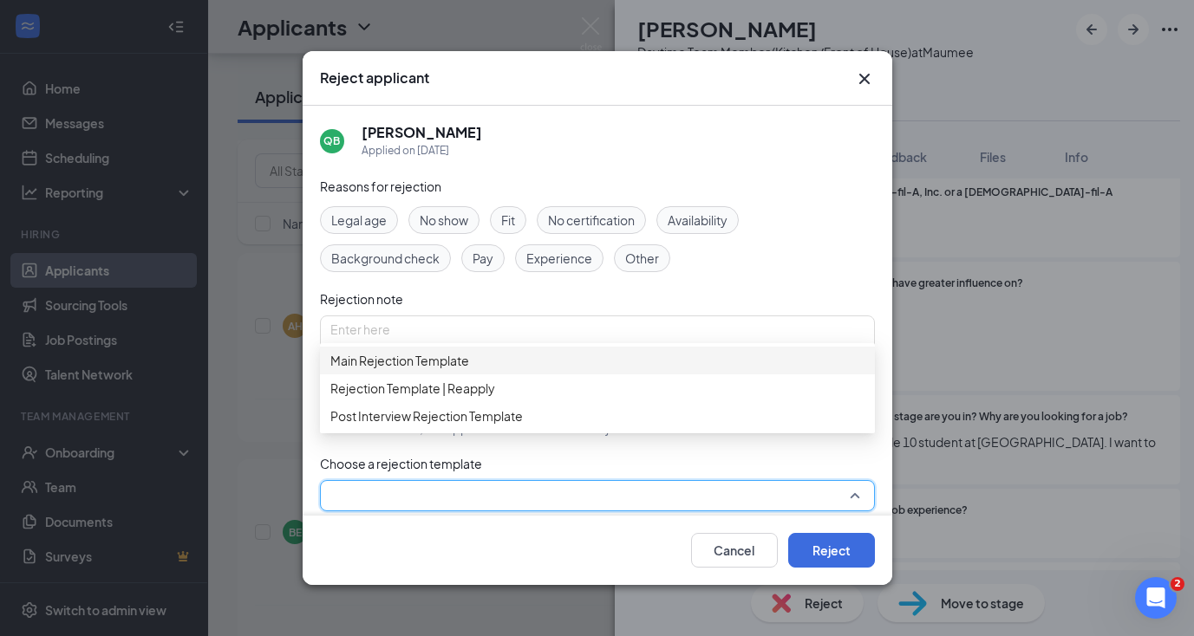
click at [401, 370] on span "Main Rejection Template" at bounding box center [399, 360] width 139 height 19
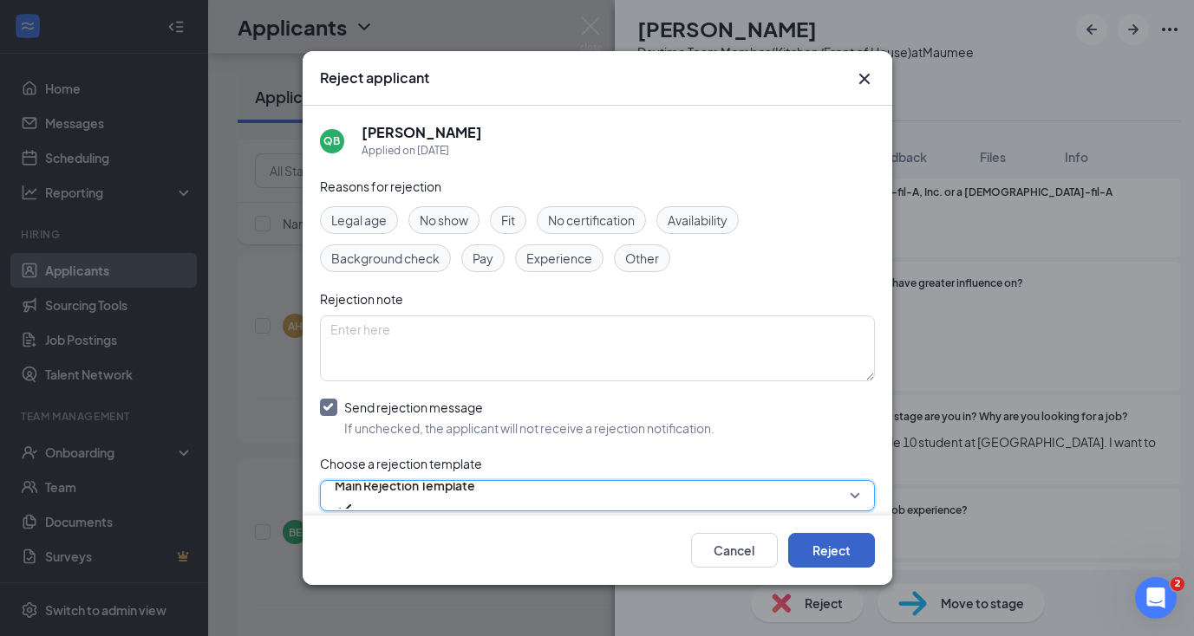
click at [804, 547] on button "Reject" at bounding box center [831, 550] width 87 height 35
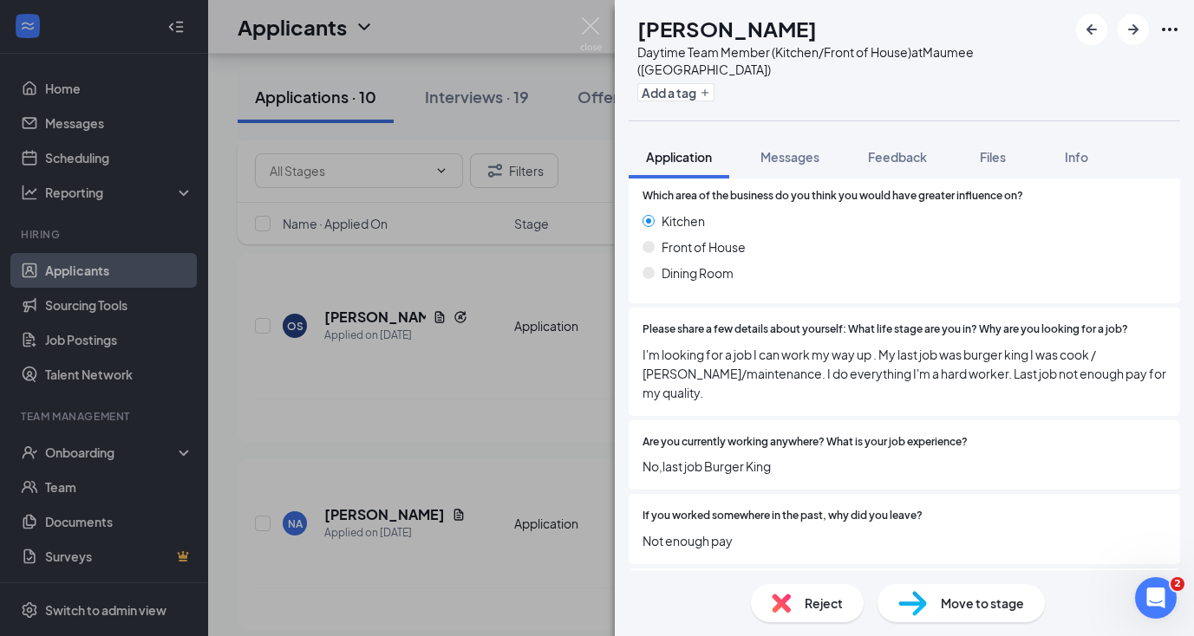
scroll to position [360, 0]
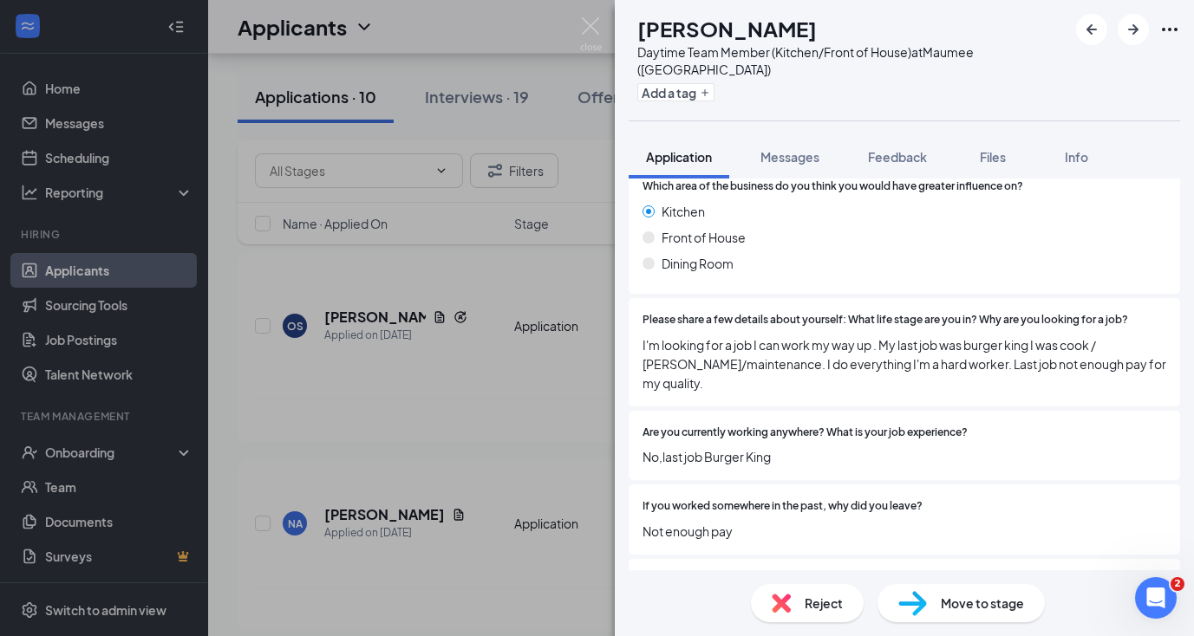
click at [825, 603] on span "Reject" at bounding box center [824, 603] width 38 height 19
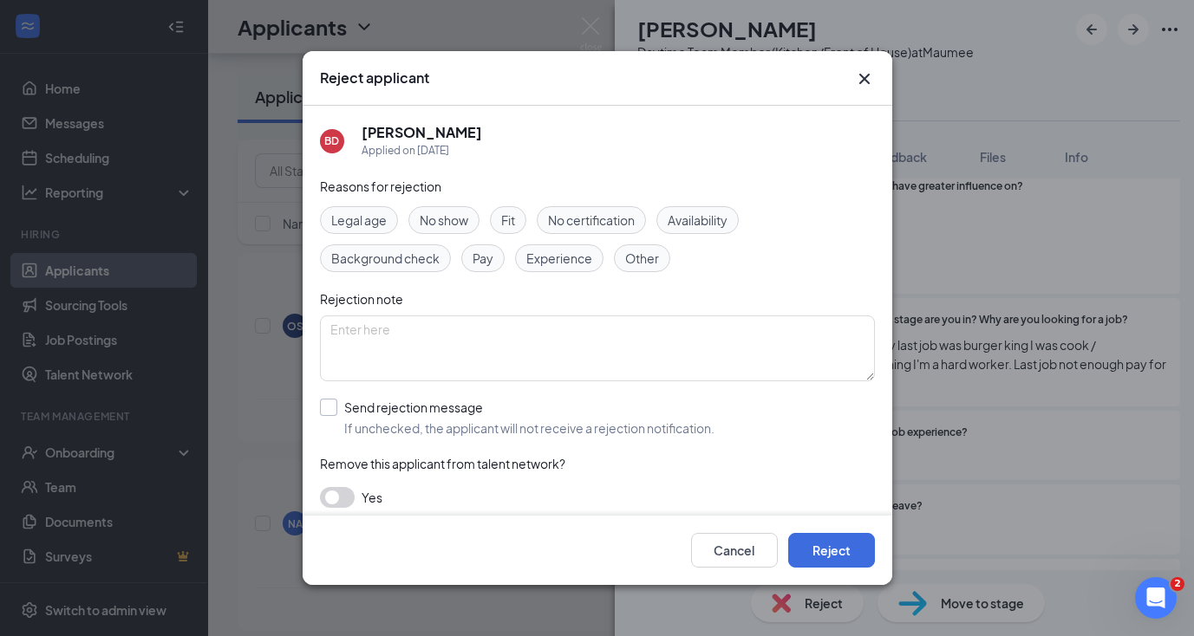
click at [329, 411] on input "Send rejection message If unchecked, the applicant will not receive a rejection…" at bounding box center [517, 418] width 394 height 38
checkbox input "true"
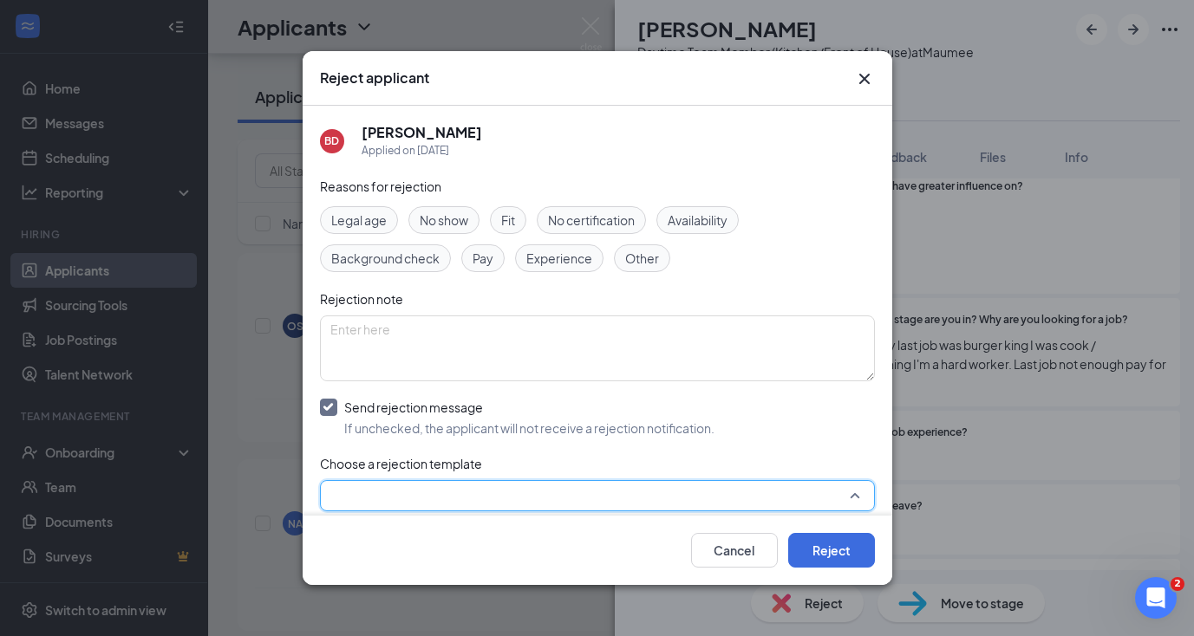
click at [347, 493] on input "search" at bounding box center [591, 495] width 522 height 29
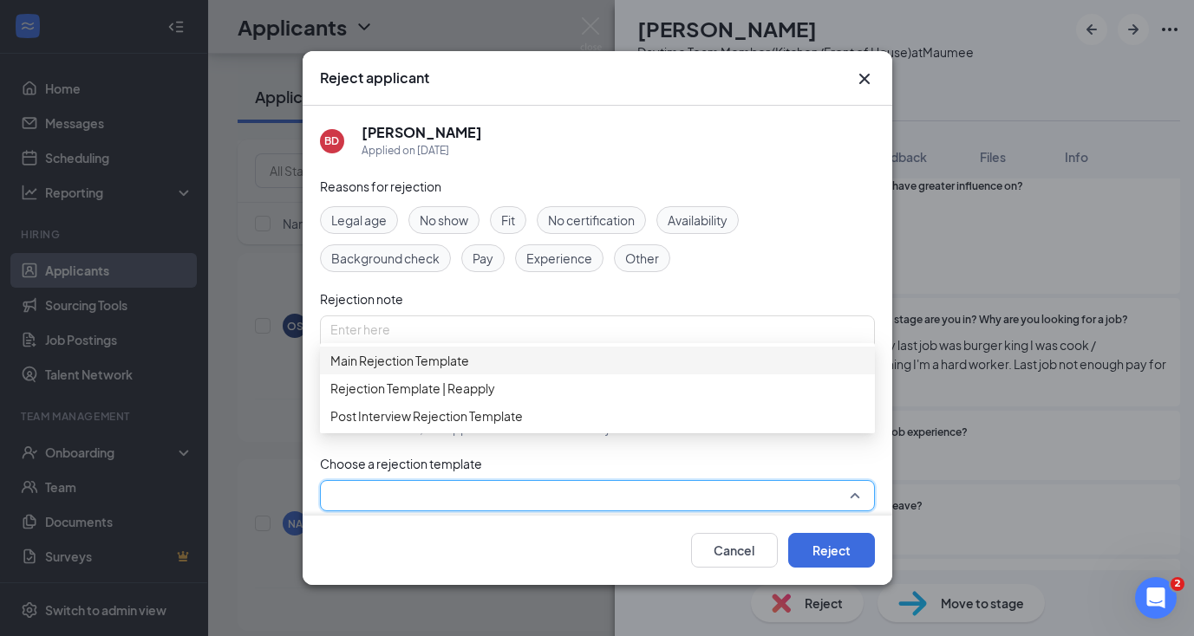
click at [405, 363] on span "Main Rejection Template" at bounding box center [399, 360] width 139 height 19
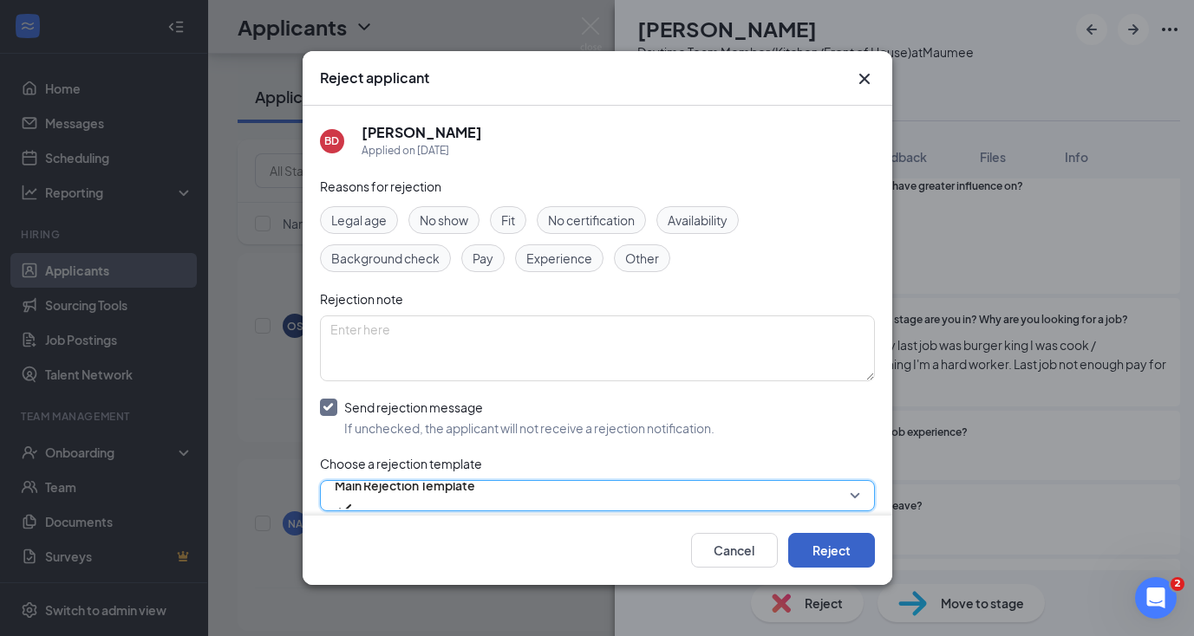
click at [832, 550] on button "Reject" at bounding box center [831, 550] width 87 height 35
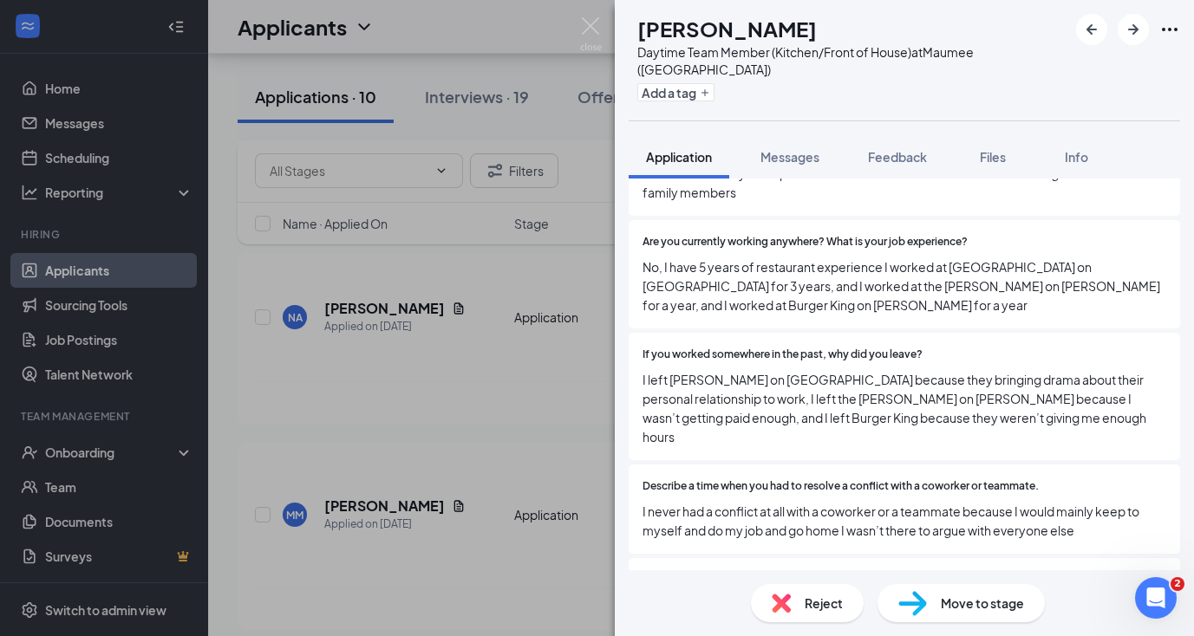
scroll to position [609, 0]
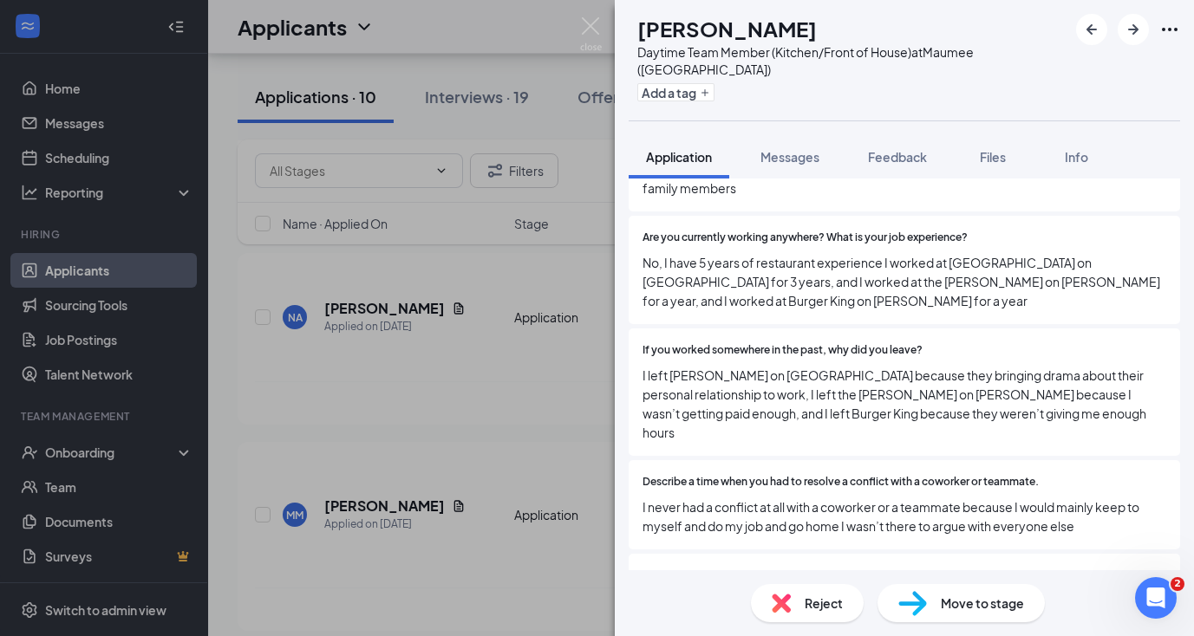
click at [805, 603] on span "Reject" at bounding box center [824, 603] width 38 height 19
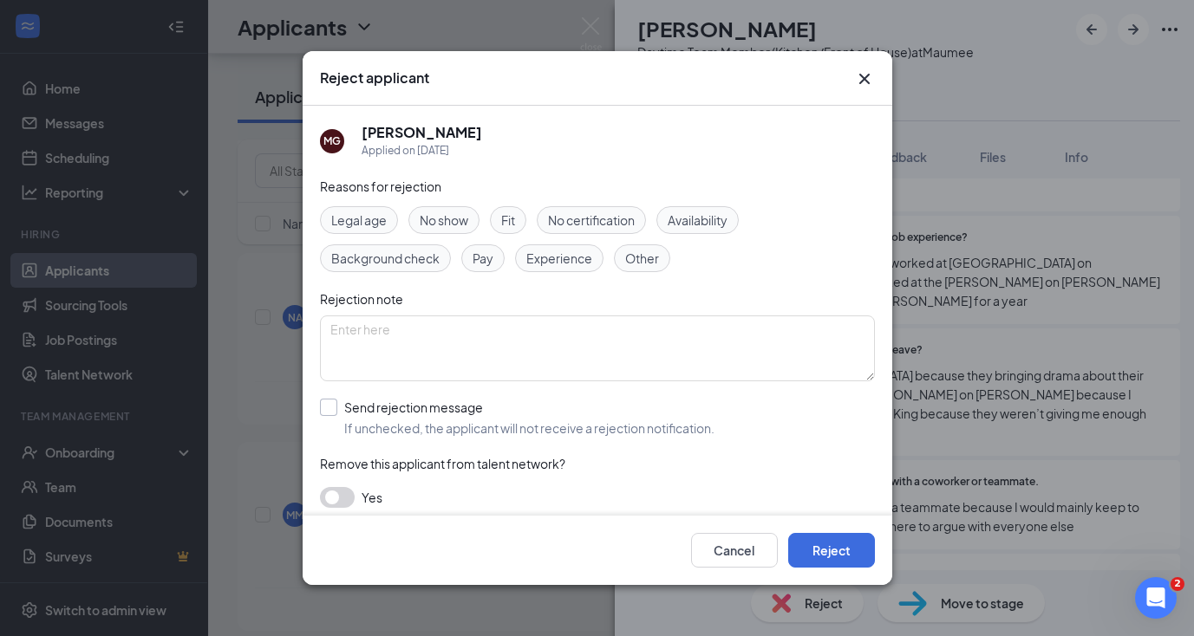
click at [327, 409] on input "Send rejection message If unchecked, the applicant will not receive a rejection…" at bounding box center [517, 418] width 394 height 38
checkbox input "true"
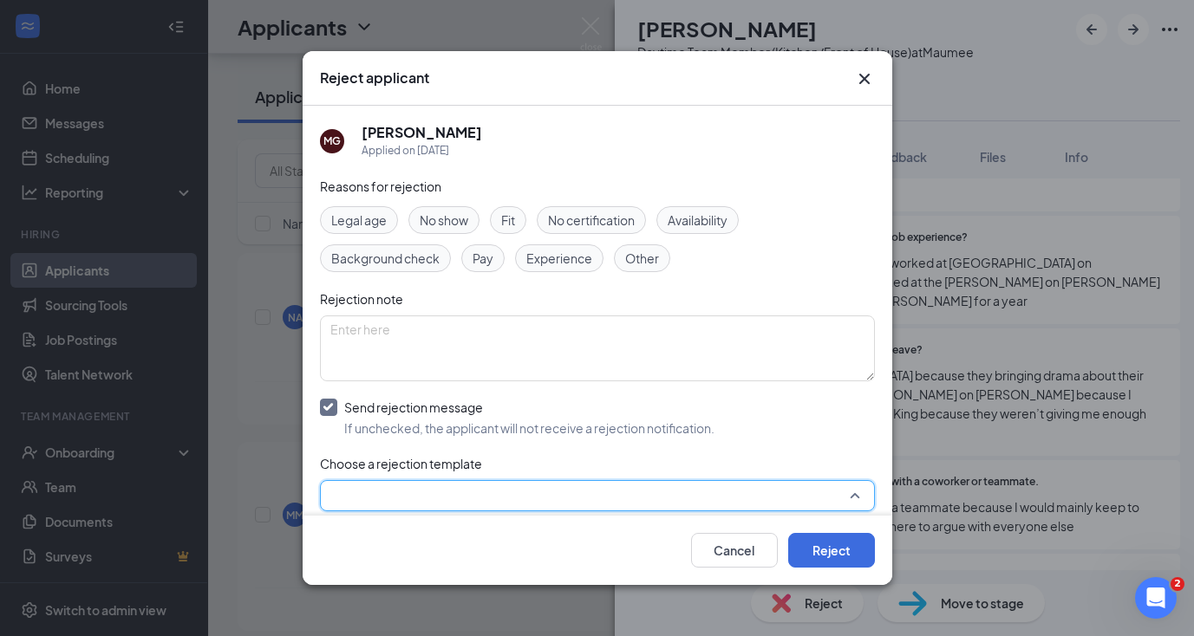
click at [360, 502] on input "search" at bounding box center [591, 495] width 522 height 29
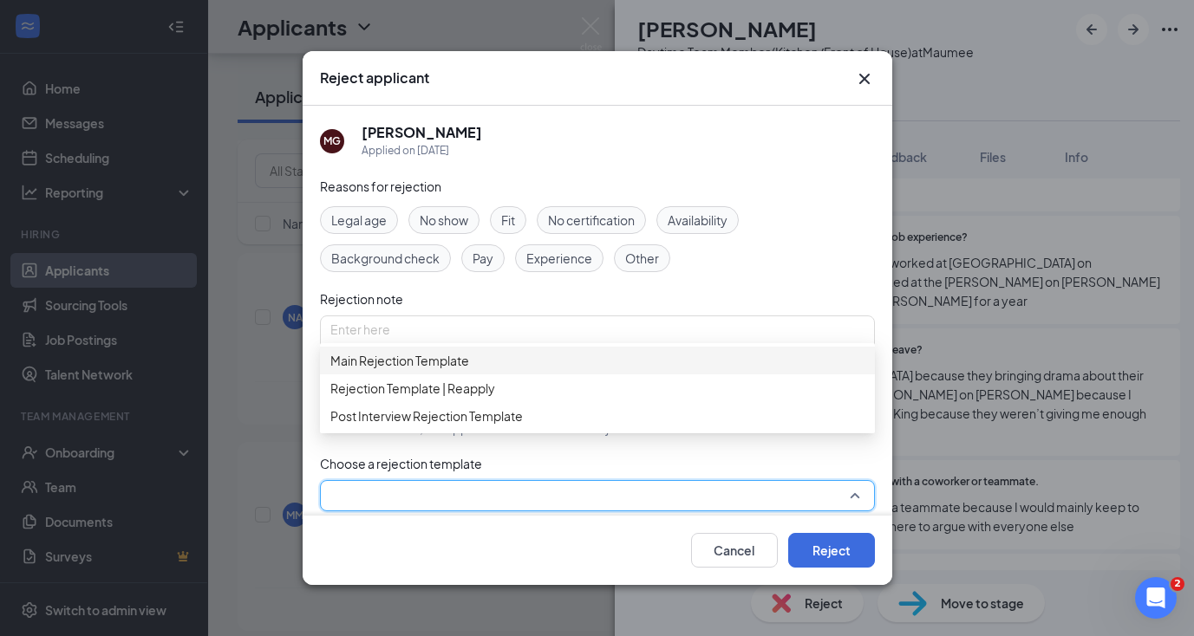
click at [427, 370] on span "Main Rejection Template" at bounding box center [399, 360] width 139 height 19
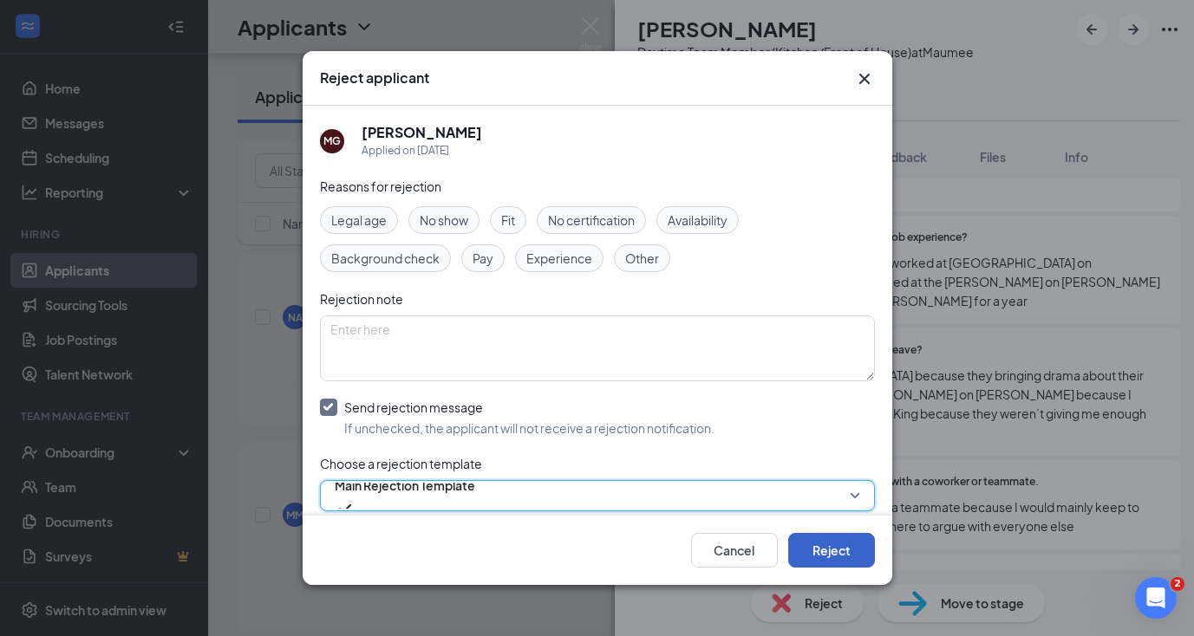
click at [823, 544] on button "Reject" at bounding box center [831, 550] width 87 height 35
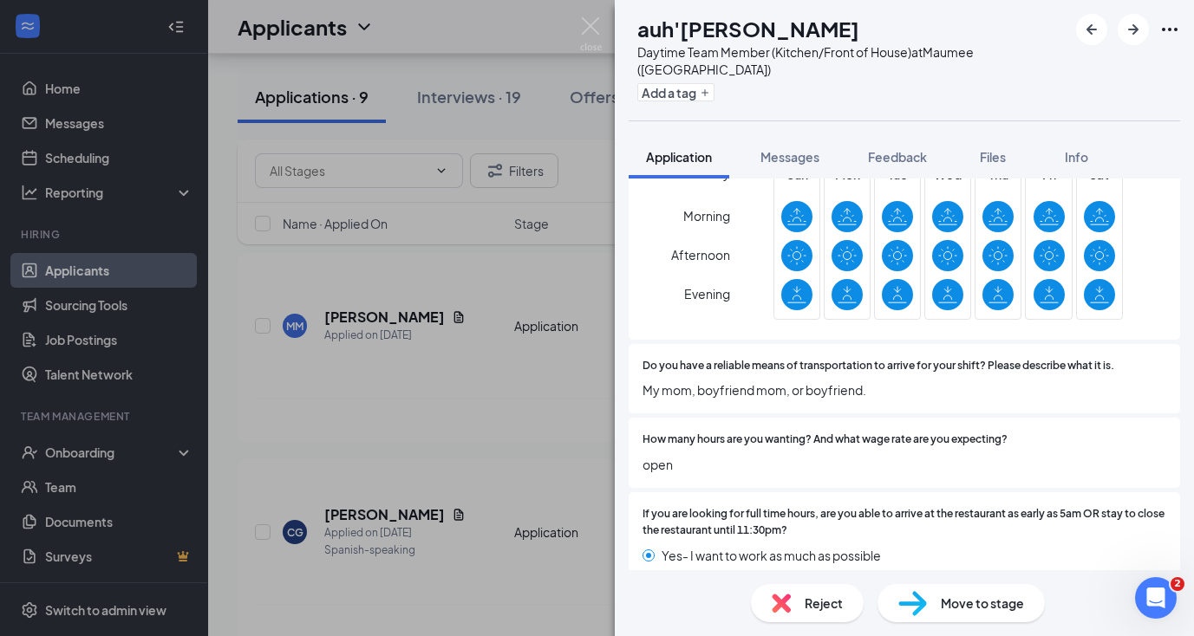
scroll to position [1102, 0]
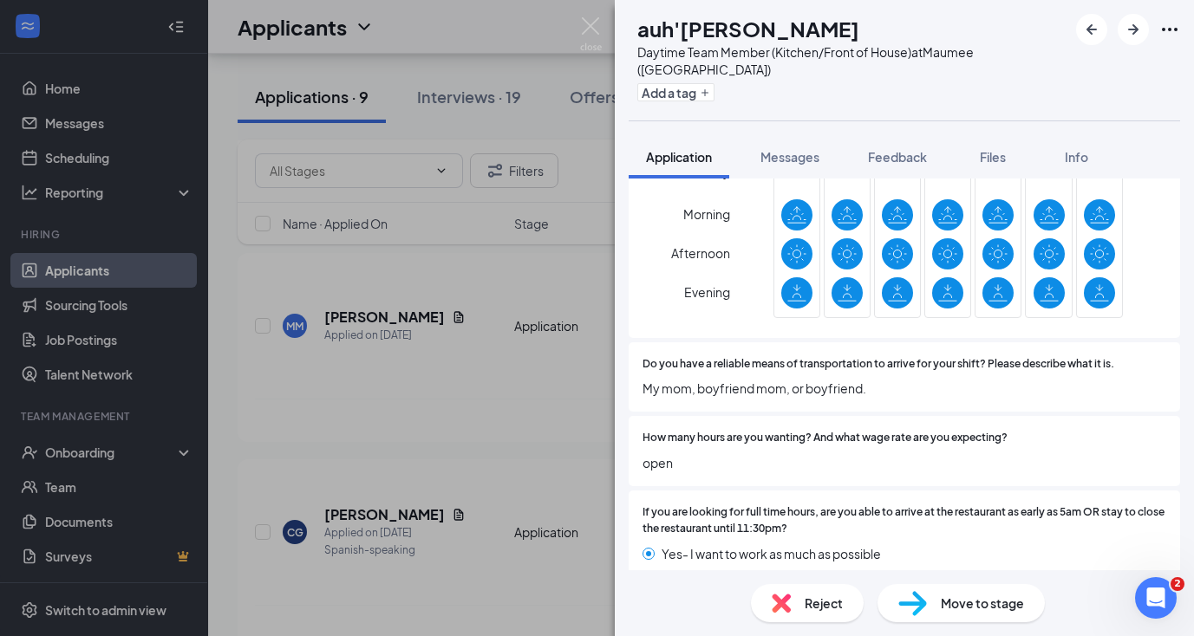
click at [815, 609] on span "Reject" at bounding box center [824, 603] width 38 height 19
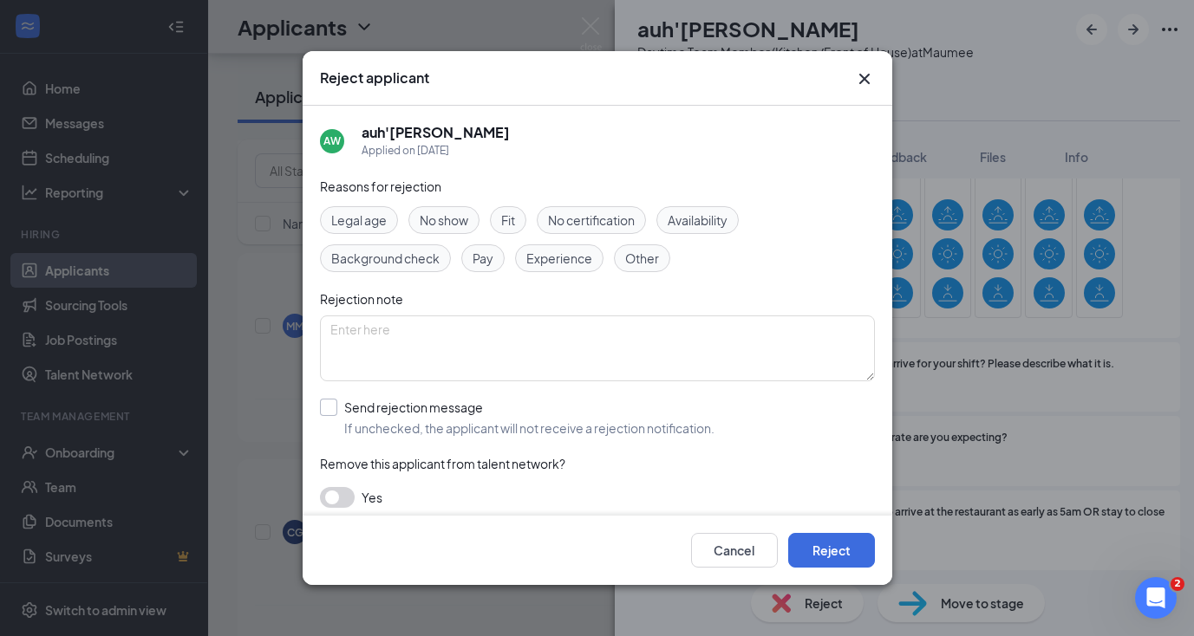
click at [331, 409] on input "Send rejection message If unchecked, the applicant will not receive a rejection…" at bounding box center [517, 418] width 394 height 38
checkbox input "true"
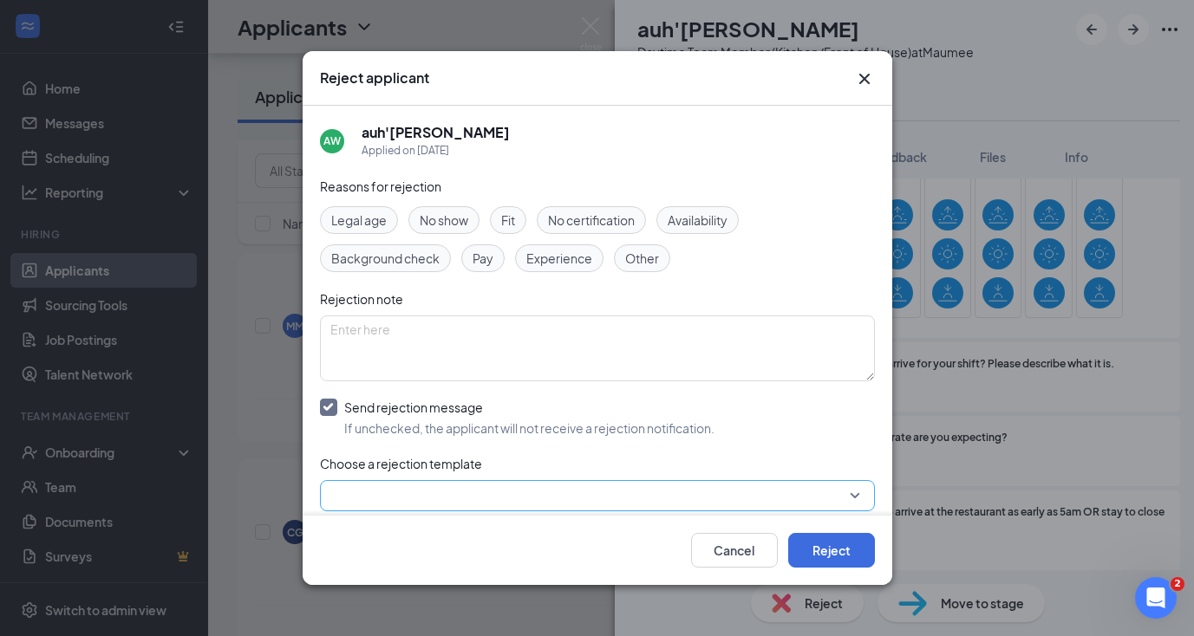
click at [361, 501] on input "search" at bounding box center [591, 495] width 522 height 29
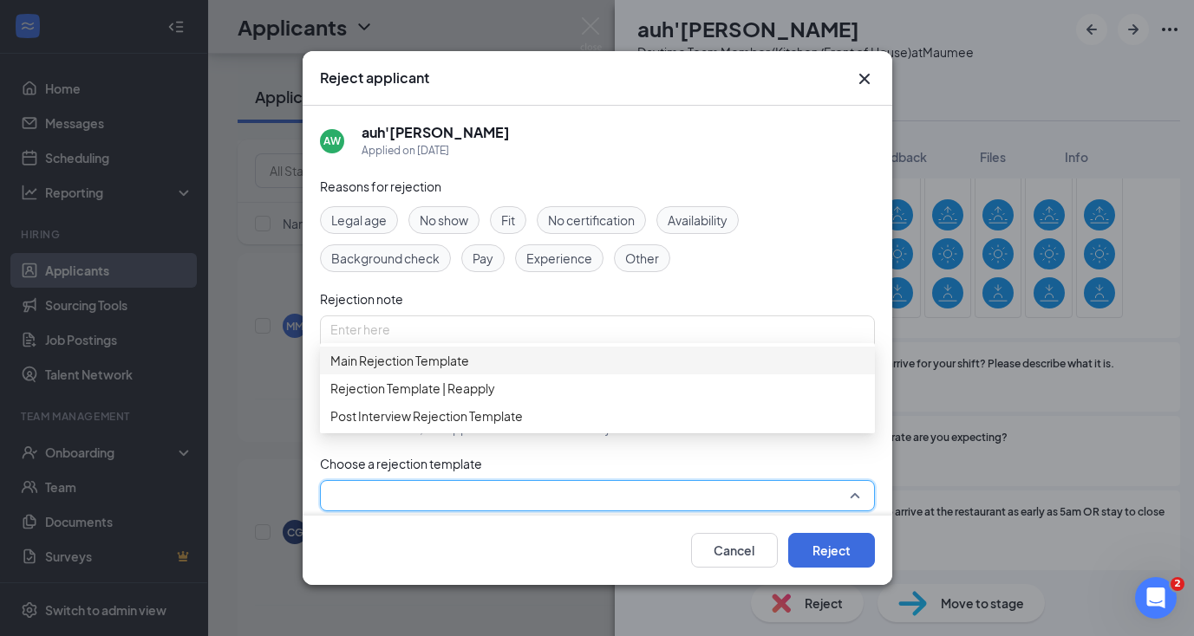
click at [434, 370] on span "Main Rejection Template" at bounding box center [399, 360] width 139 height 19
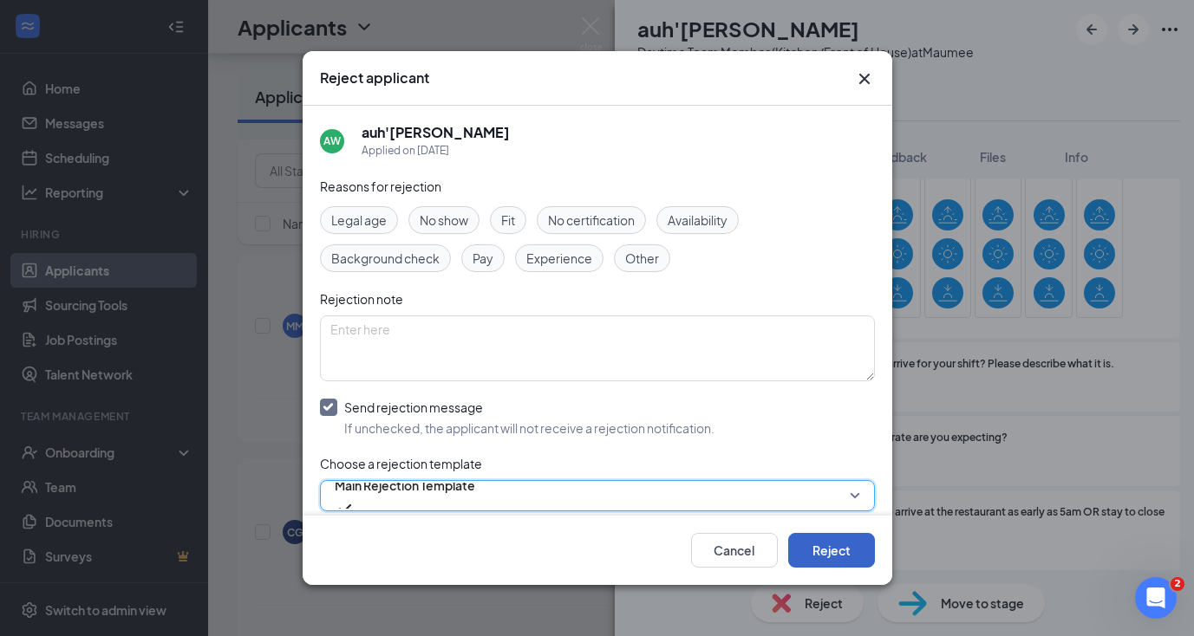
click at [852, 546] on button "Reject" at bounding box center [831, 550] width 87 height 35
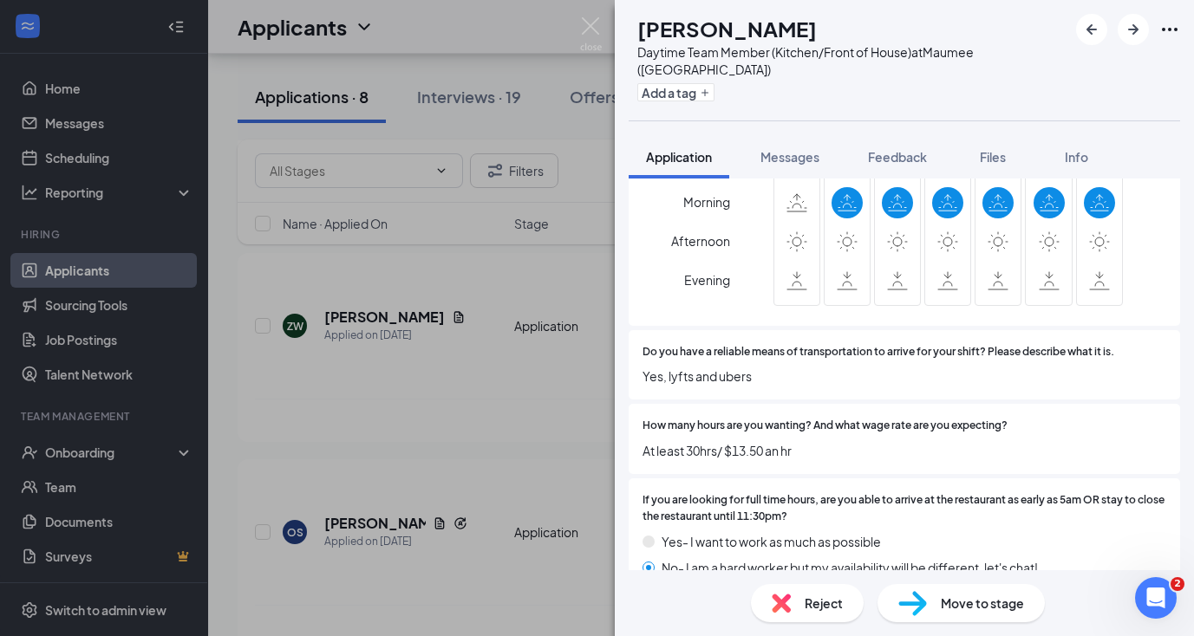
scroll to position [1200, 0]
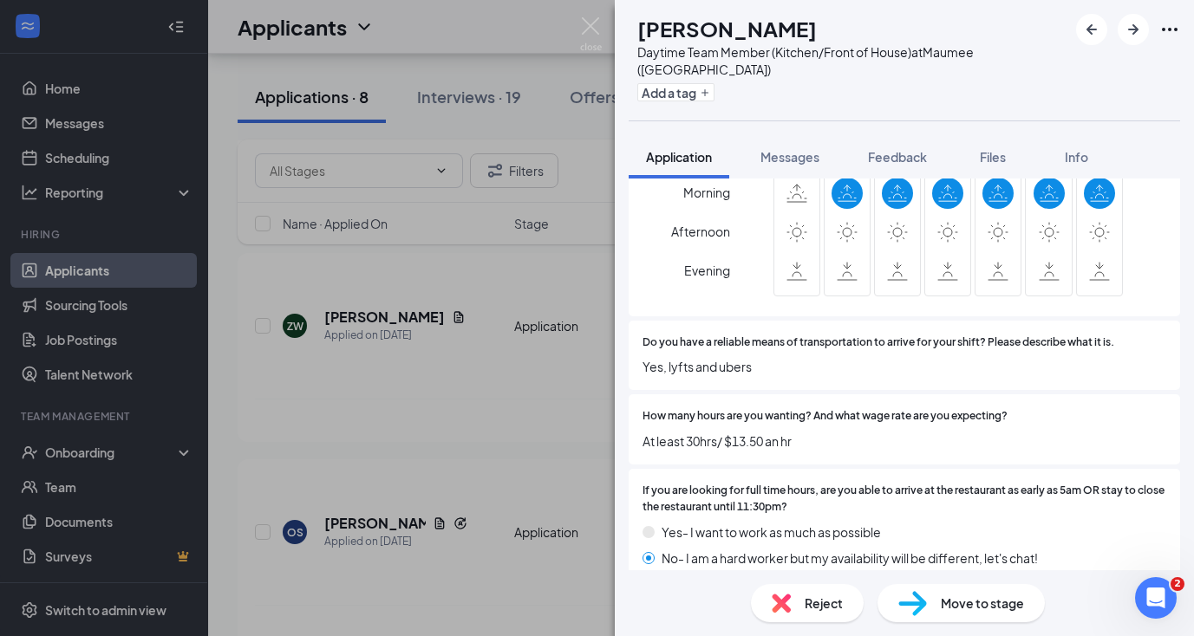
click at [792, 606] on div "Reject" at bounding box center [807, 603] width 113 height 38
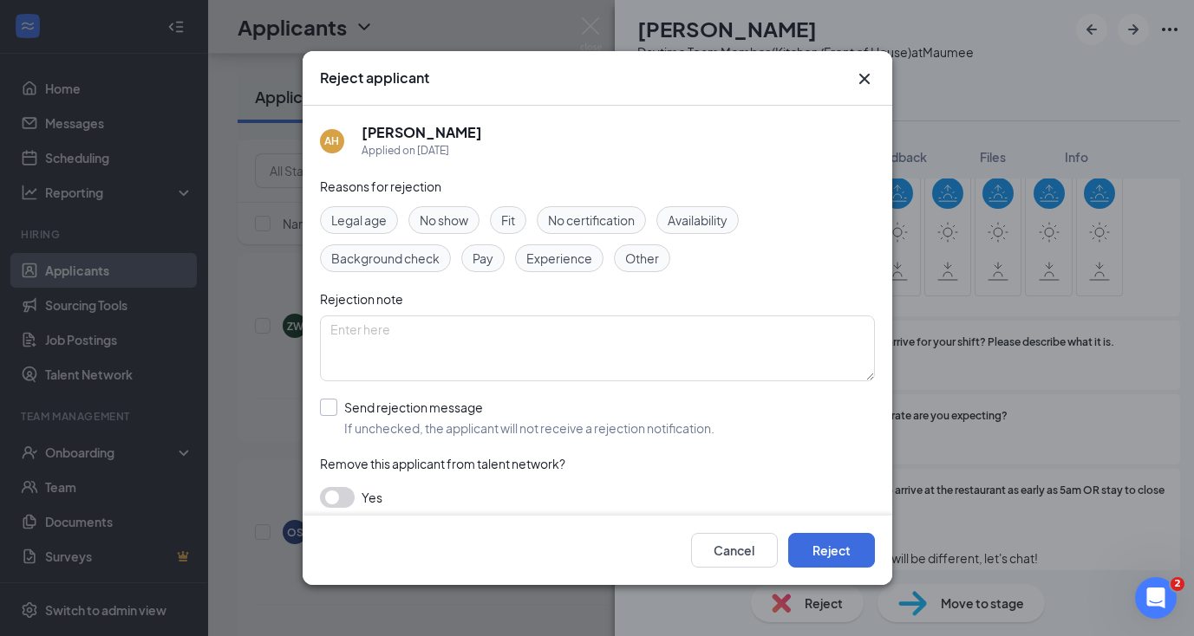
click at [336, 408] on input "Send rejection message If unchecked, the applicant will not receive a rejection…" at bounding box center [517, 418] width 394 height 38
checkbox input "true"
click at [363, 511] on div "Reasons for rejection Legal age No show Fit No certification Availability Backg…" at bounding box center [597, 400] width 555 height 446
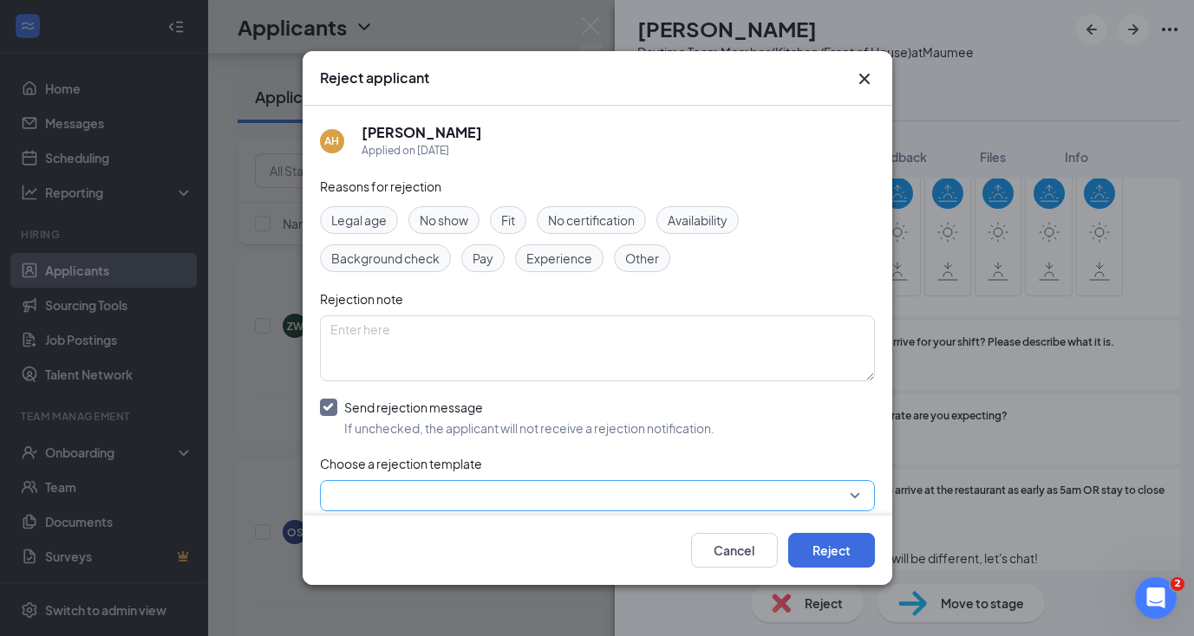
click at [369, 495] on input "search" at bounding box center [591, 495] width 522 height 29
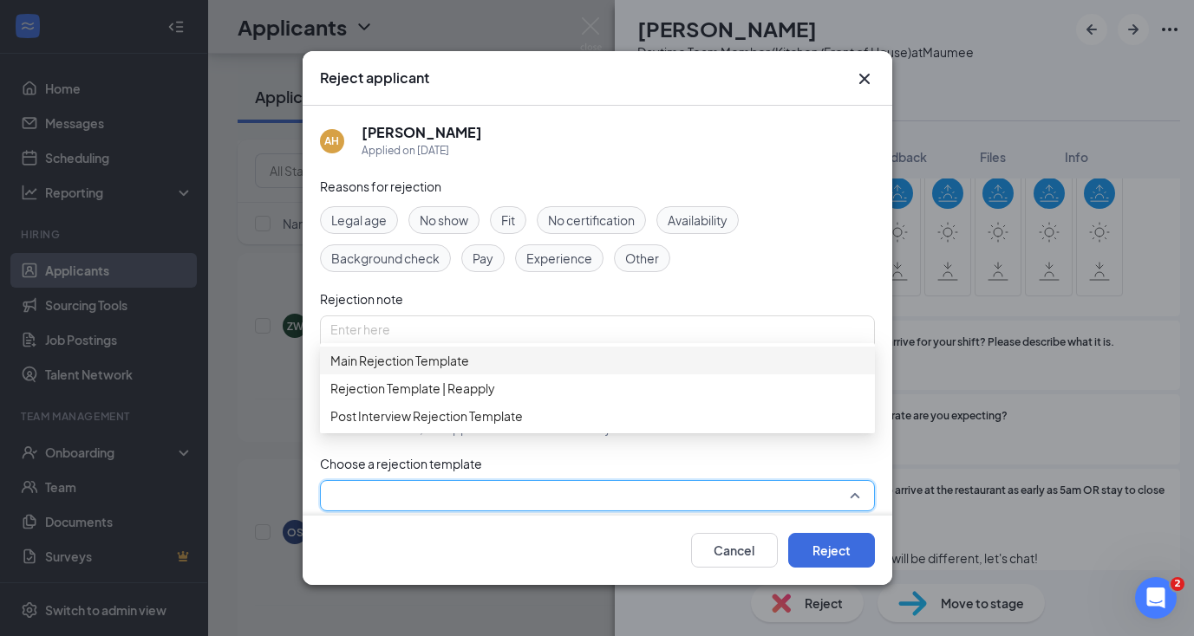
click at [453, 368] on span "Main Rejection Template" at bounding box center [399, 360] width 139 height 19
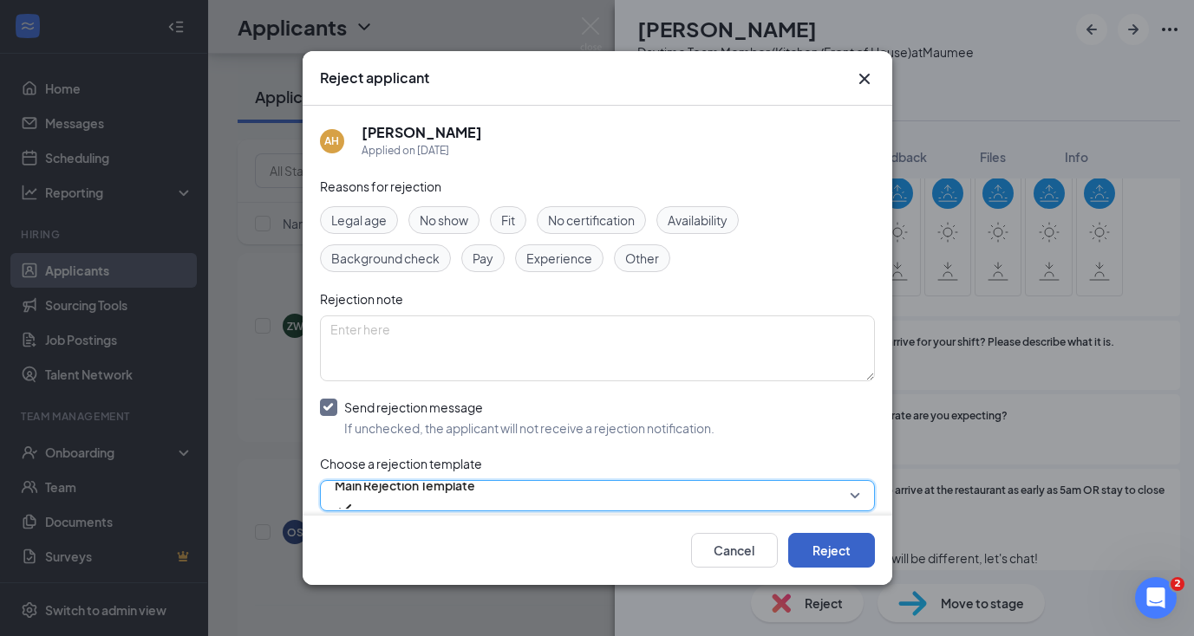
click at [818, 547] on button "Reject" at bounding box center [831, 550] width 87 height 35
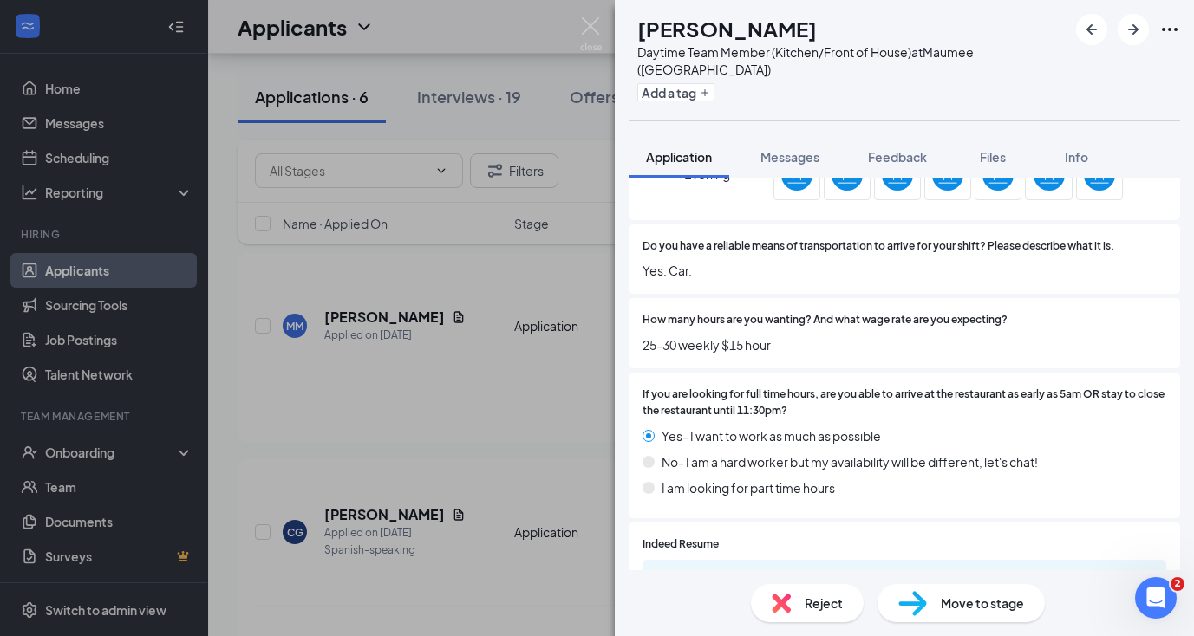
scroll to position [1252, 0]
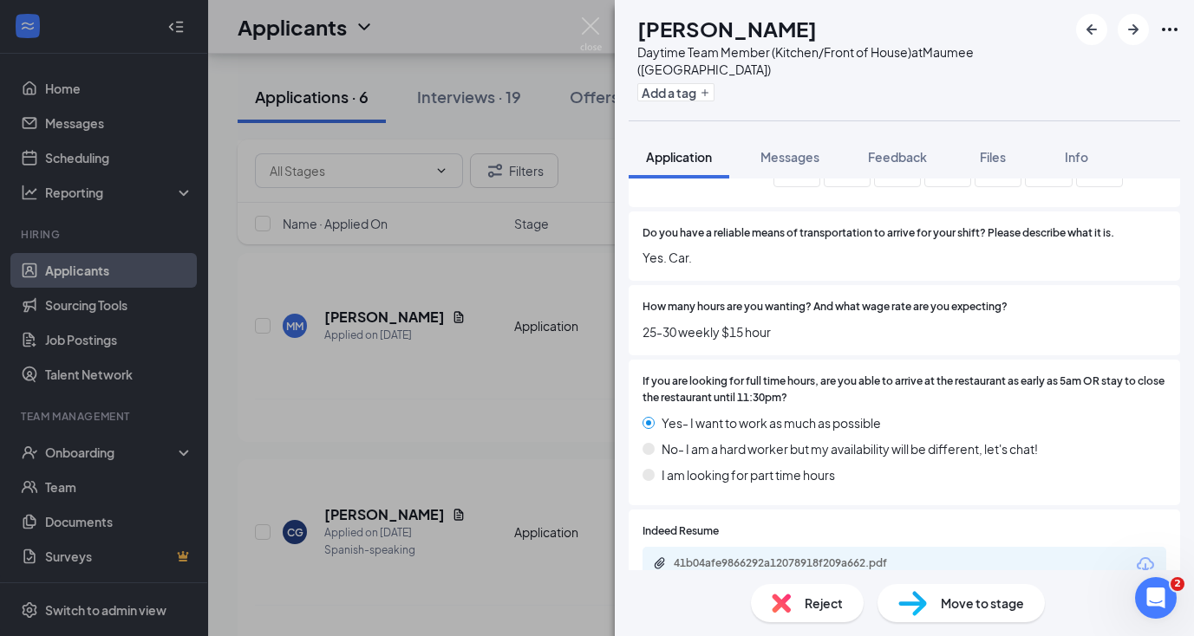
click at [946, 596] on span "Move to stage" at bounding box center [982, 603] width 83 height 19
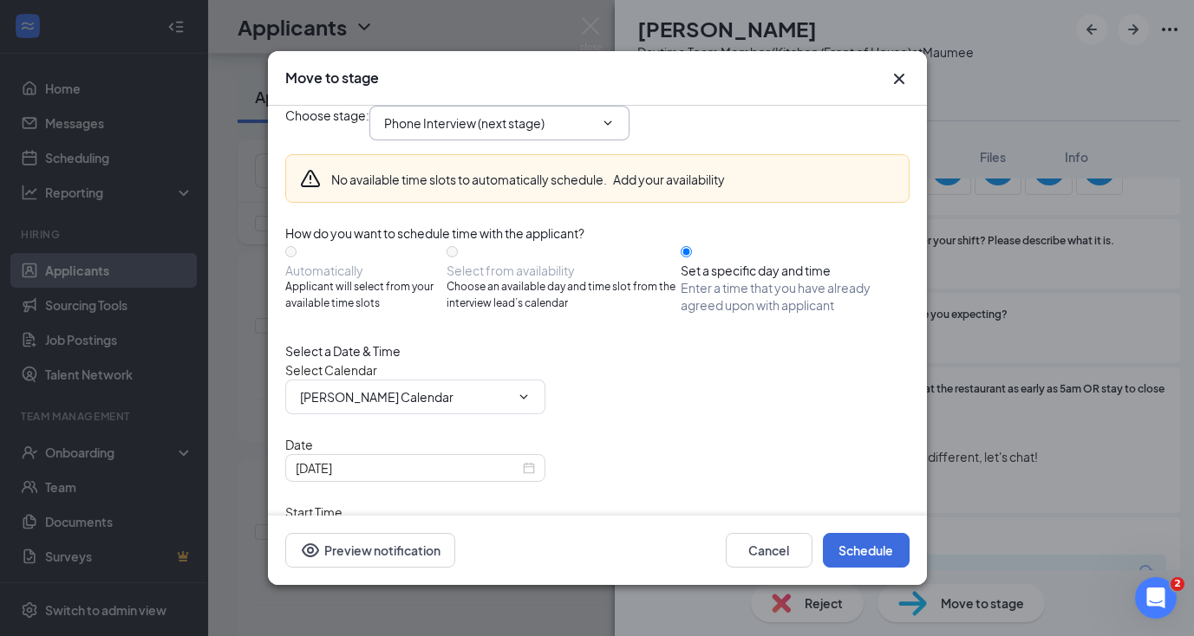
click at [502, 140] on span "Phone Interview (next stage)" at bounding box center [499, 123] width 260 height 35
click at [499, 133] on input "Phone Interview (next stage)" at bounding box center [489, 123] width 210 height 19
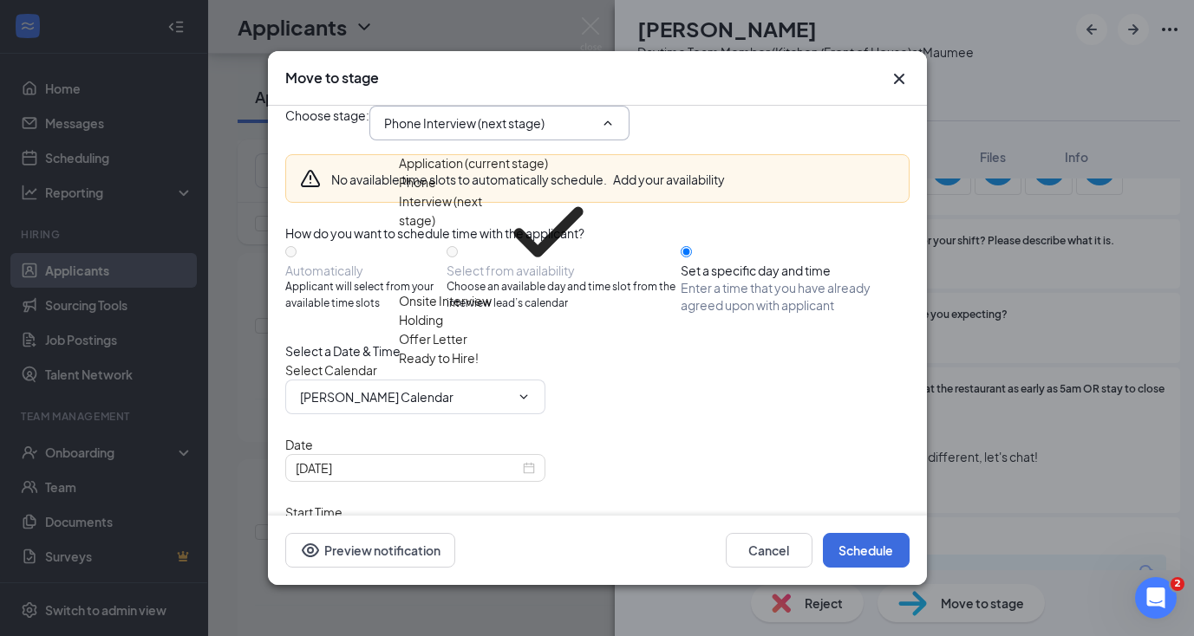
click at [466, 291] on div "Onsite Interview" at bounding box center [445, 300] width 93 height 19
type input "Onsite Interview"
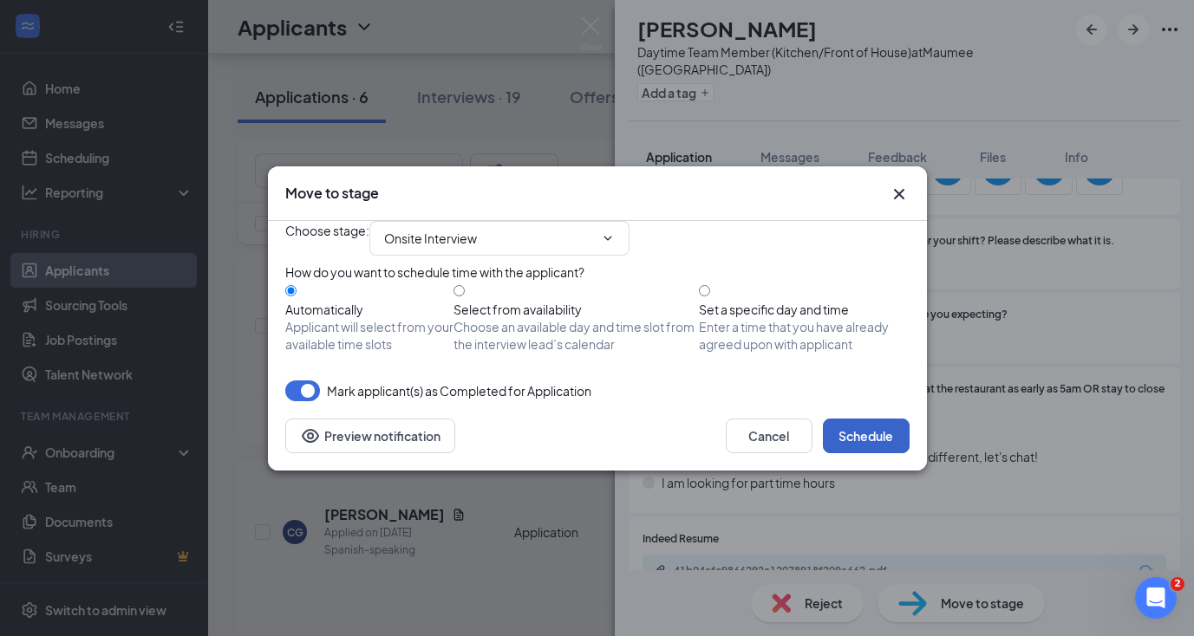
click at [855, 453] on button "Schedule" at bounding box center [866, 436] width 87 height 35
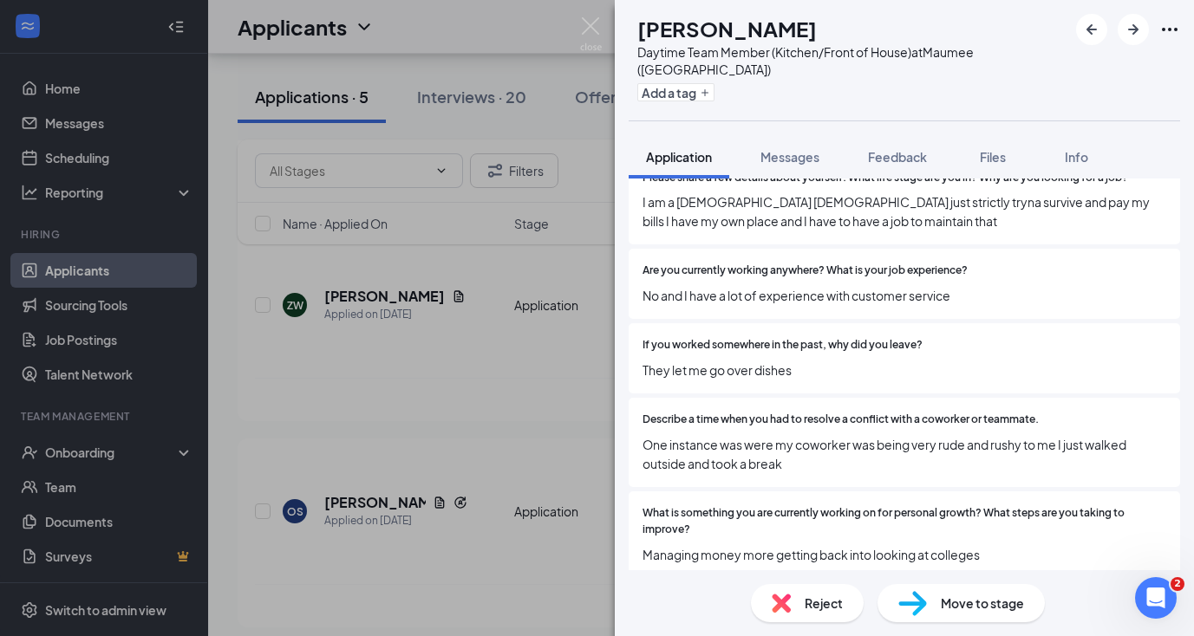
scroll to position [561, 0]
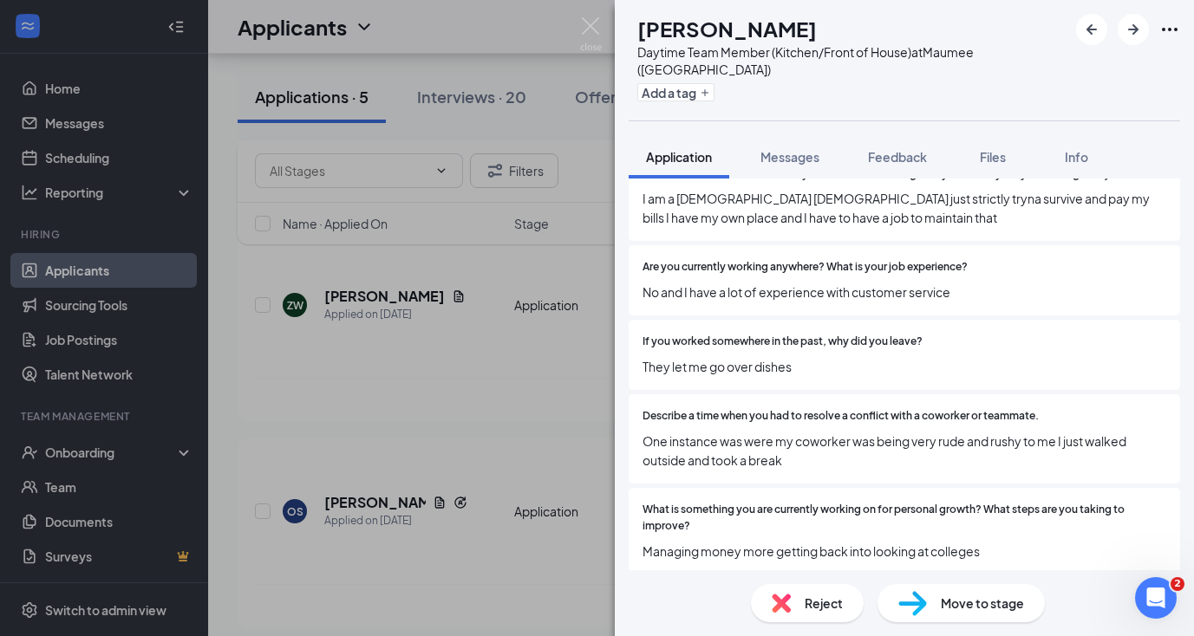
click at [806, 609] on span "Reject" at bounding box center [824, 603] width 38 height 19
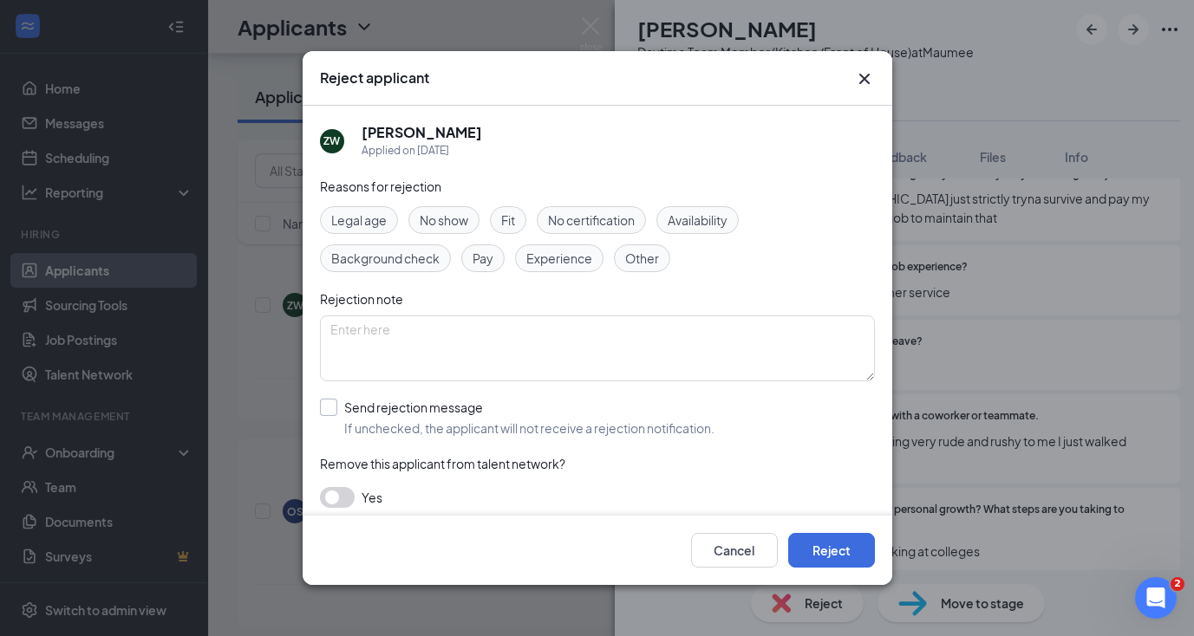
click at [337, 402] on input "Send rejection message If unchecked, the applicant will not receive a rejection…" at bounding box center [517, 418] width 394 height 38
checkbox input "true"
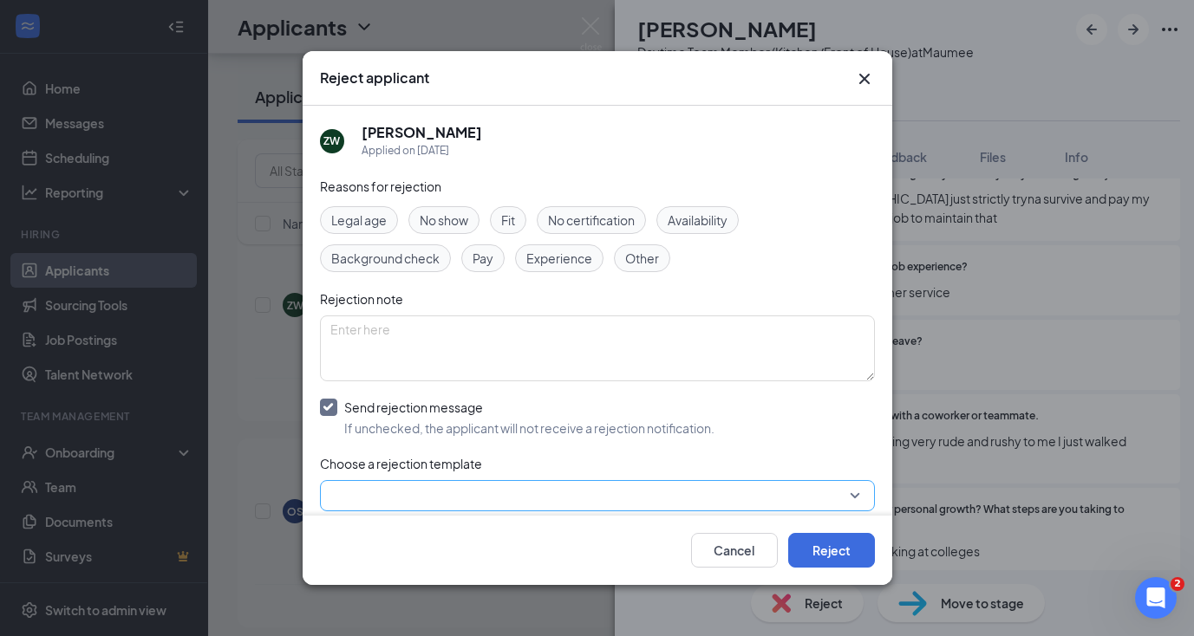
click at [346, 496] on input "search" at bounding box center [591, 495] width 522 height 29
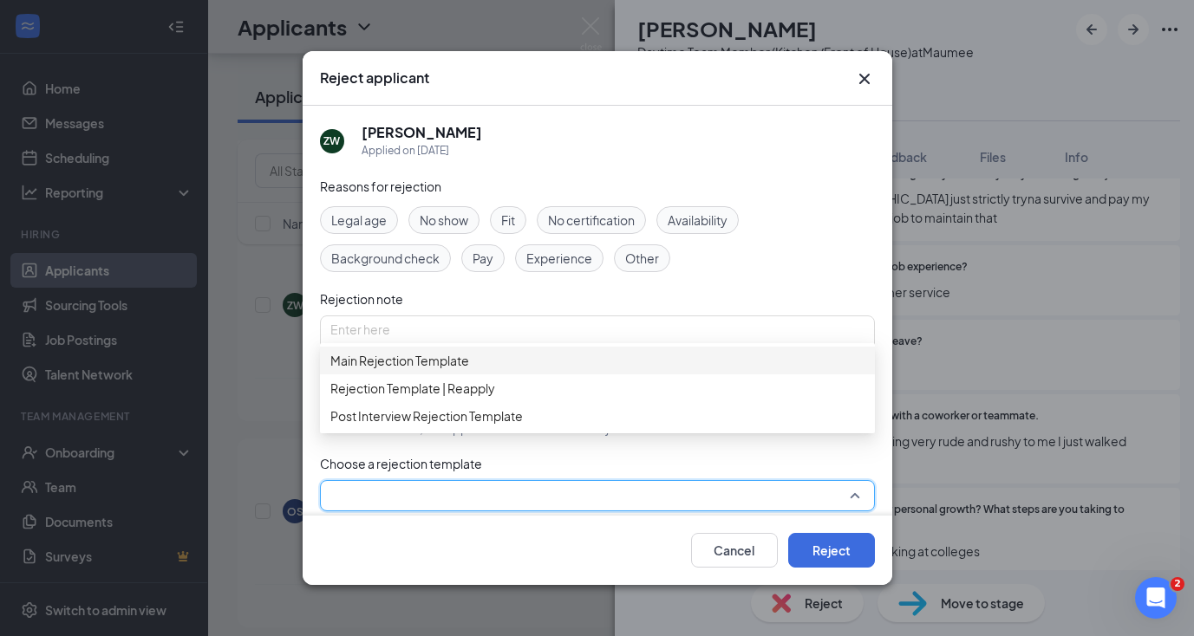
click at [420, 370] on span "Main Rejection Template" at bounding box center [399, 360] width 139 height 19
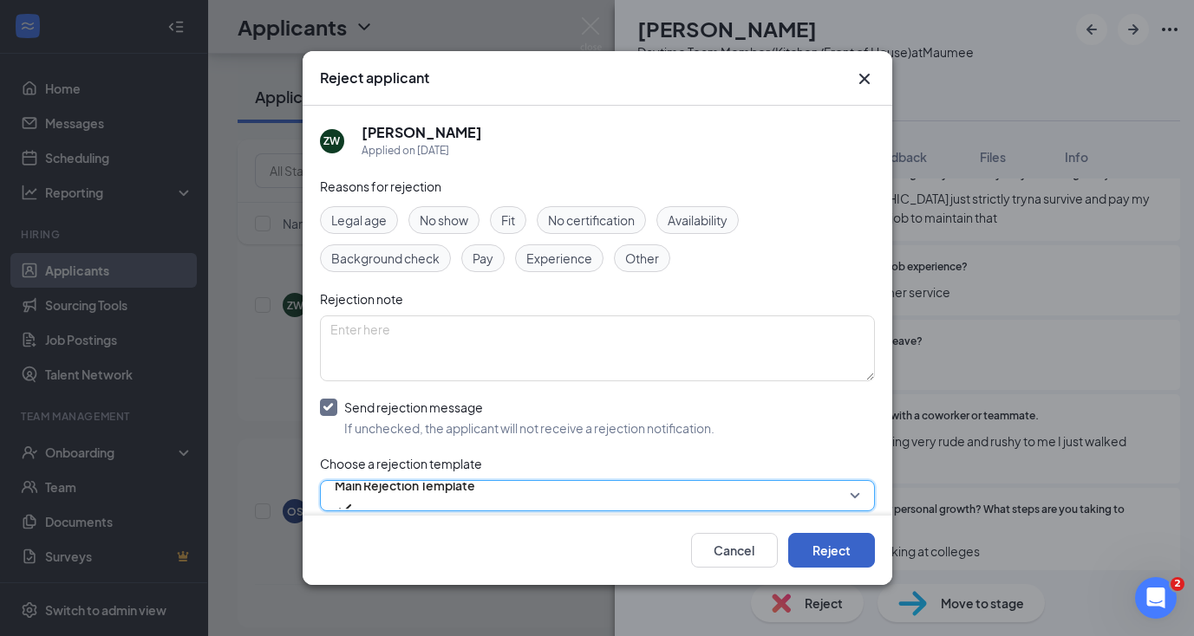
click at [821, 548] on button "Reject" at bounding box center [831, 550] width 87 height 35
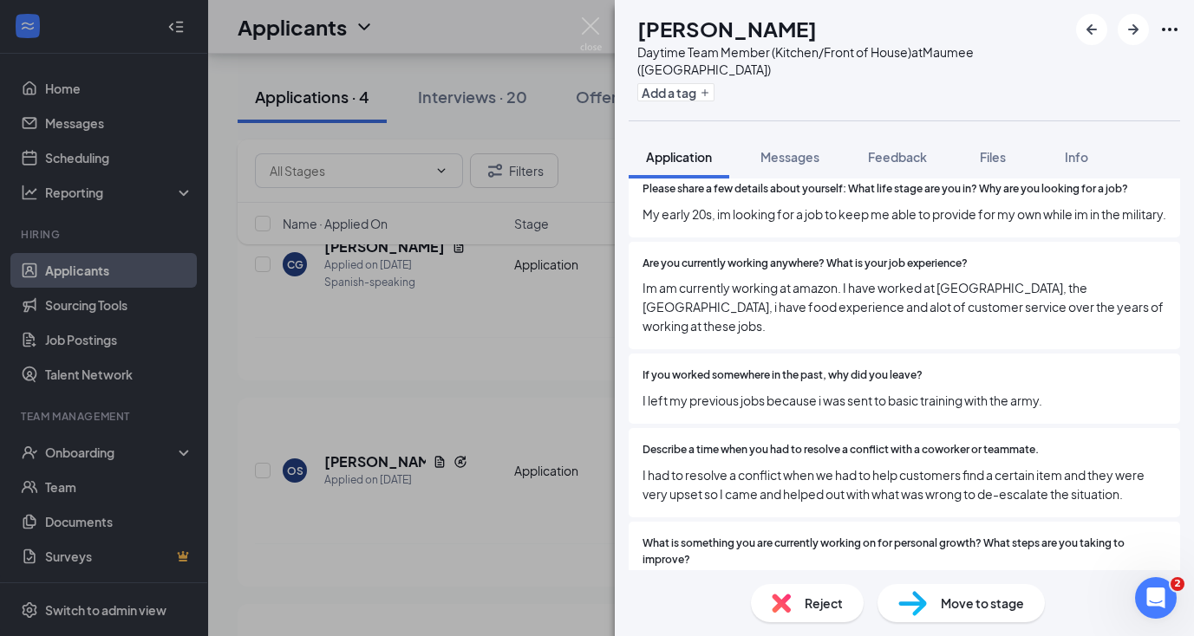
scroll to position [550, 0]
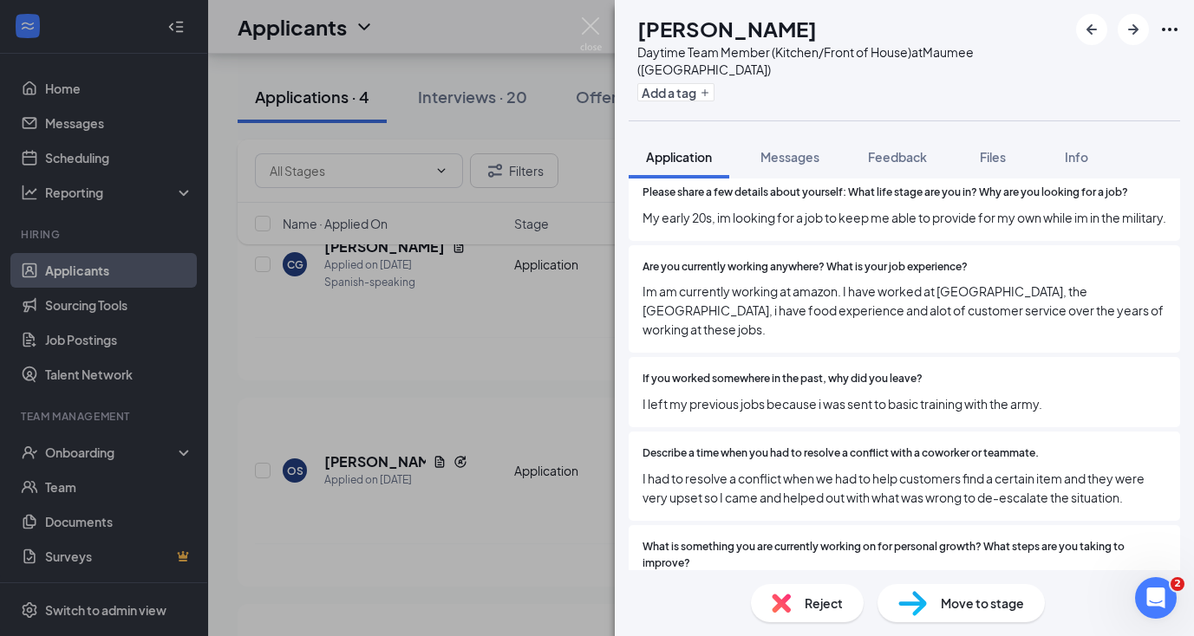
click at [822, 600] on span "Reject" at bounding box center [824, 603] width 38 height 19
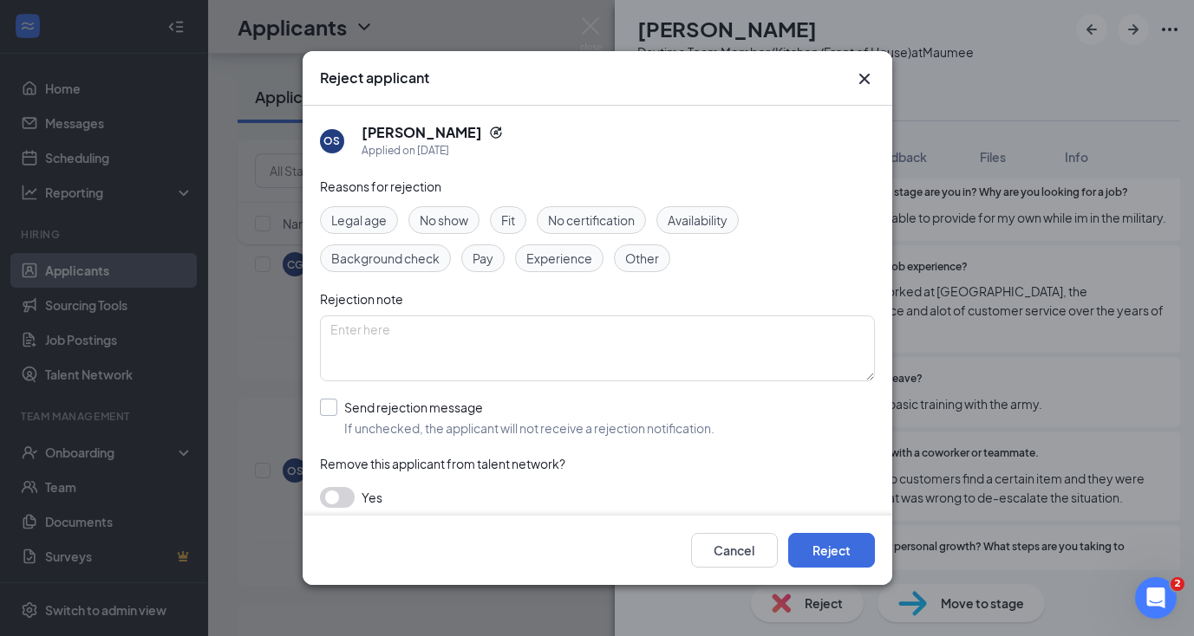
click at [330, 410] on input "Send rejection message If unchecked, the applicant will not receive a rejection…" at bounding box center [517, 418] width 394 height 38
checkbox input "true"
click at [345, 478] on div "Reasons for rejection Legal age No show Fit No certification Availability Backg…" at bounding box center [597, 400] width 555 height 446
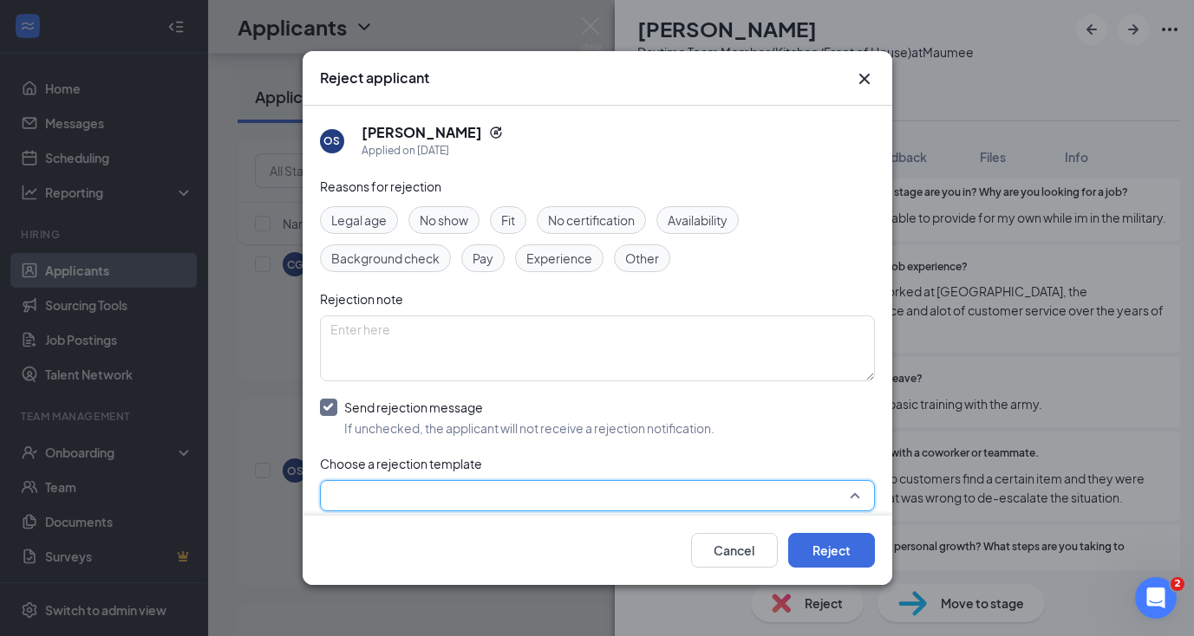
click at [345, 483] on input "search" at bounding box center [591, 495] width 522 height 29
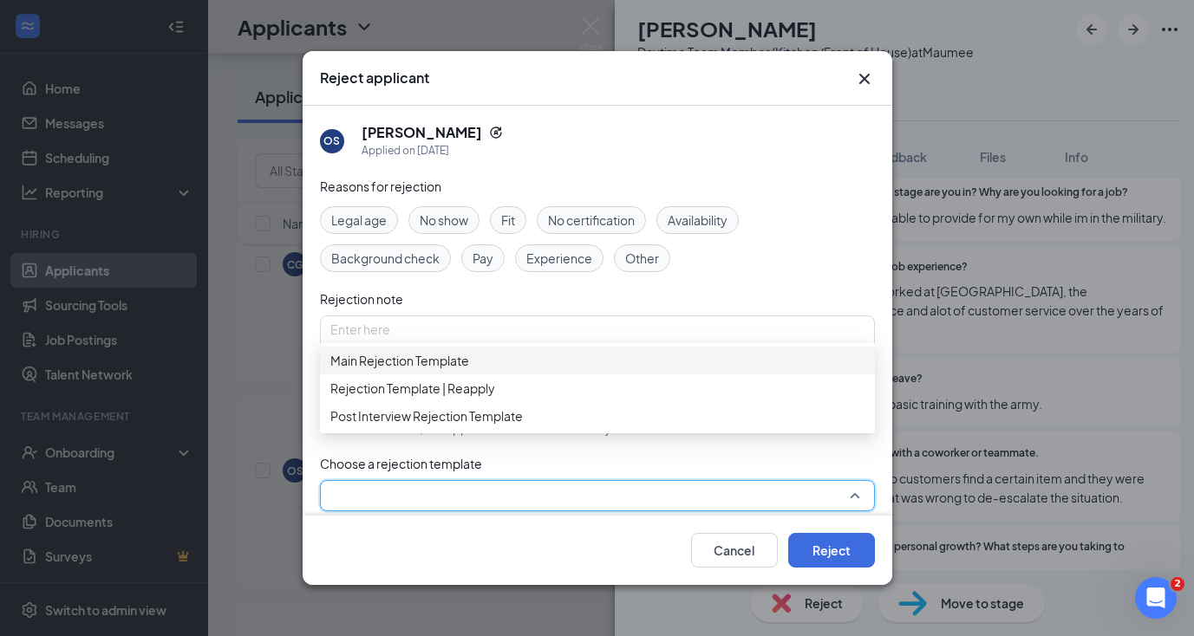
click at [433, 362] on span "Main Rejection Template" at bounding box center [399, 360] width 139 height 19
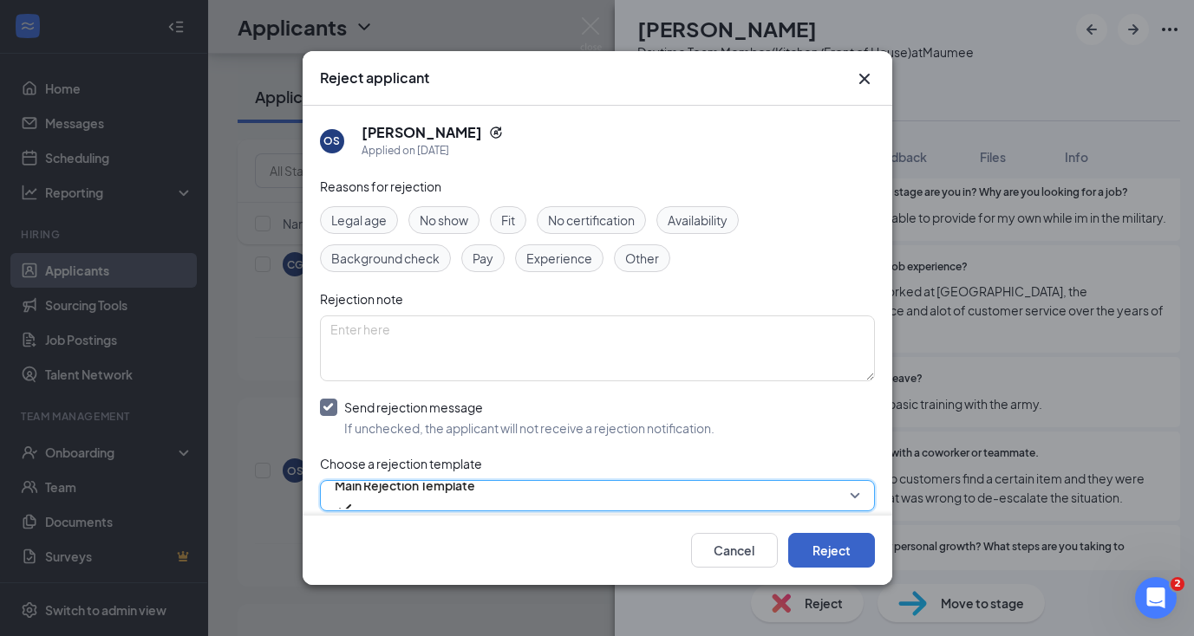
click at [827, 564] on button "Reject" at bounding box center [831, 550] width 87 height 35
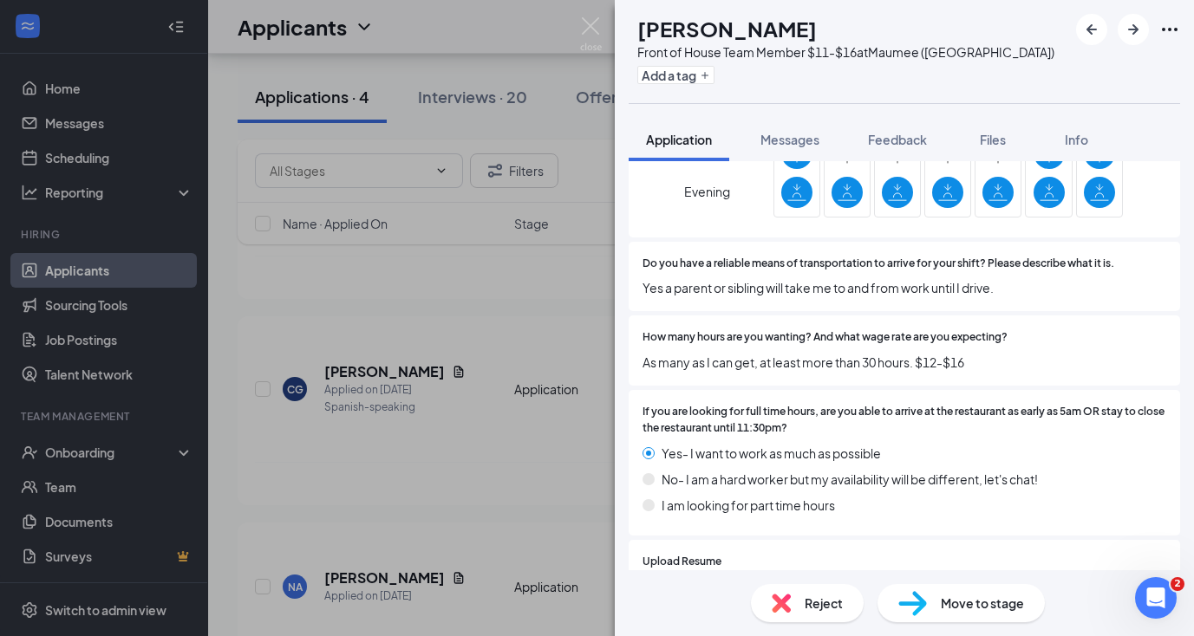
scroll to position [1232, 0]
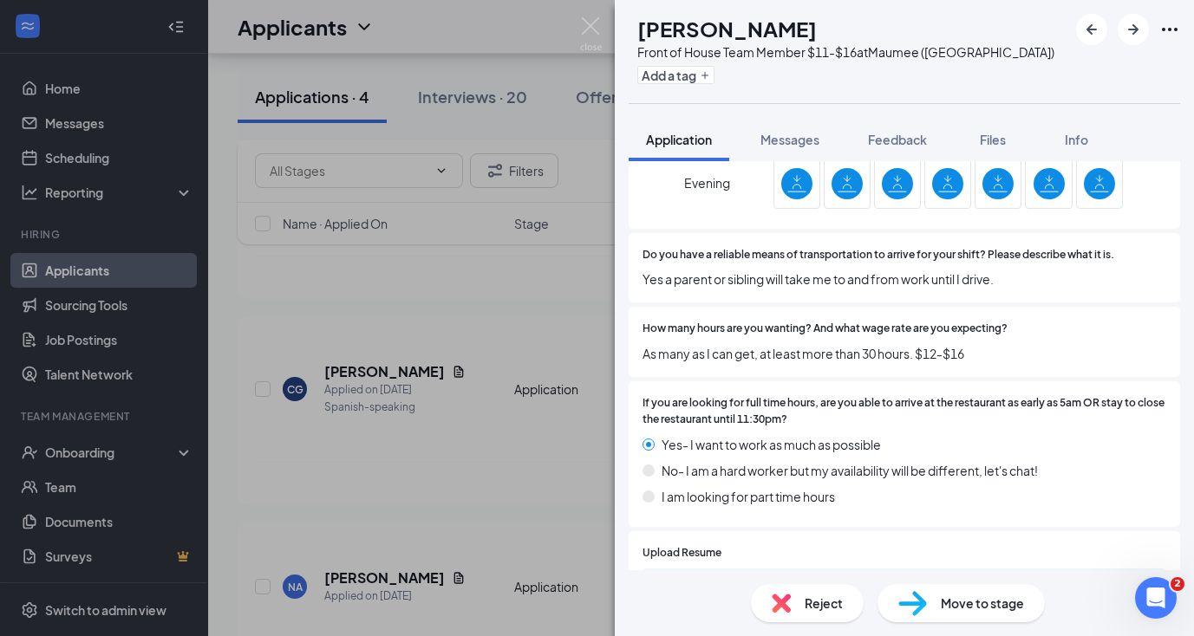
click at [954, 596] on span "Move to stage" at bounding box center [982, 603] width 83 height 19
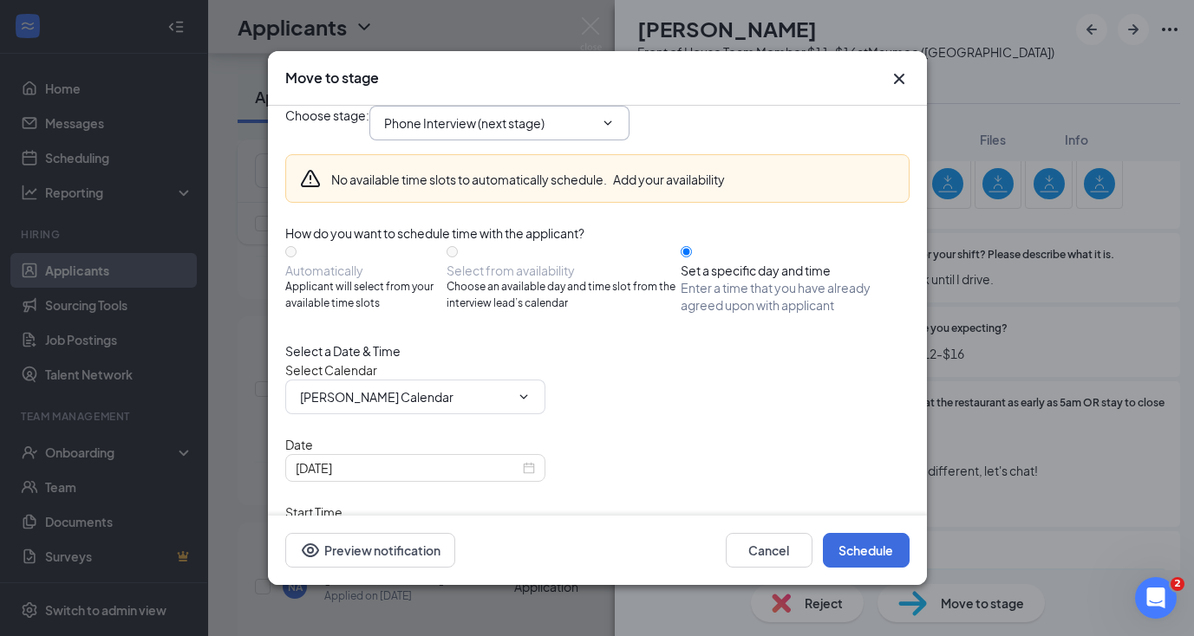
click at [502, 140] on span "Phone Interview (next stage)" at bounding box center [499, 123] width 260 height 35
click at [495, 133] on input "Phone Interview (next stage)" at bounding box center [489, 123] width 210 height 19
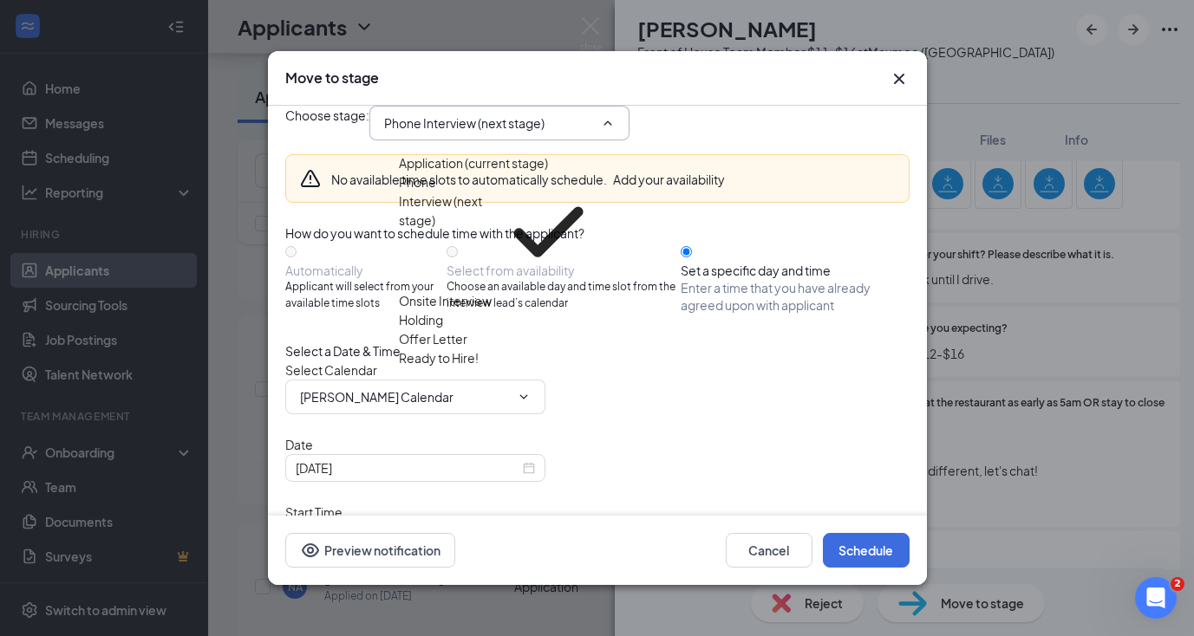
click at [472, 291] on div "Onsite Interview" at bounding box center [445, 300] width 93 height 19
type input "Onsite Interview"
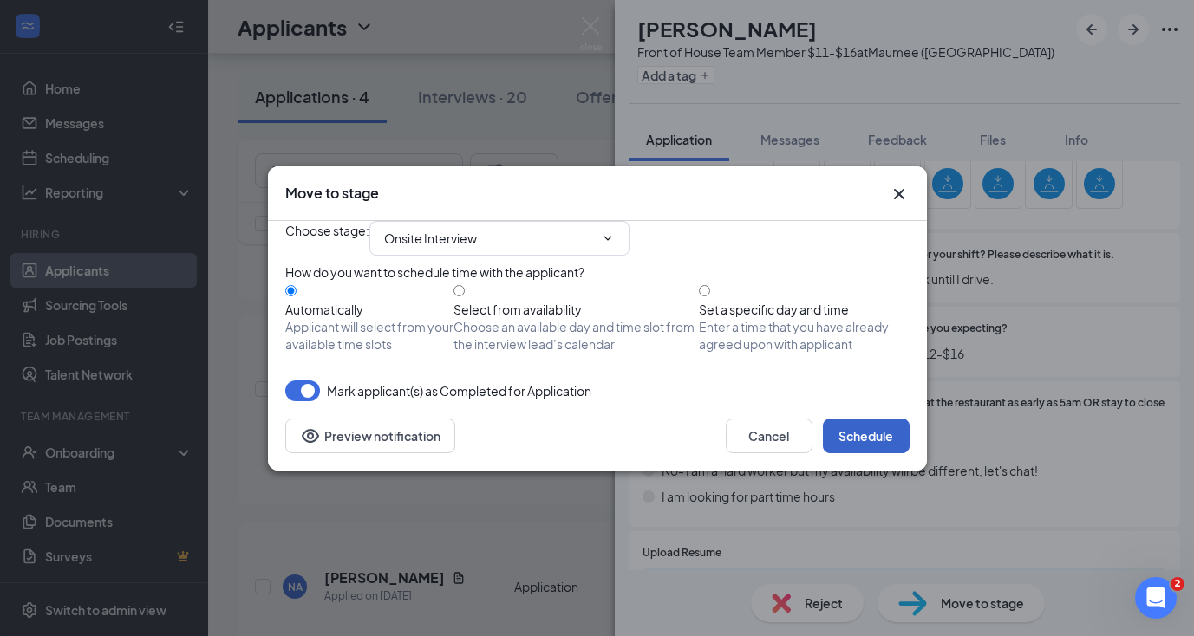
click at [872, 453] on button "Schedule" at bounding box center [866, 436] width 87 height 35
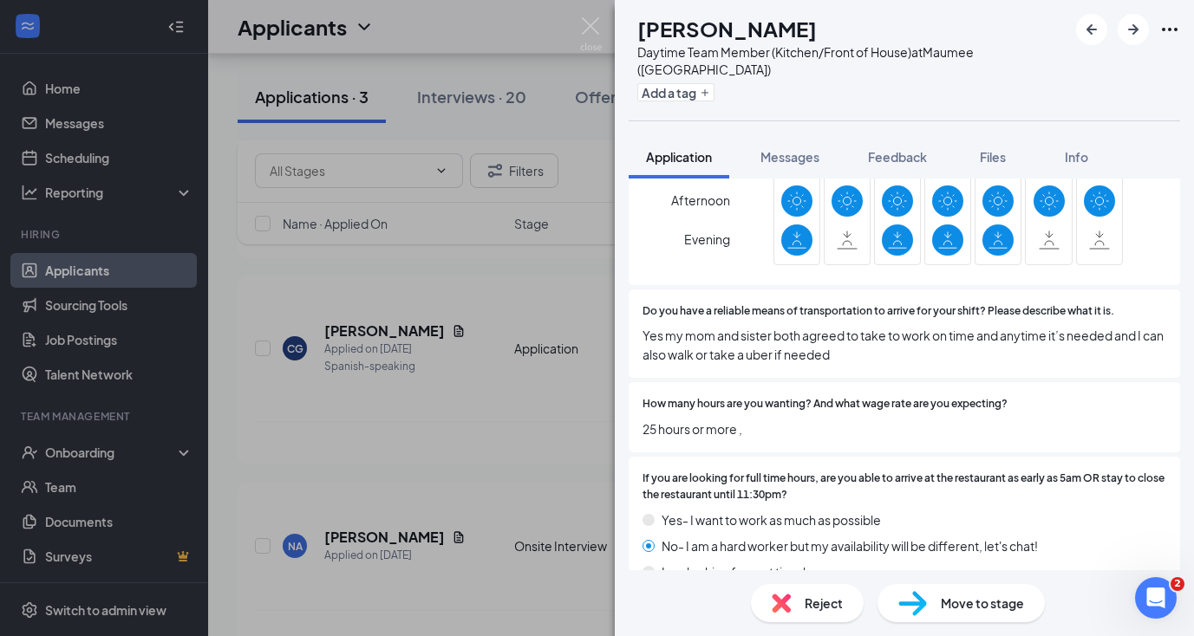
scroll to position [1178, 0]
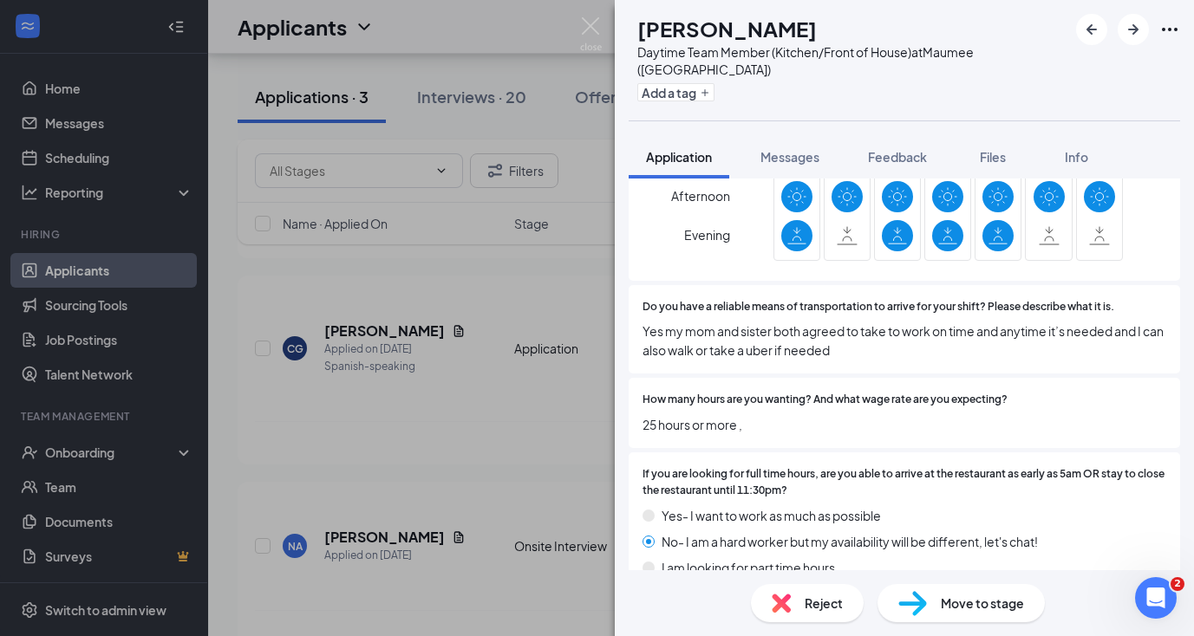
click at [820, 605] on span "Reject" at bounding box center [824, 603] width 38 height 19
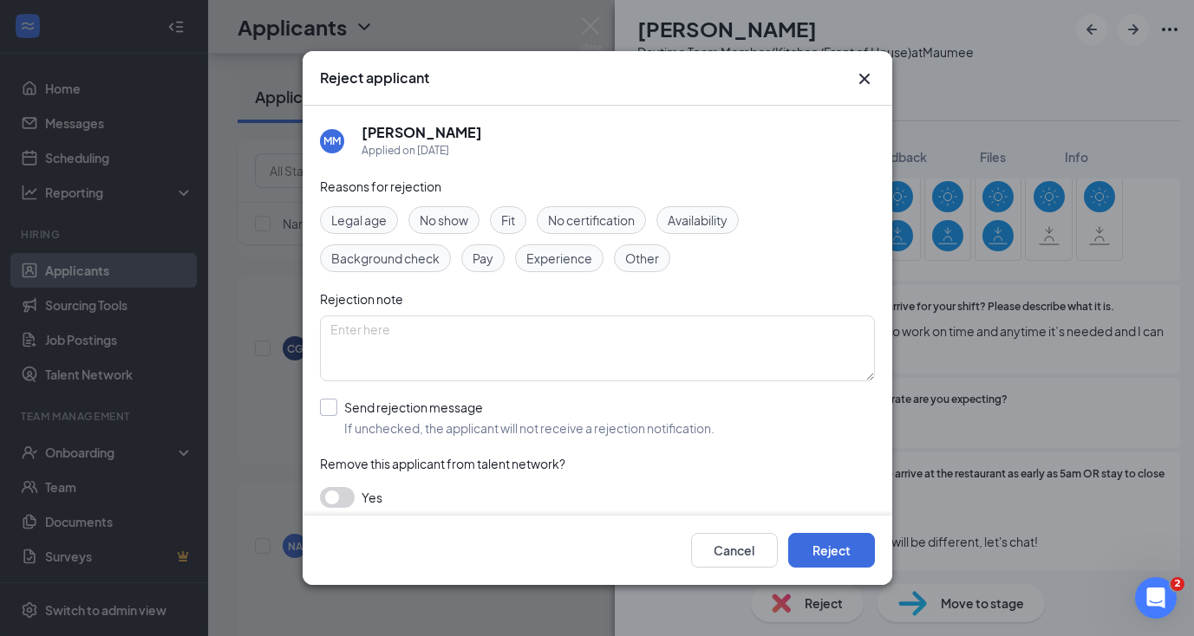
click at [331, 401] on input "Send rejection message If unchecked, the applicant will not receive a rejection…" at bounding box center [517, 418] width 394 height 38
checkbox input "true"
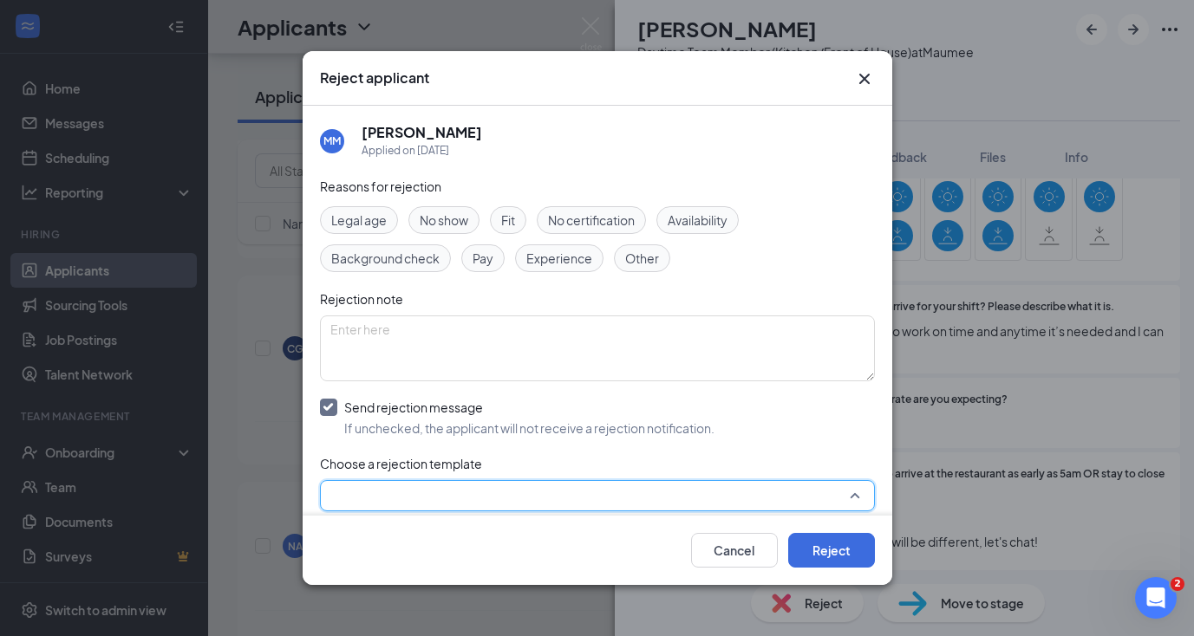
click at [350, 501] on input "search" at bounding box center [591, 495] width 522 height 29
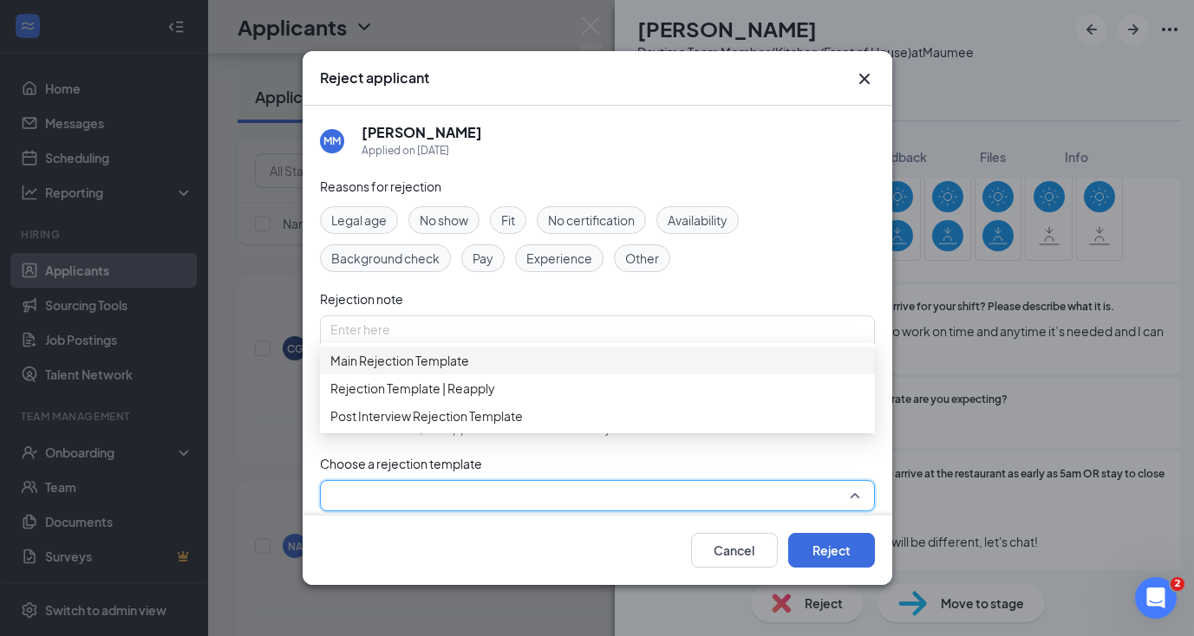
click at [407, 370] on span "Main Rejection Template" at bounding box center [399, 360] width 139 height 19
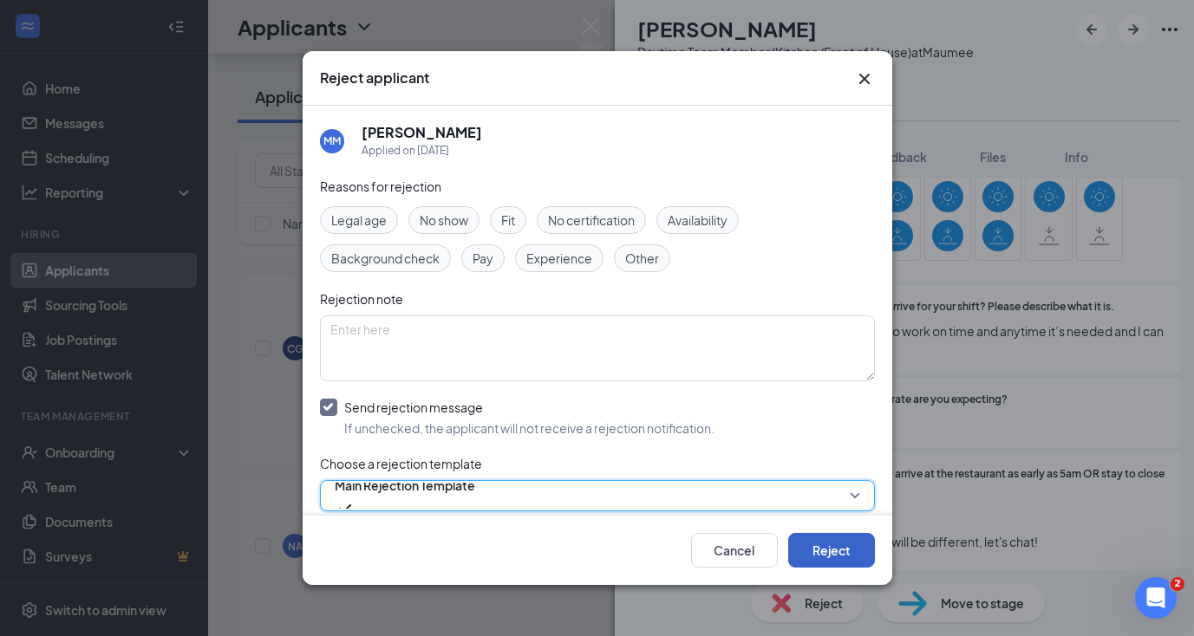
click at [820, 542] on button "Reject" at bounding box center [831, 550] width 87 height 35
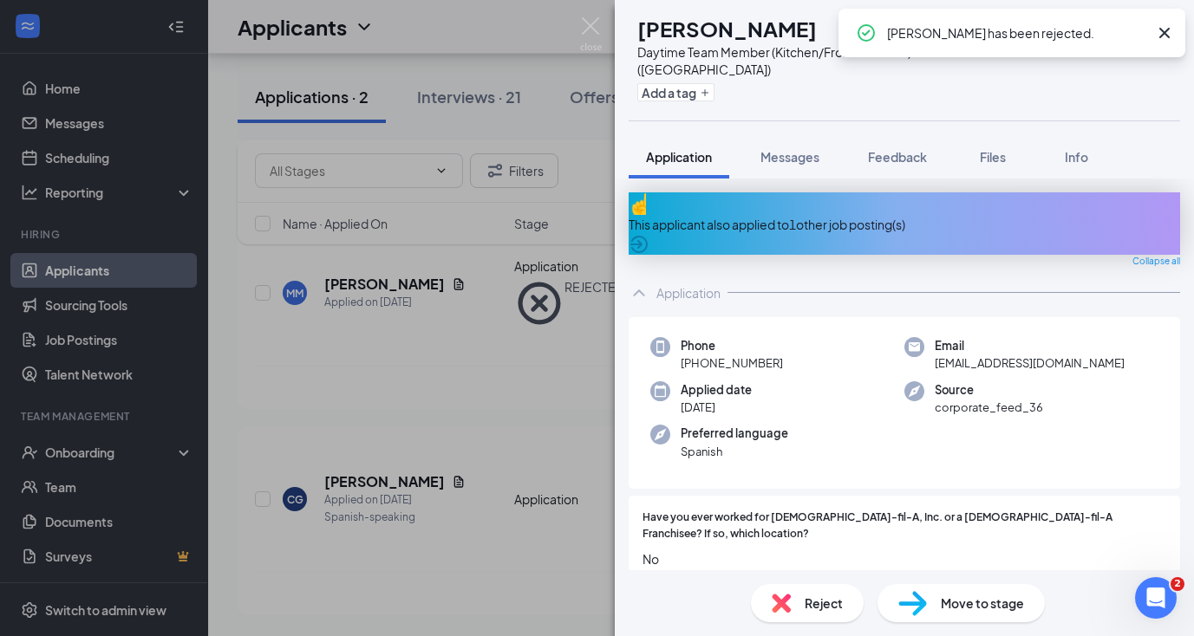
scroll to position [818, 0]
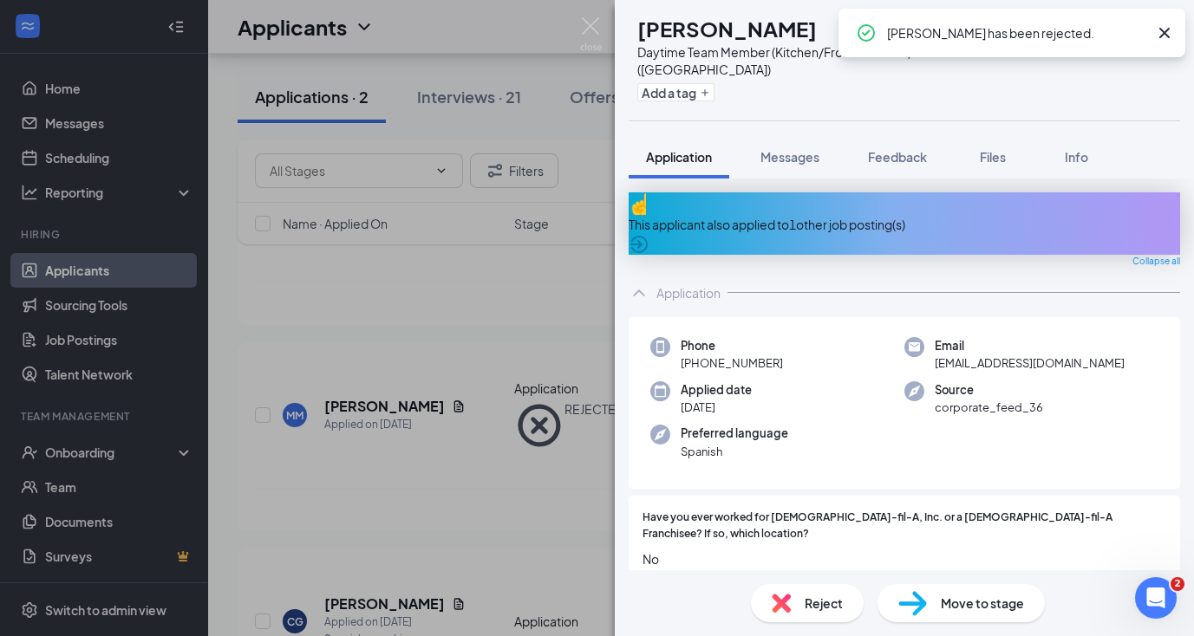
click at [1164, 29] on icon "Cross" at bounding box center [1164, 33] width 21 height 21
click at [1140, 31] on icon "ArrowRight" at bounding box center [1133, 29] width 21 height 21
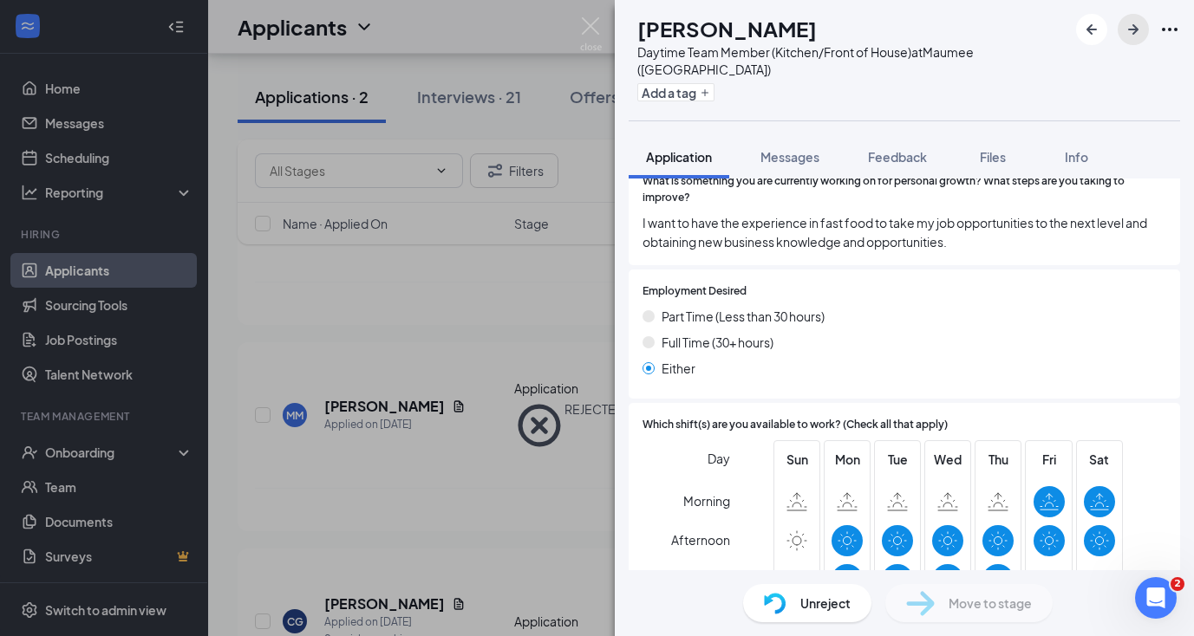
scroll to position [855, 0]
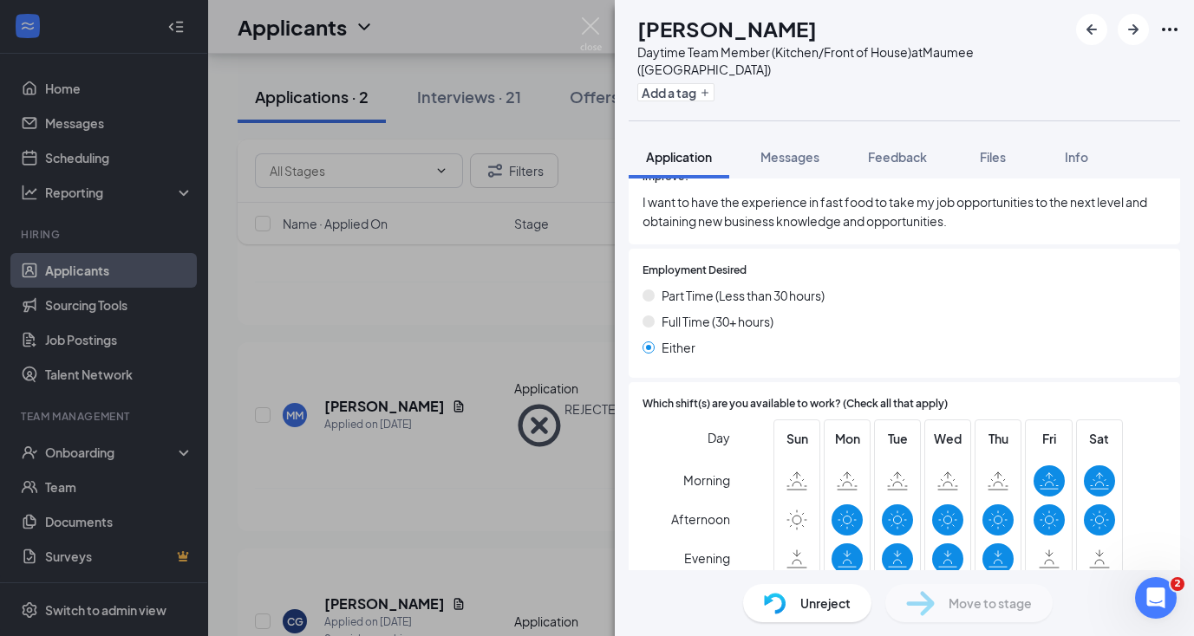
click at [458, 517] on div "MM [PERSON_NAME] Daytime Team Member (Kitchen/Front of House) at [GEOGRAPHIC_DA…" at bounding box center [597, 318] width 1194 height 636
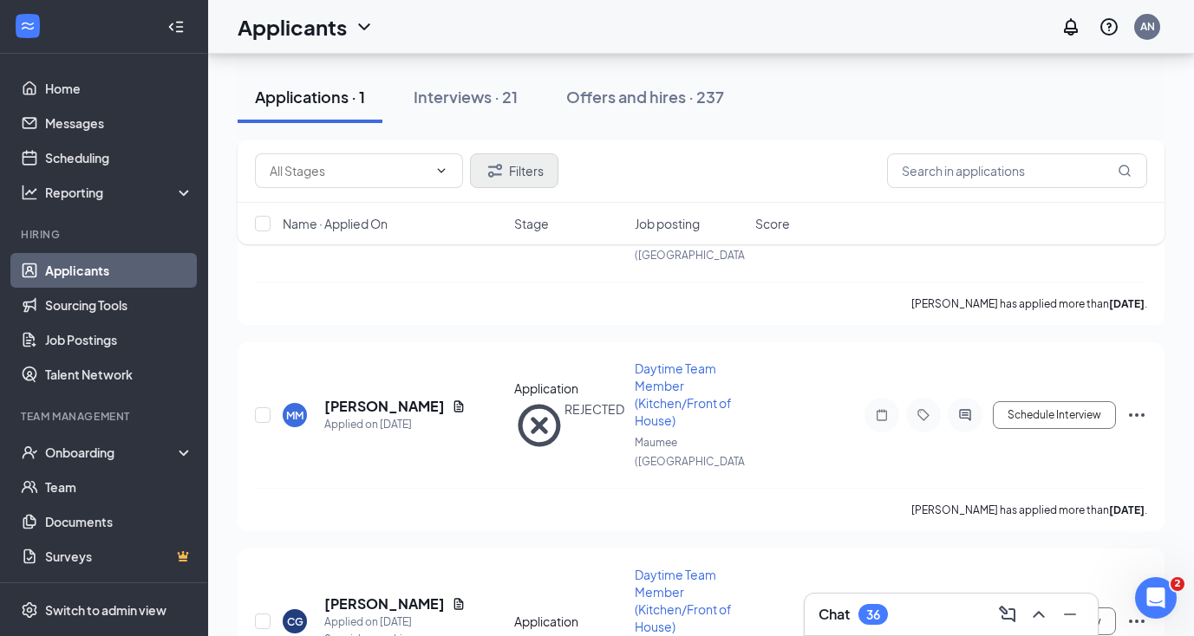
scroll to position [446, 0]
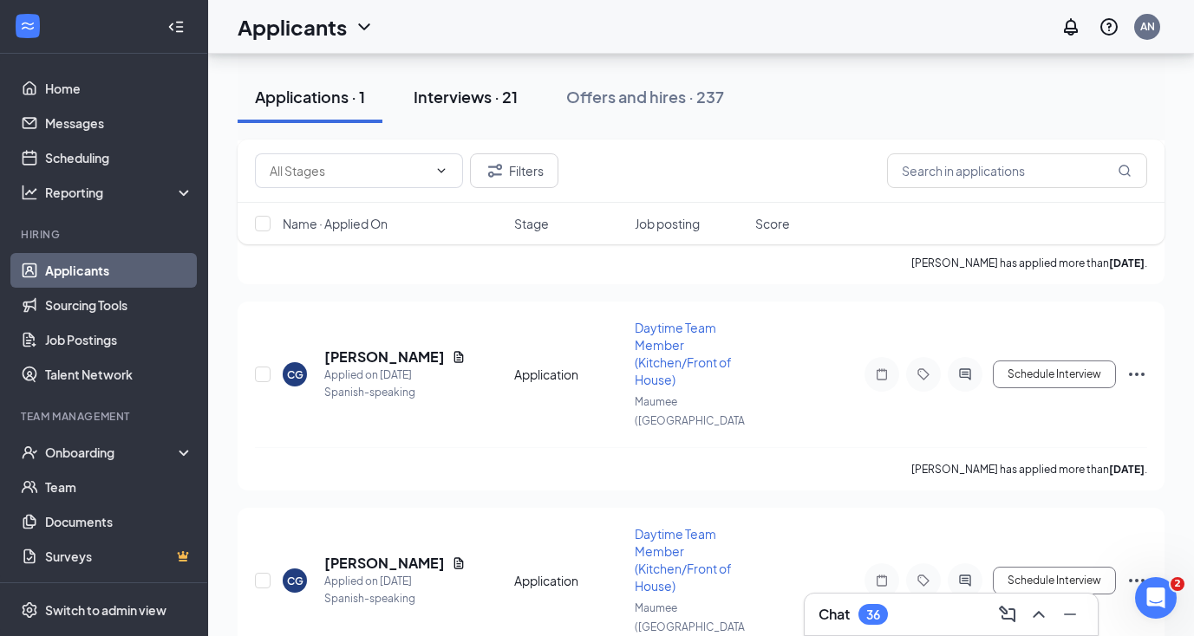
click at [491, 94] on div "Interviews · 21" at bounding box center [466, 97] width 104 height 22
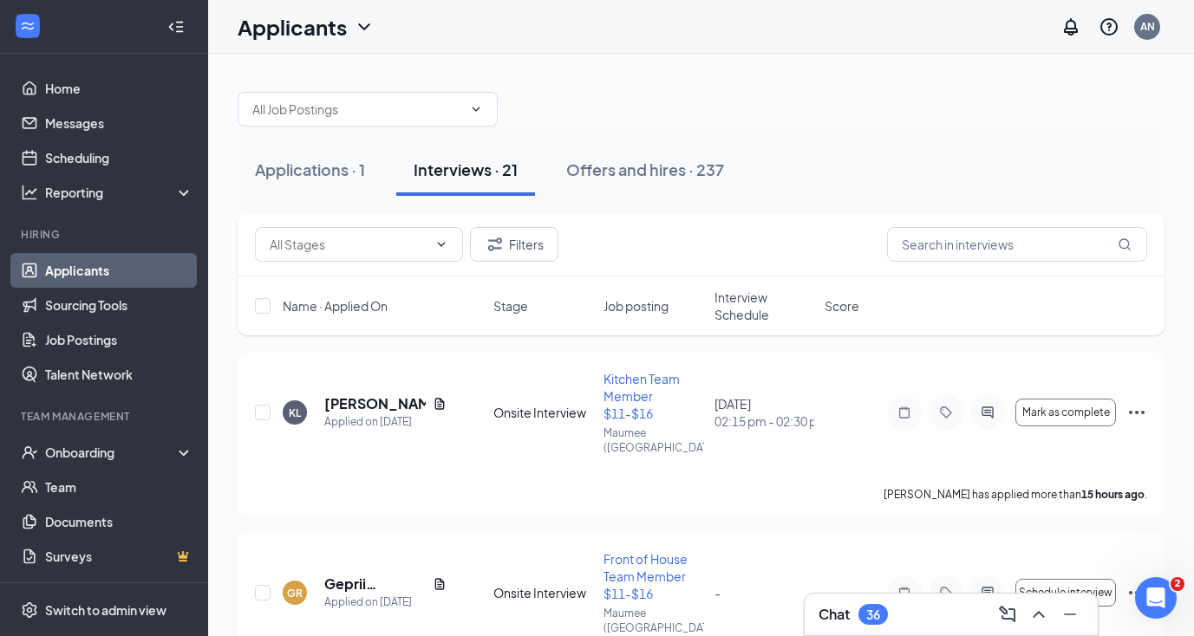
click at [887, 624] on div "Chat 36" at bounding box center [852, 614] width 69 height 21
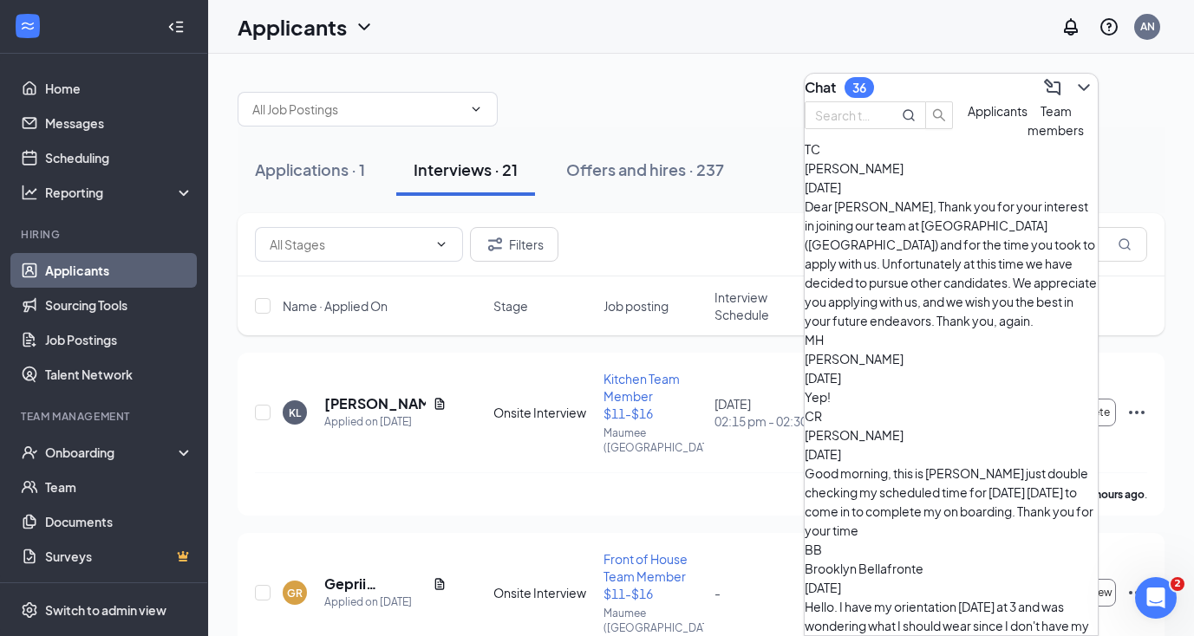
click at [967, 119] on span "Applicants" at bounding box center [997, 111] width 60 height 16
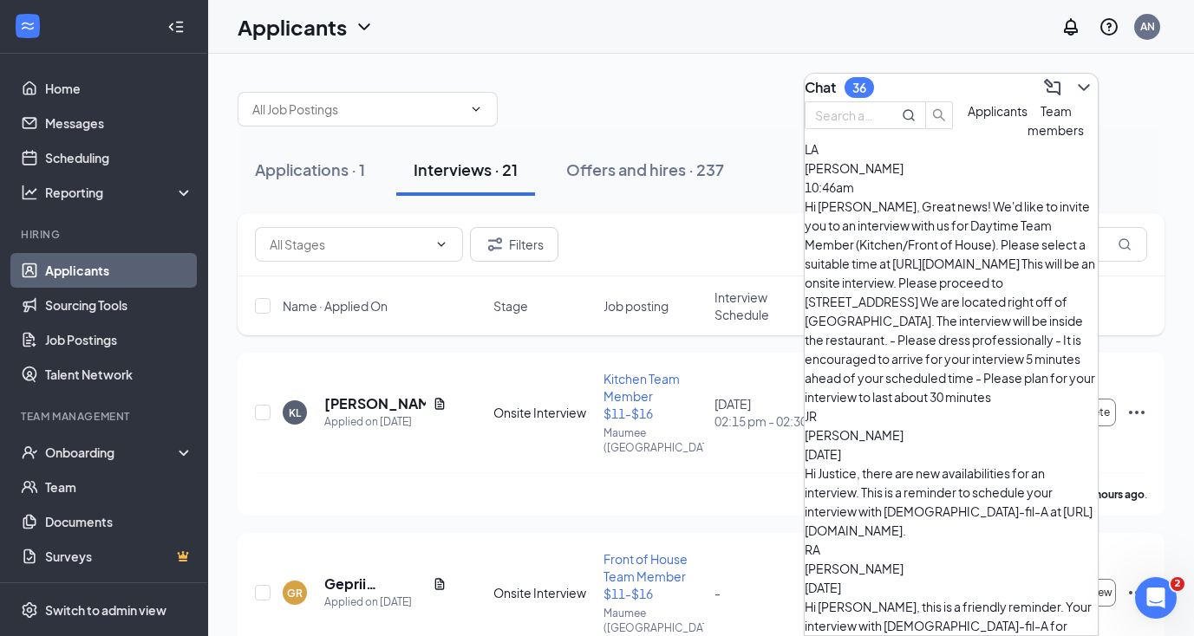
click at [903, 561] on span "[PERSON_NAME]" at bounding box center [854, 569] width 99 height 16
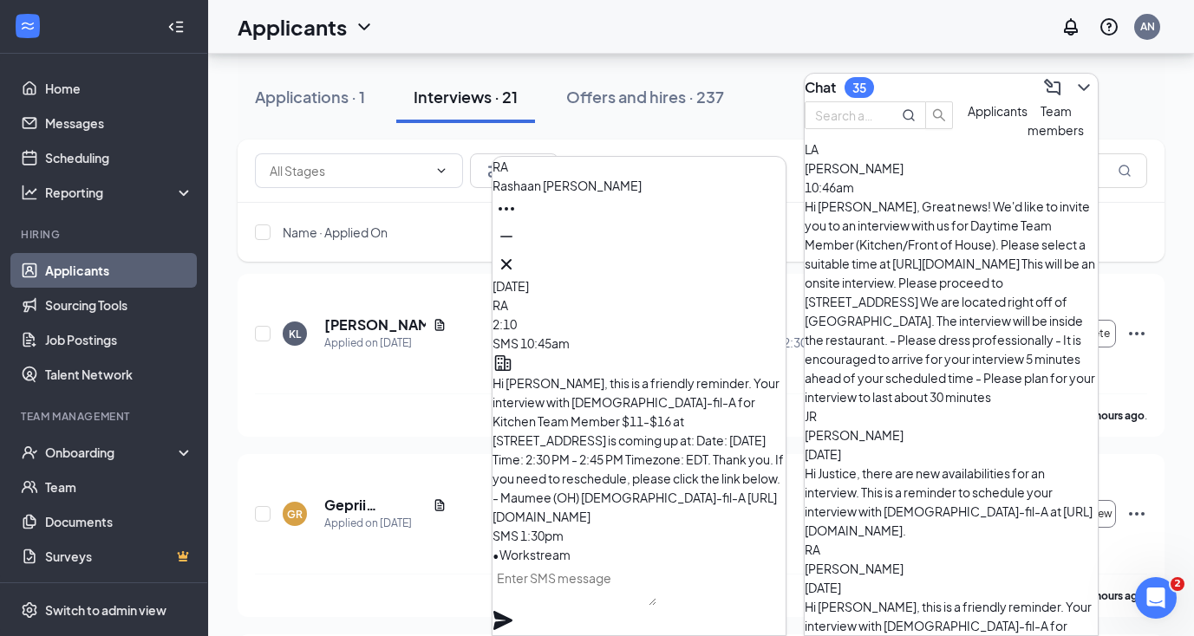
scroll to position [80, 0]
click at [511, 260] on icon "Cross" at bounding box center [506, 264] width 10 height 10
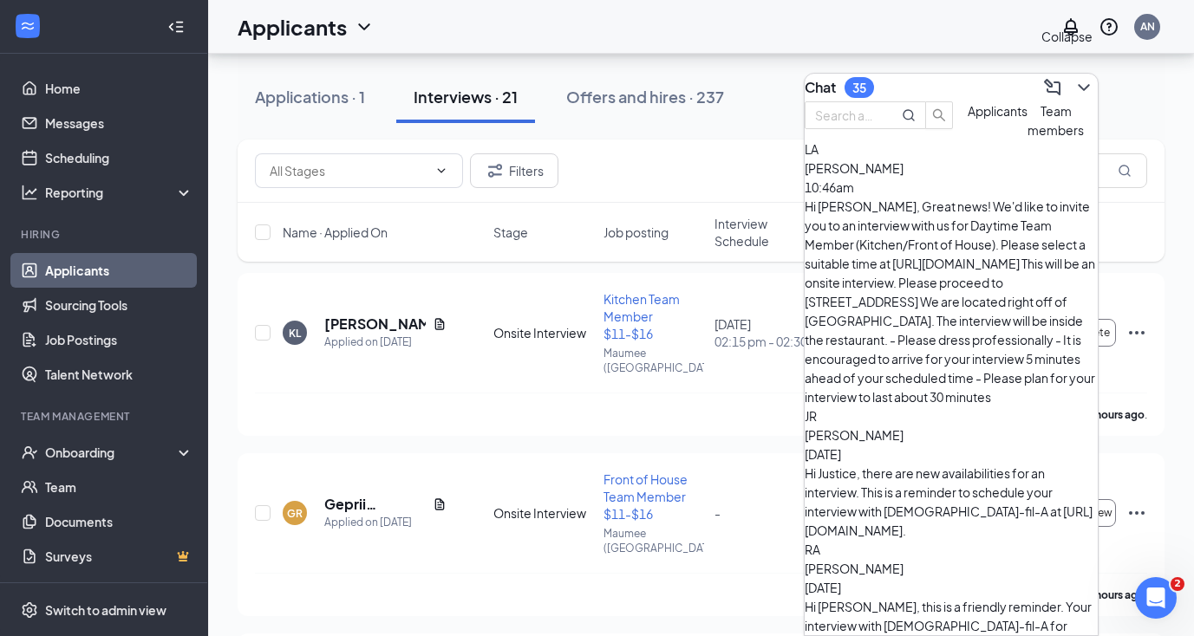
click at [1078, 84] on icon "ChevronDown" at bounding box center [1083, 87] width 11 height 7
